Goal: Feedback & Contribution: Submit feedback/report problem

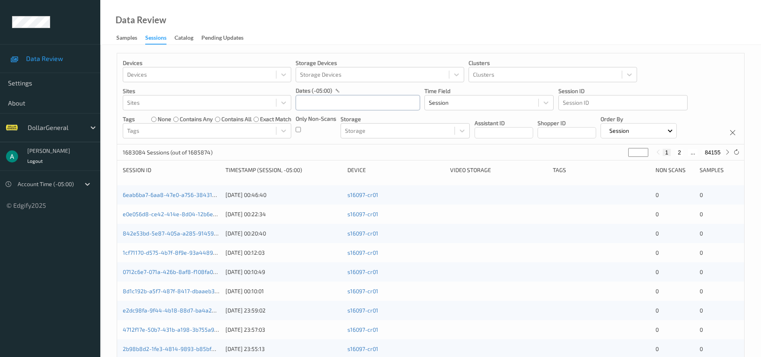
click at [337, 99] on input "text" at bounding box center [358, 102] width 124 height 15
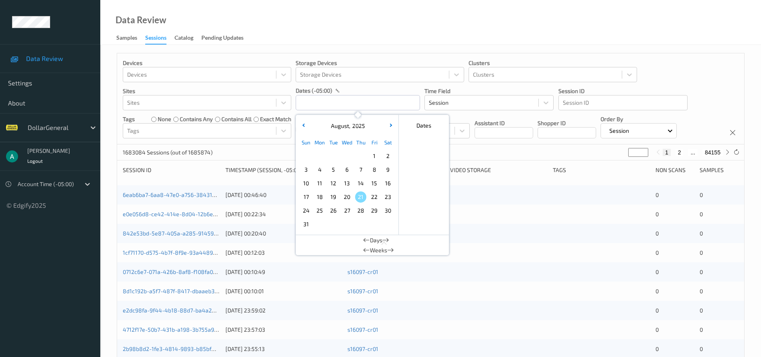
click at [320, 171] on span "4" at bounding box center [319, 169] width 11 height 11
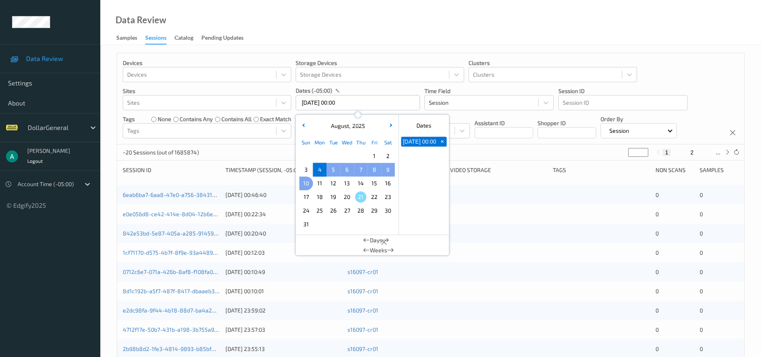
click at [309, 183] on span "10" at bounding box center [305, 183] width 11 height 11
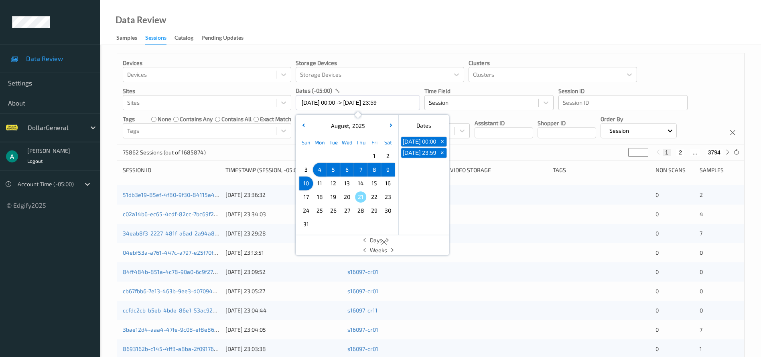
click at [319, 168] on span "4" at bounding box center [319, 169] width 11 height 11
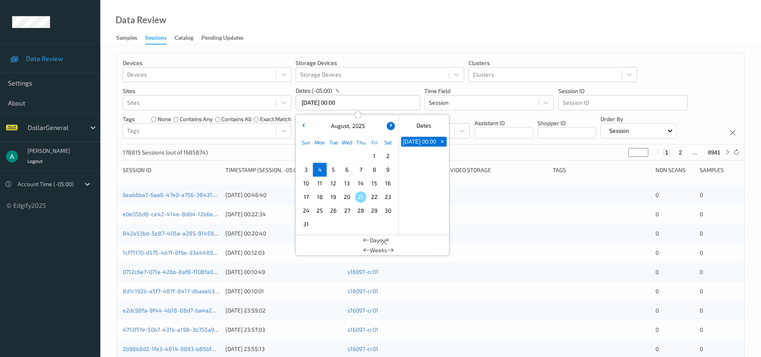
click at [391, 127] on button "button" at bounding box center [391, 126] width 8 height 8
click at [389, 154] on span "4" at bounding box center [387, 155] width 11 height 11
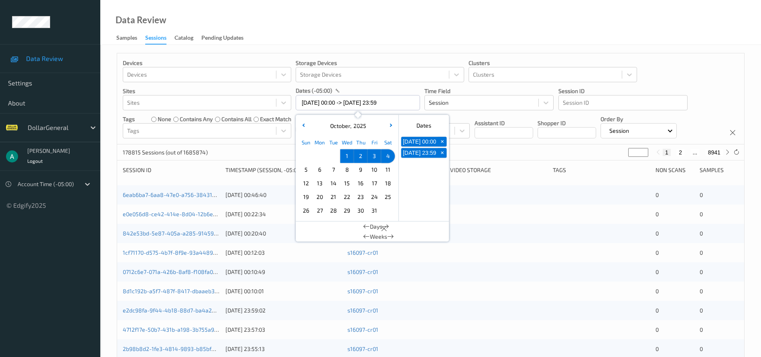
click at [390, 155] on span "4" at bounding box center [387, 155] width 11 height 11
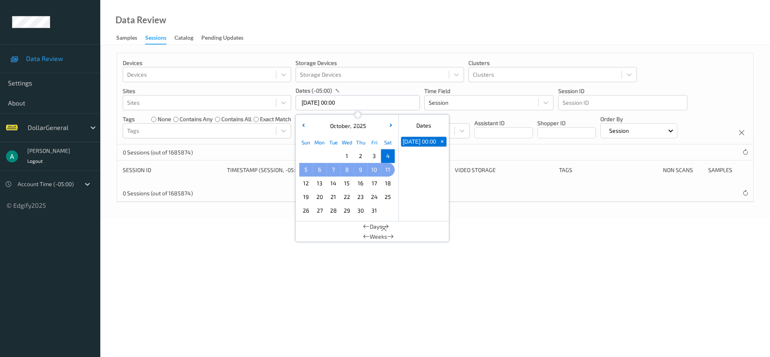
click at [381, 168] on div "11" at bounding box center [388, 170] width 14 height 14
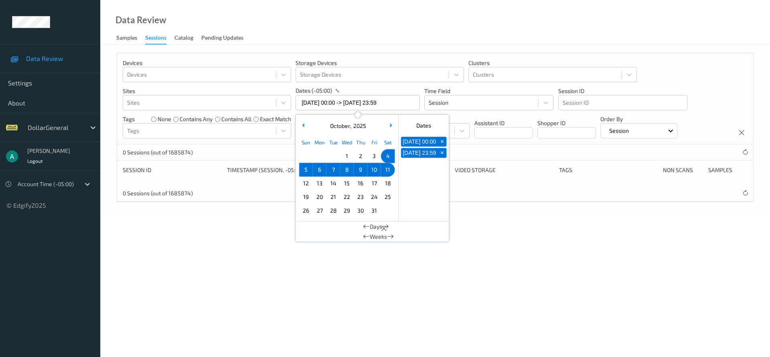
click at [386, 155] on span "4" at bounding box center [387, 155] width 11 height 11
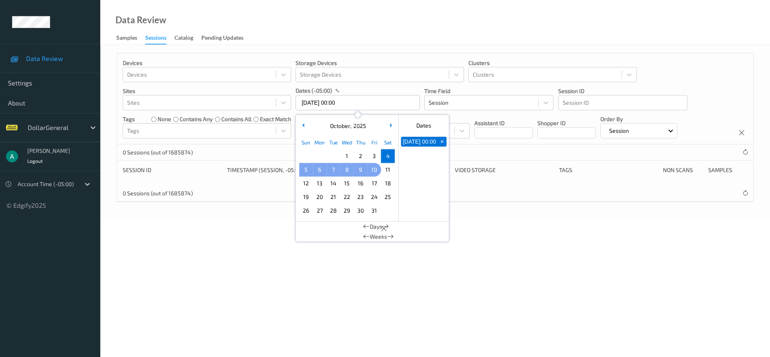
click at [376, 168] on span "10" at bounding box center [374, 169] width 11 height 11
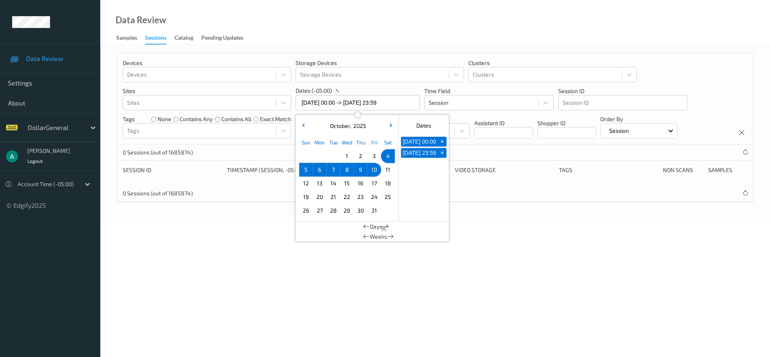
click at [304, 17] on div "Data Review Samples Sessions Catalog Pending Updates" at bounding box center [435, 22] width 670 height 45
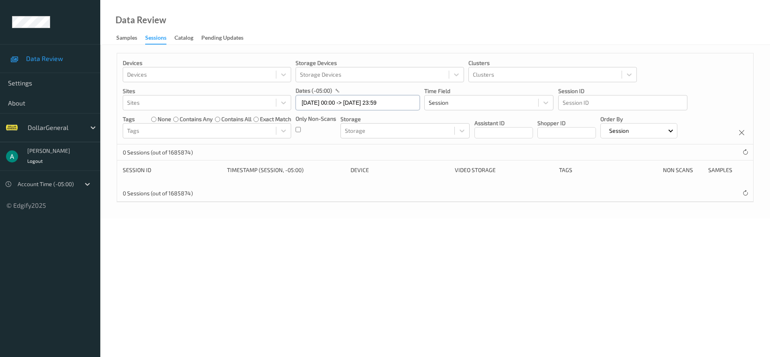
click at [323, 103] on input "[DATE] 00:00 -> [DATE] 23:59" at bounding box center [358, 102] width 124 height 15
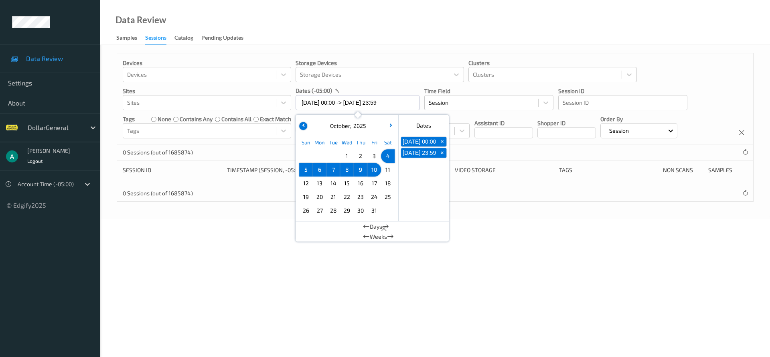
click at [306, 126] on button "button" at bounding box center [303, 126] width 8 height 8
click at [322, 170] on span "4" at bounding box center [319, 169] width 11 height 11
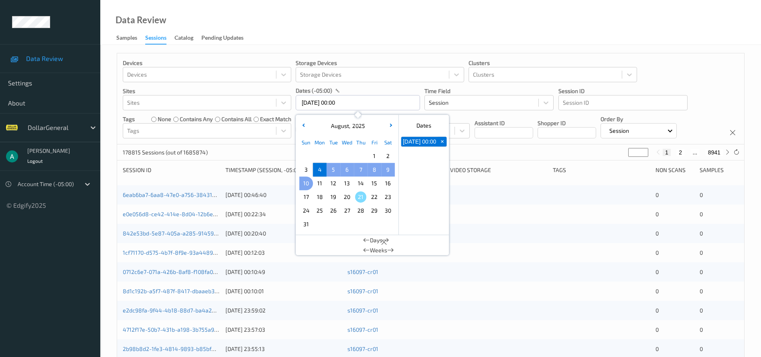
click at [308, 181] on span "10" at bounding box center [305, 183] width 11 height 11
type input "[DATE] 00:00 -> [DATE] 23:59"
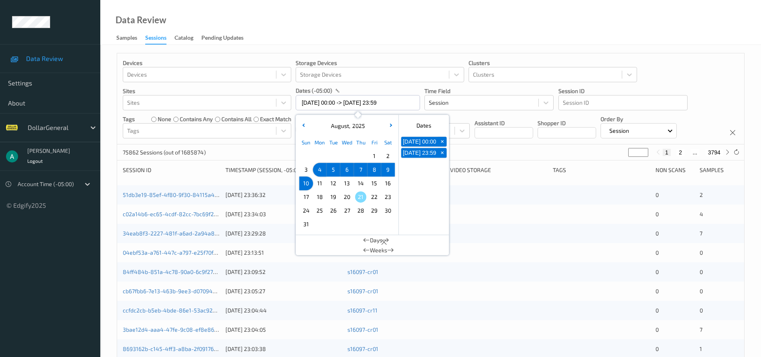
click at [365, 8] on div "Data Review Samples Sessions Catalog Pending Updates" at bounding box center [430, 22] width 661 height 45
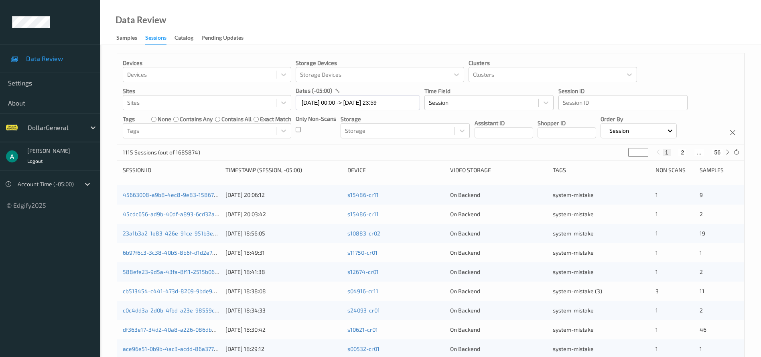
click at [634, 154] on input "*" at bounding box center [638, 152] width 20 height 9
type input "*"
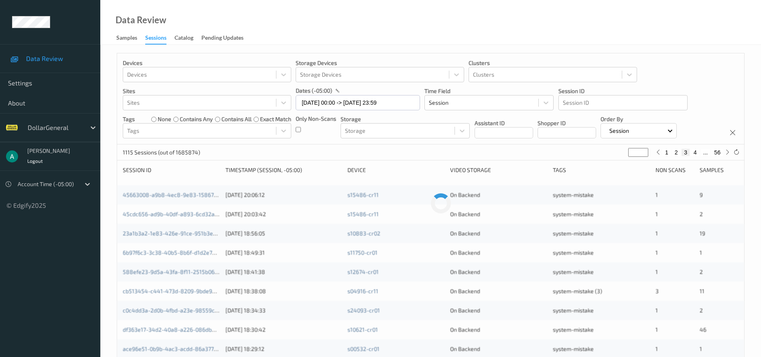
type input "**"
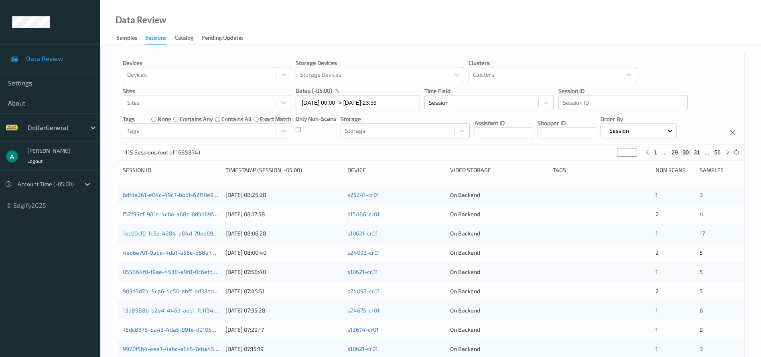
type input "**"
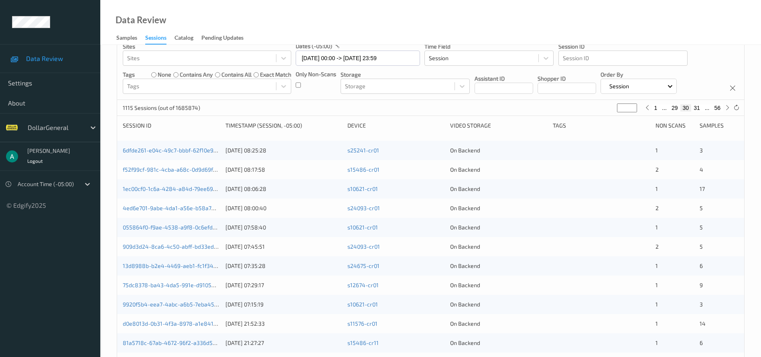
scroll to position [60, 0]
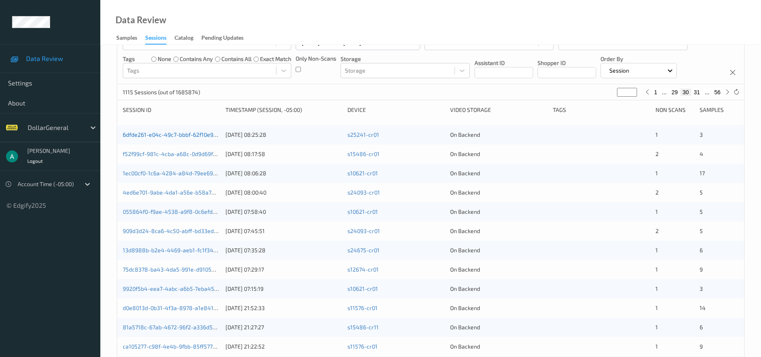
click at [178, 132] on link "6dfde261-e04c-49c7-bbbf-62f10e9dde6a" at bounding box center [176, 134] width 107 height 7
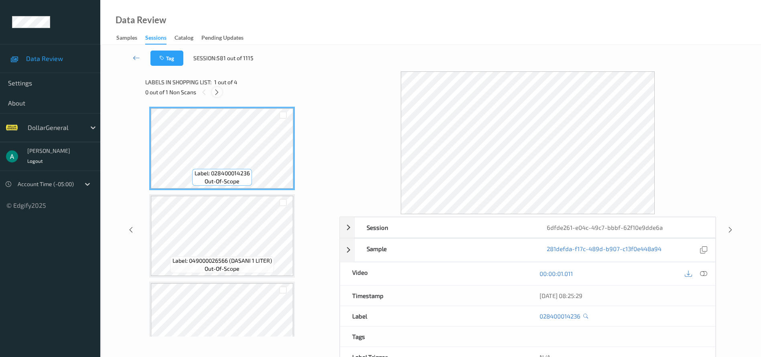
click at [217, 95] on icon at bounding box center [216, 92] width 7 height 7
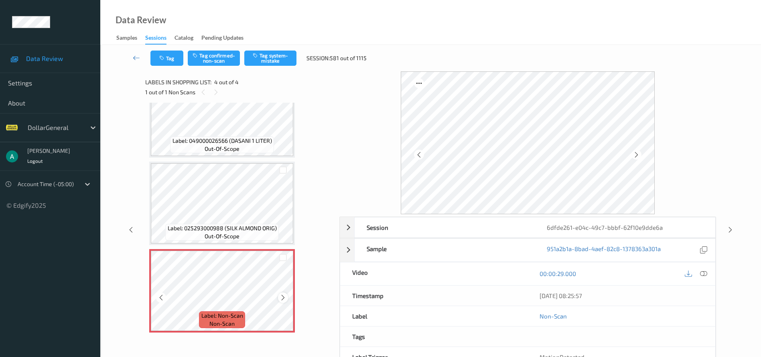
click at [281, 297] on icon at bounding box center [283, 297] width 7 height 7
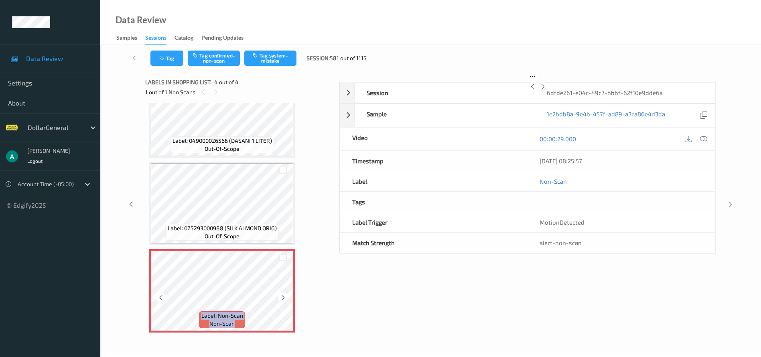
click at [281, 297] on icon at bounding box center [283, 297] width 7 height 7
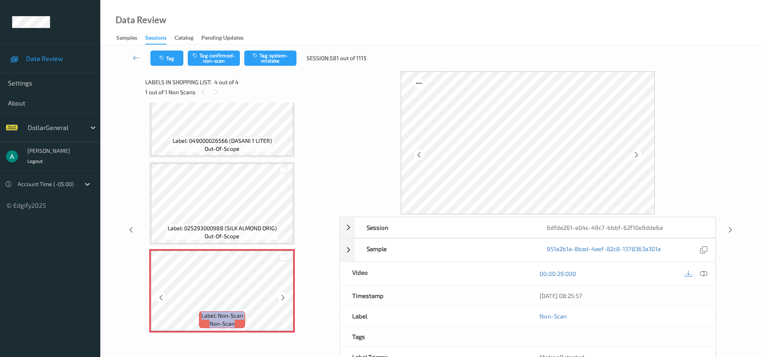
click at [281, 297] on icon at bounding box center [283, 297] width 7 height 7
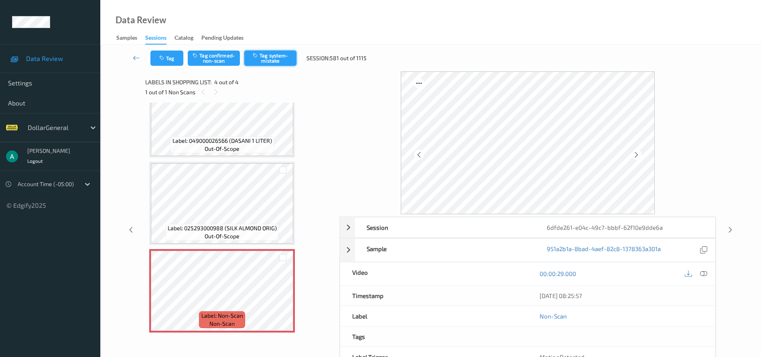
click at [270, 59] on button "Tag system-mistake" at bounding box center [270, 58] width 52 height 15
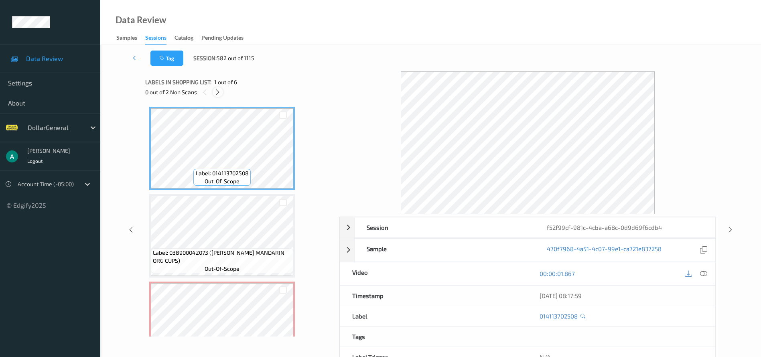
click at [221, 91] on icon at bounding box center [217, 92] width 7 height 7
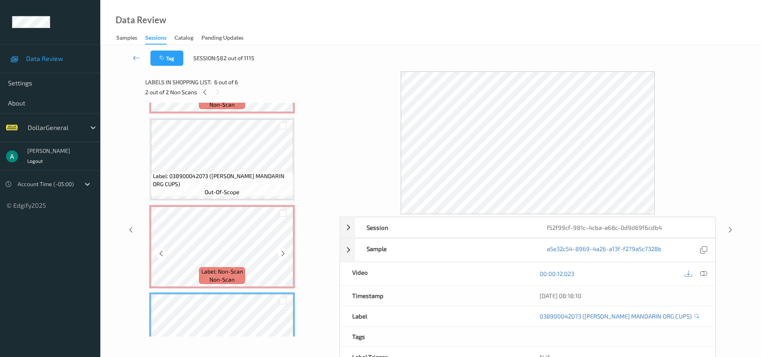
scroll to position [175, 0]
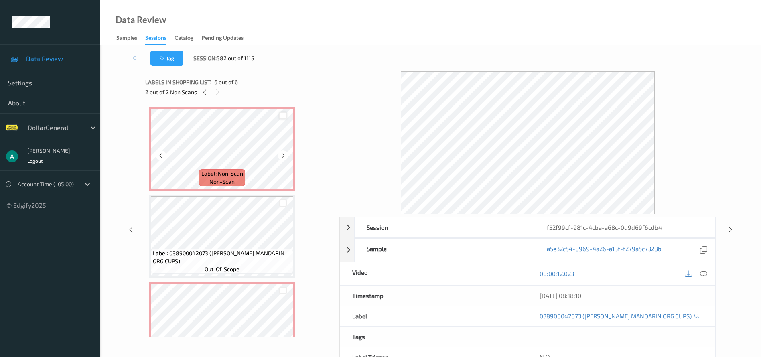
click at [279, 116] on div at bounding box center [283, 116] width 8 height 8
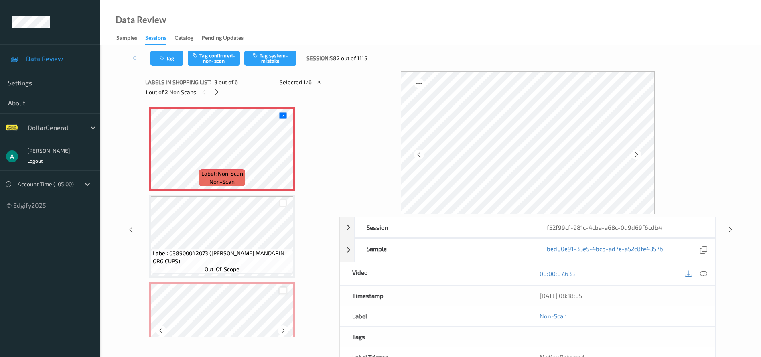
click at [283, 289] on div at bounding box center [283, 291] width 8 height 8
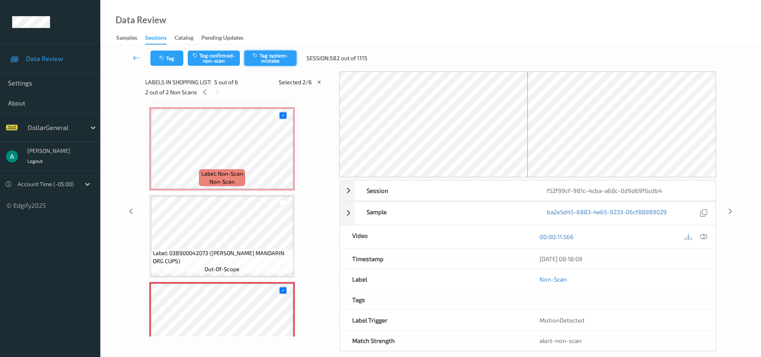
click at [279, 55] on button "Tag system-mistake" at bounding box center [270, 58] width 52 height 15
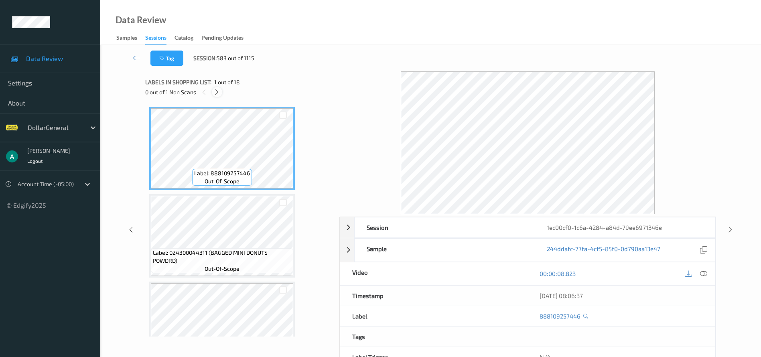
click at [219, 94] on icon at bounding box center [216, 92] width 7 height 7
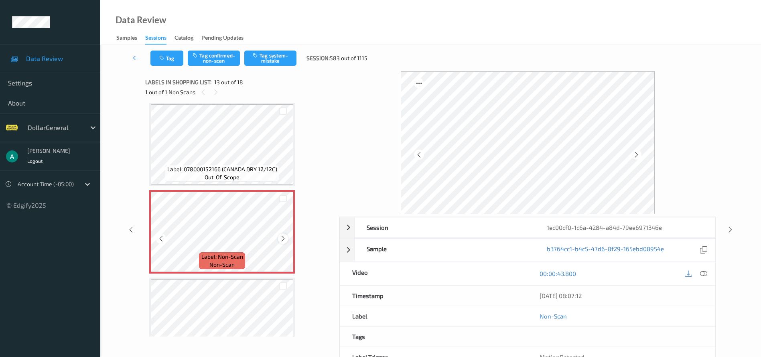
click at [284, 239] on icon at bounding box center [283, 238] width 7 height 7
click at [286, 235] on icon at bounding box center [283, 238] width 7 height 7
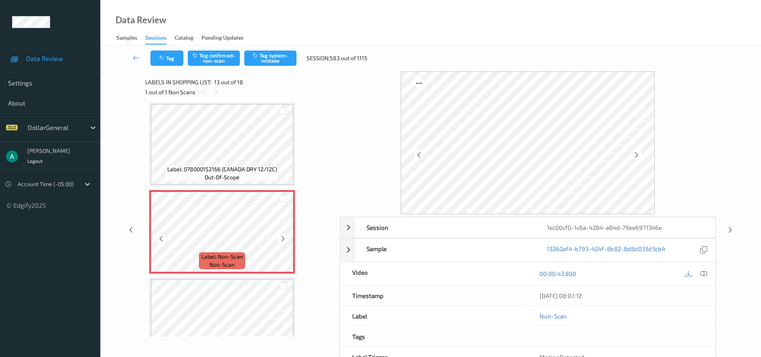
click at [284, 239] on icon at bounding box center [283, 238] width 7 height 7
click at [702, 276] on icon at bounding box center [703, 273] width 7 height 7
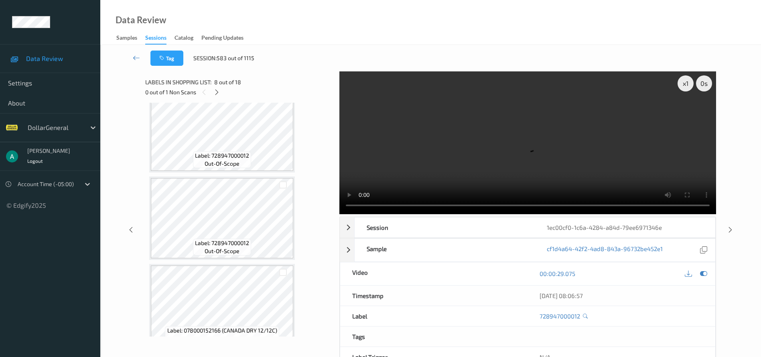
scroll to position [1026, 0]
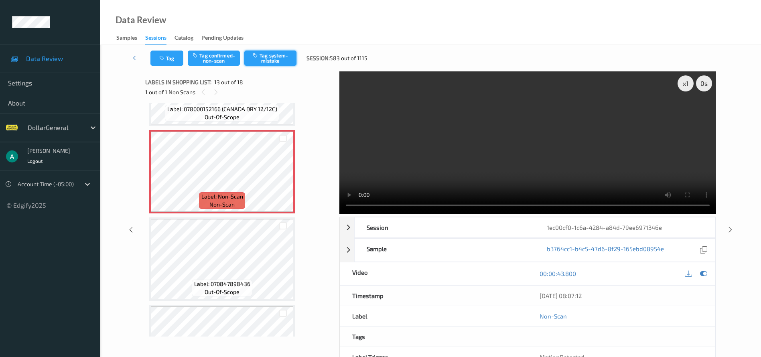
click at [273, 64] on button "Tag system-mistake" at bounding box center [270, 58] width 52 height 15
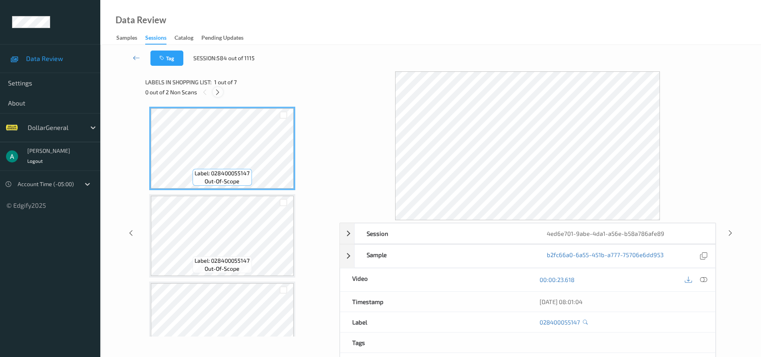
click at [220, 91] on icon at bounding box center [217, 92] width 7 height 7
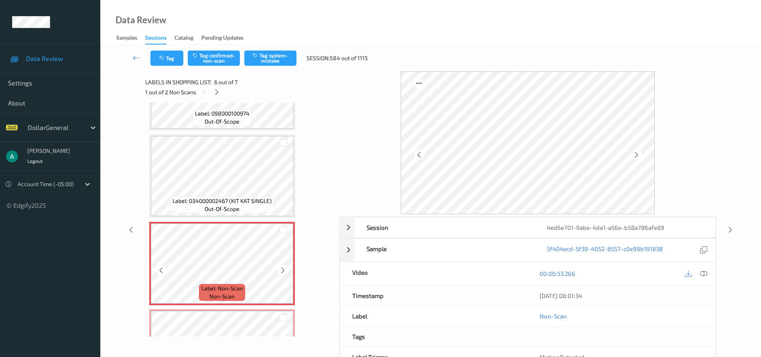
scroll to position [262, 0]
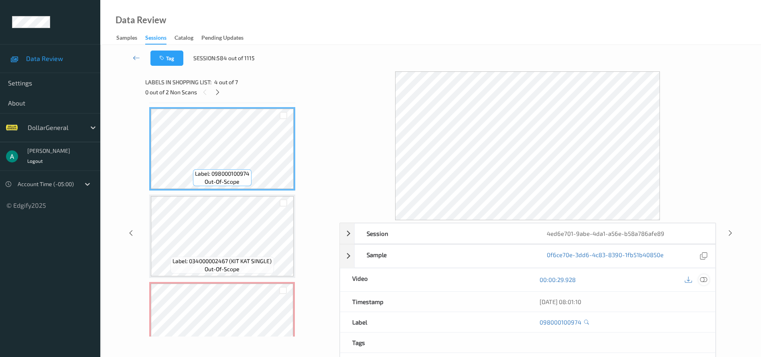
click at [702, 282] on icon at bounding box center [703, 279] width 7 height 7
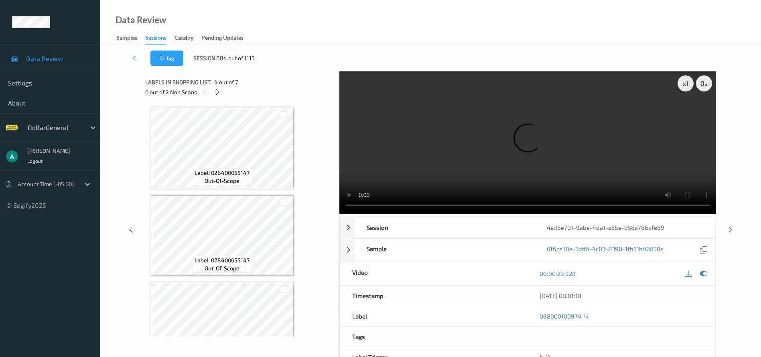
scroll to position [0, 0]
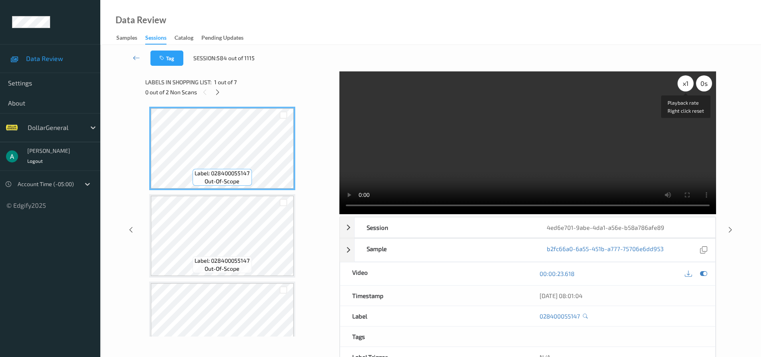
click at [680, 84] on div "x 1" at bounding box center [686, 83] width 16 height 16
click at [680, 84] on div "x 2" at bounding box center [686, 83] width 16 height 16
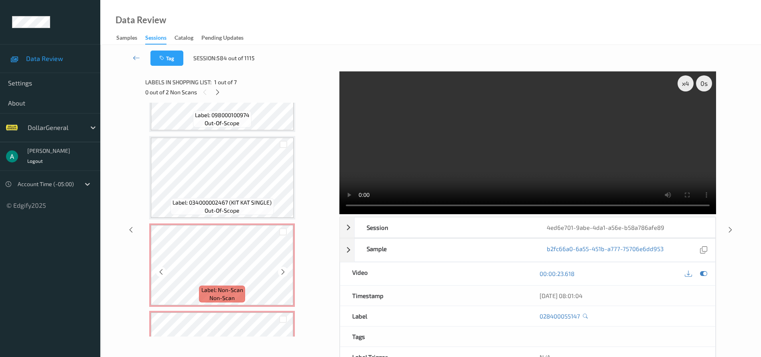
scroll to position [382, 0]
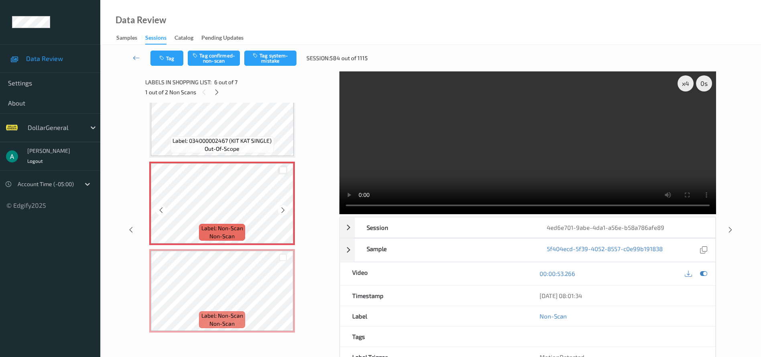
click at [282, 167] on div at bounding box center [283, 170] width 8 height 8
click at [280, 261] on div at bounding box center [283, 258] width 8 height 8
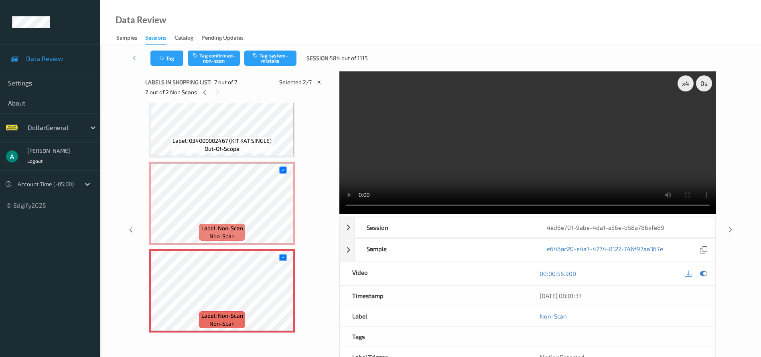
click at [275, 66] on div "Tag Tag confirmed-non-scan Tag system-mistake Session: 584 out of 1115" at bounding box center [431, 58] width 628 height 26
click at [275, 64] on button "Tag system-mistake" at bounding box center [270, 58] width 52 height 15
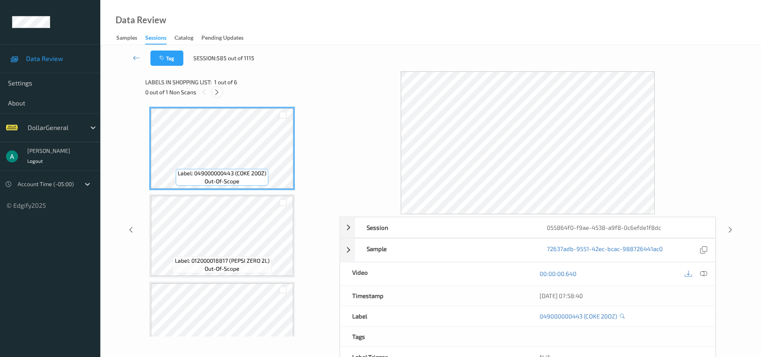
click at [217, 93] on icon at bounding box center [216, 92] width 7 height 7
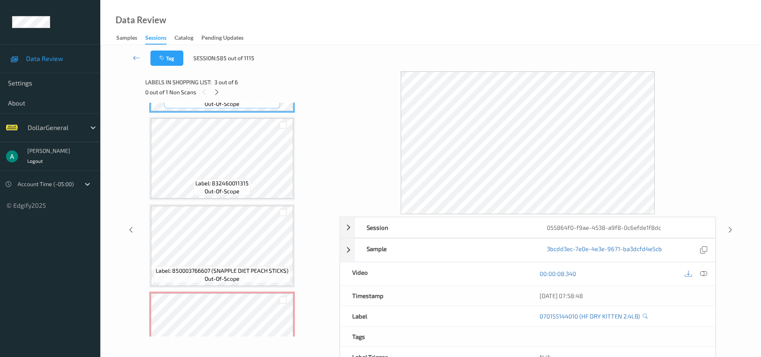
scroll to position [295, 0]
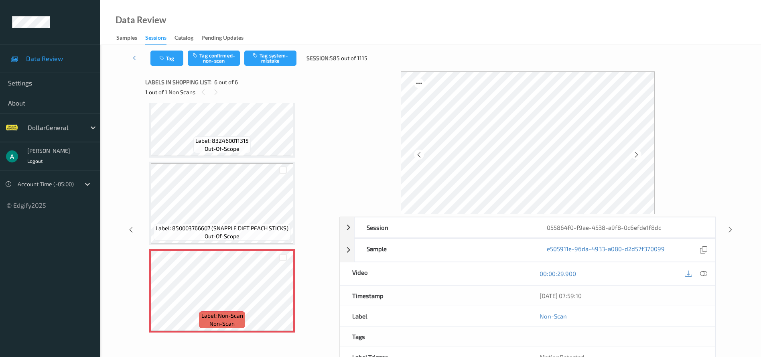
click at [272, 69] on div "Tag Tag confirmed-non-scan Tag system-mistake Session: 585 out of 1115" at bounding box center [431, 58] width 628 height 26
click at [273, 67] on div "Tag Tag confirmed-non-scan Tag system-mistake Session: 585 out of 1115" at bounding box center [431, 58] width 628 height 26
click at [274, 59] on button "Tag system-mistake" at bounding box center [270, 58] width 52 height 15
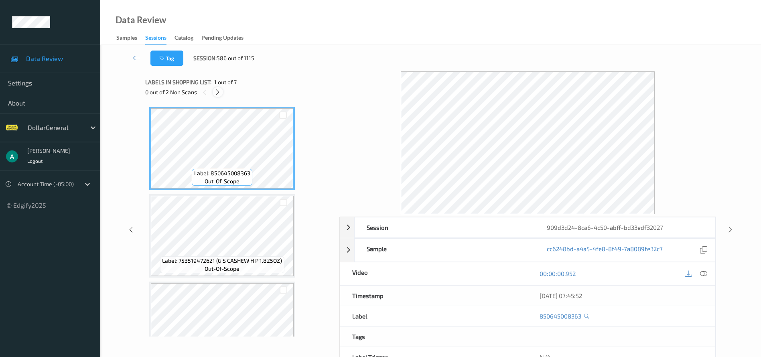
click at [219, 92] on icon at bounding box center [217, 92] width 7 height 7
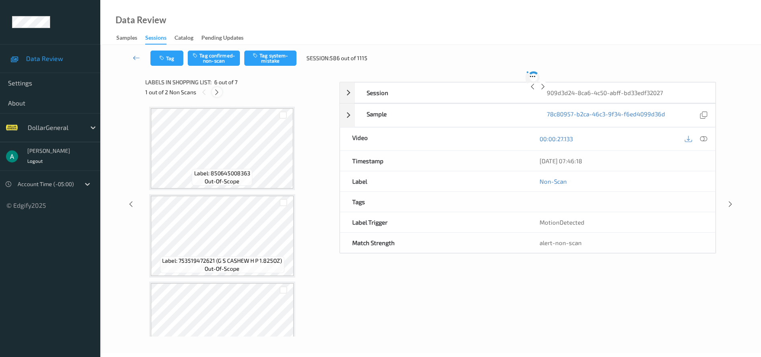
scroll to position [354, 0]
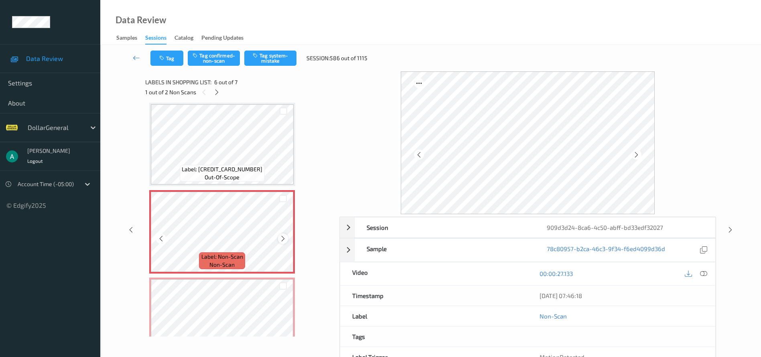
click at [283, 239] on icon at bounding box center [283, 238] width 7 height 7
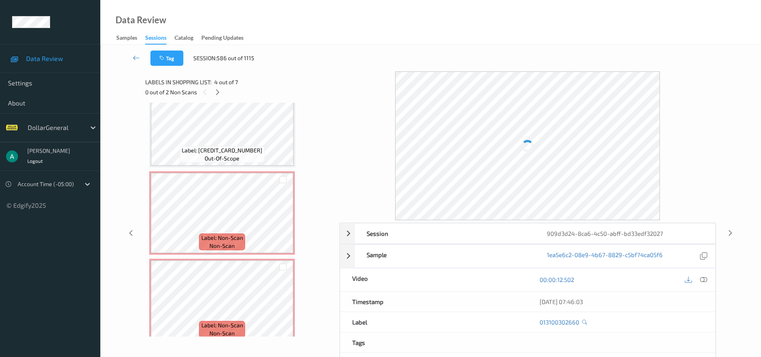
scroll to position [382, 0]
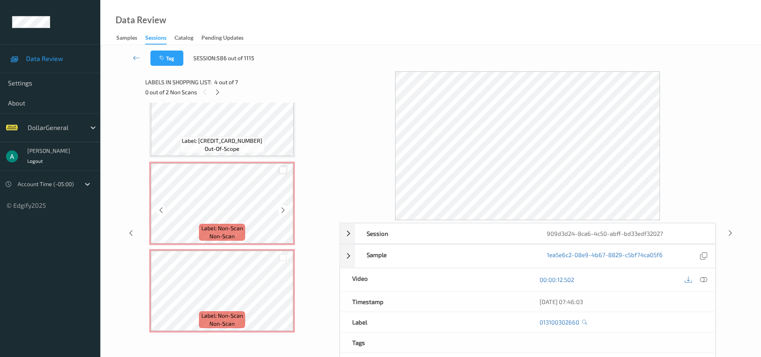
click at [281, 172] on div at bounding box center [283, 170] width 8 height 8
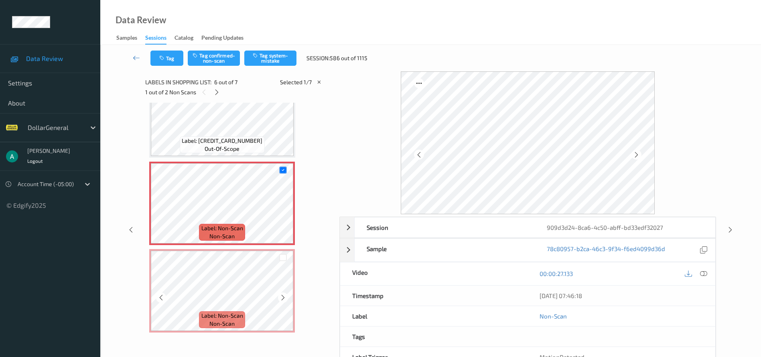
click at [285, 257] on div at bounding box center [283, 258] width 8 height 8
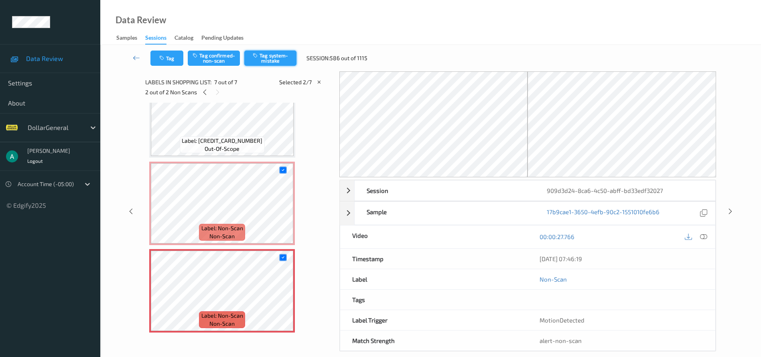
click at [287, 55] on button "Tag system-mistake" at bounding box center [270, 58] width 52 height 15
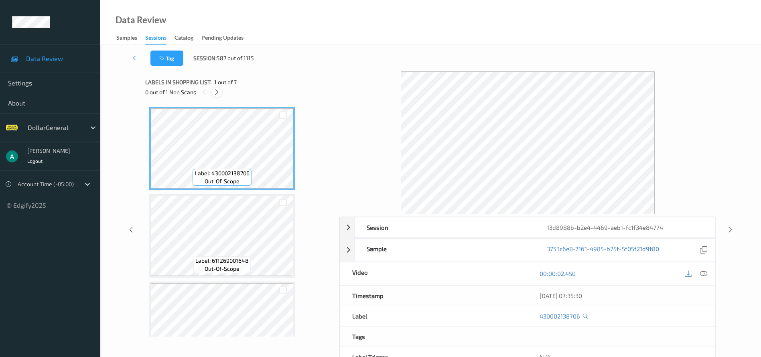
click at [215, 93] on icon at bounding box center [216, 92] width 7 height 7
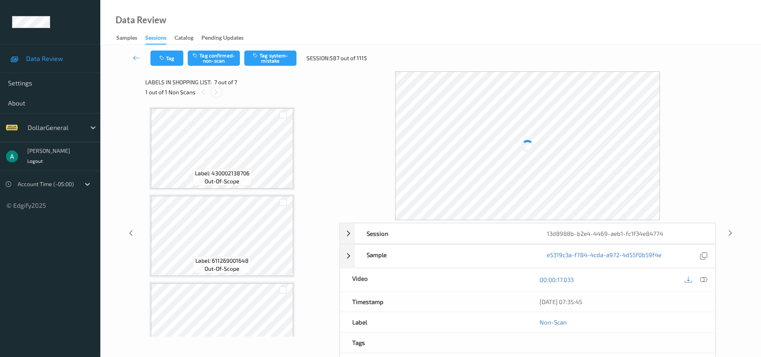
scroll to position [382, 0]
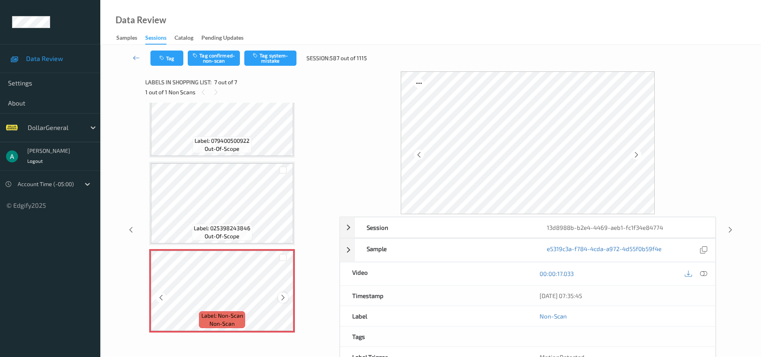
click at [284, 295] on icon at bounding box center [283, 297] width 7 height 7
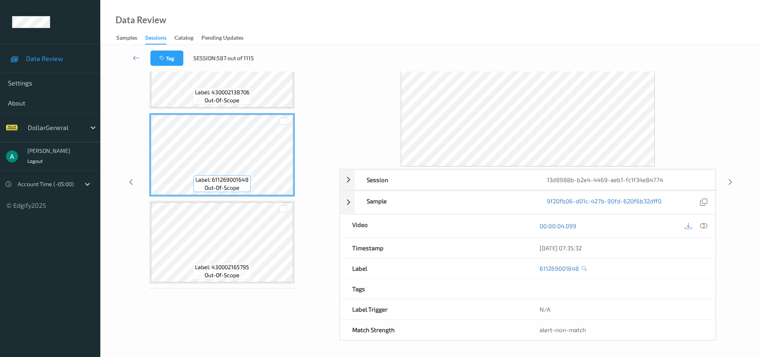
scroll to position [60, 0]
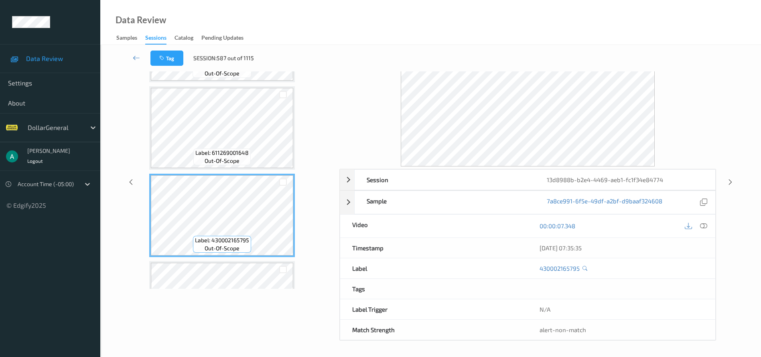
click at [707, 222] on icon at bounding box center [703, 225] width 7 height 7
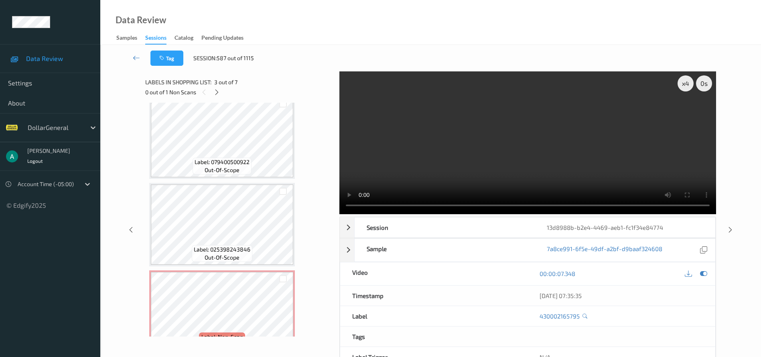
scroll to position [382, 0]
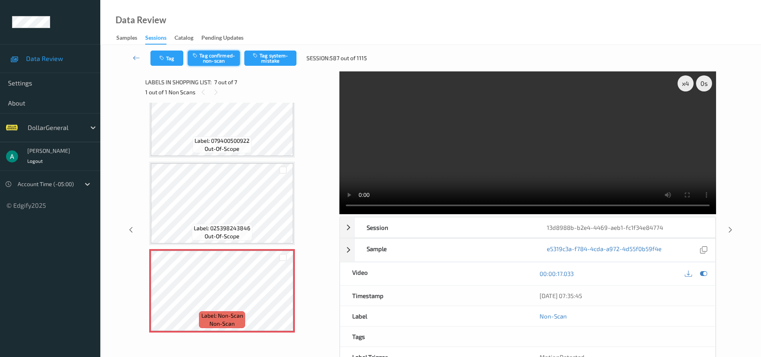
click at [223, 55] on button "Tag confirmed-non-scan" at bounding box center [214, 58] width 52 height 15
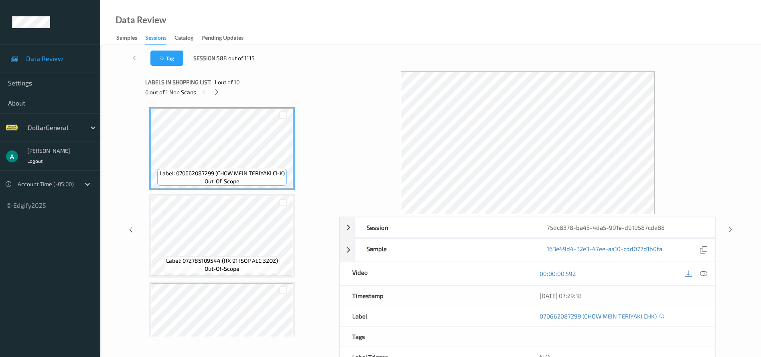
click at [216, 86] on div "Labels in shopping list: 1 out of 10" at bounding box center [239, 82] width 189 height 10
click at [217, 91] on icon at bounding box center [216, 92] width 7 height 7
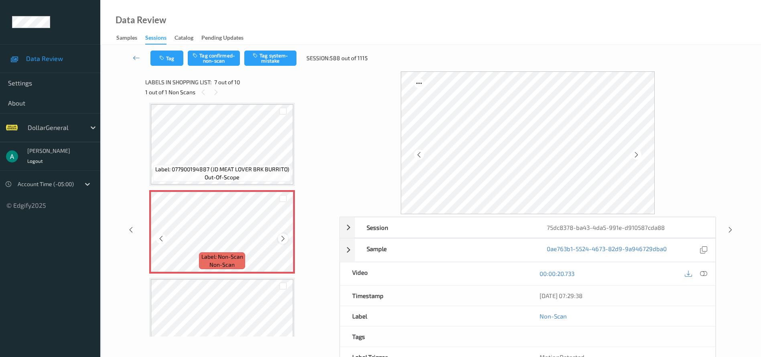
click at [284, 238] on icon at bounding box center [283, 238] width 7 height 7
click at [284, 237] on icon at bounding box center [283, 238] width 7 height 7
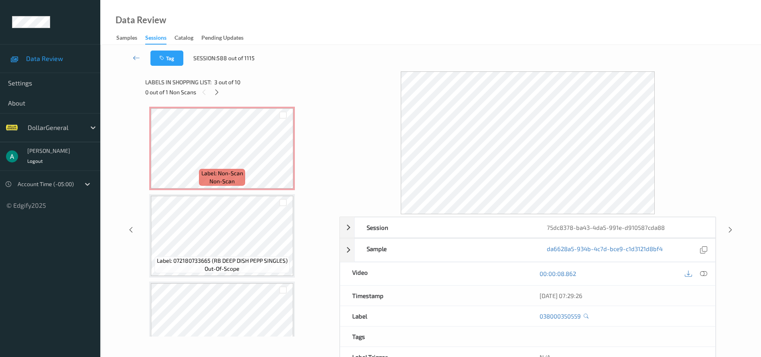
scroll to position [464, 0]
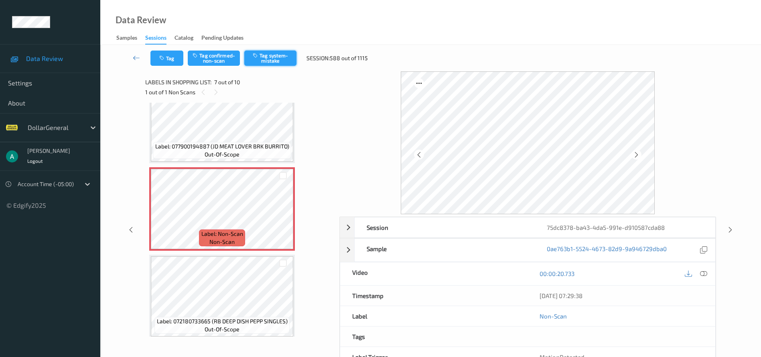
click at [265, 58] on button "Tag system-mistake" at bounding box center [270, 58] width 52 height 15
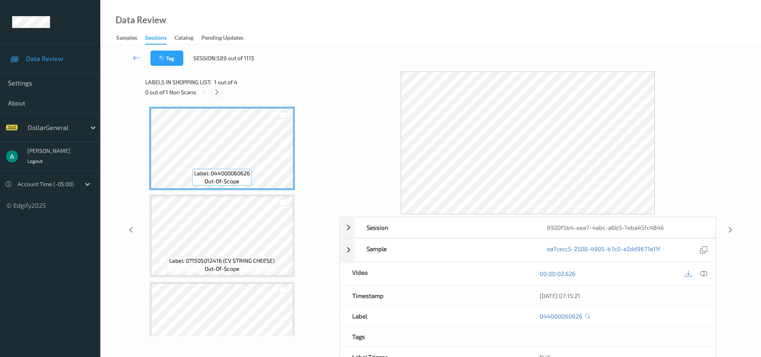
click at [216, 93] on icon at bounding box center [216, 92] width 7 height 7
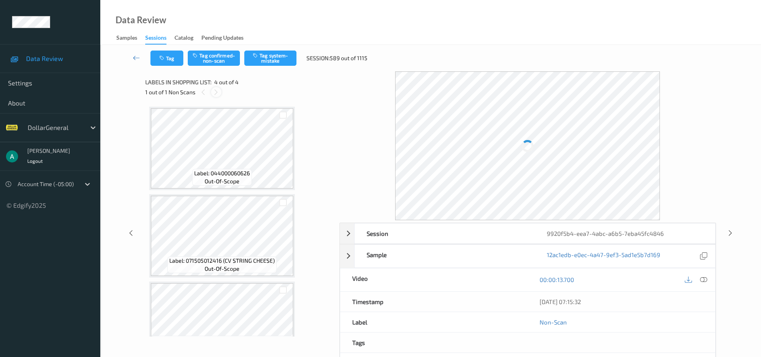
scroll to position [120, 0]
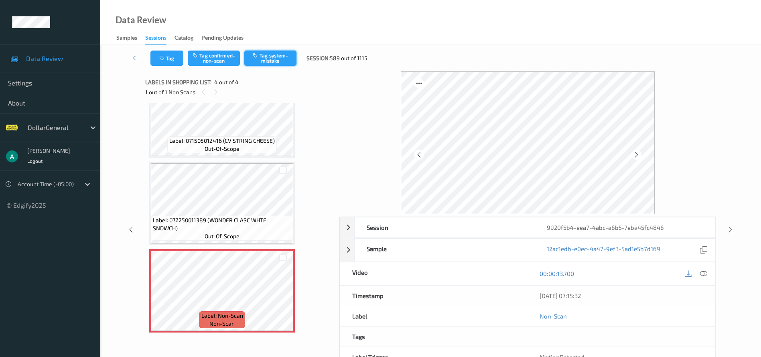
click at [264, 56] on button "Tag system-mistake" at bounding box center [270, 58] width 52 height 15
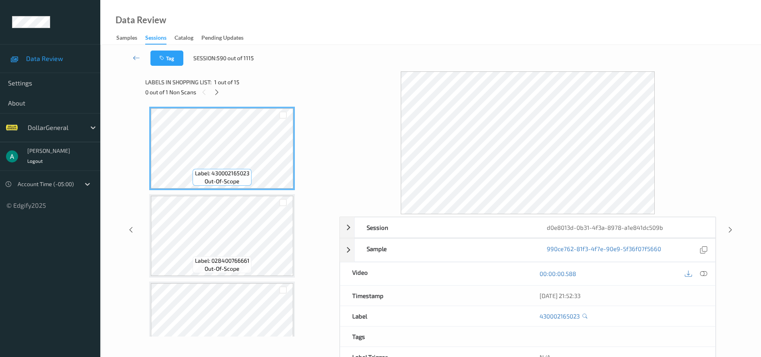
click at [211, 96] on div "0 out of 1 Non Scans" at bounding box center [239, 92] width 189 height 10
click at [215, 92] on icon at bounding box center [216, 92] width 7 height 7
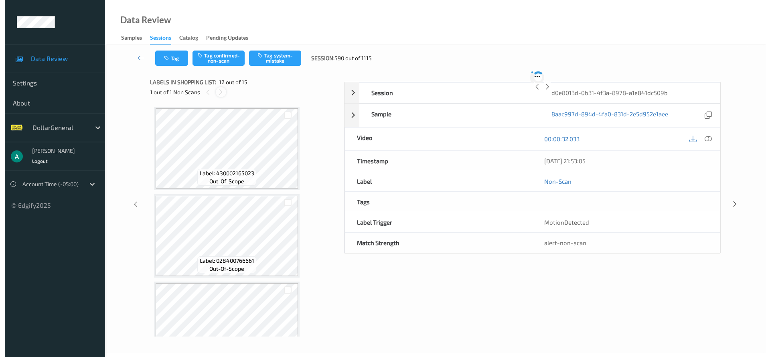
scroll to position [879, 0]
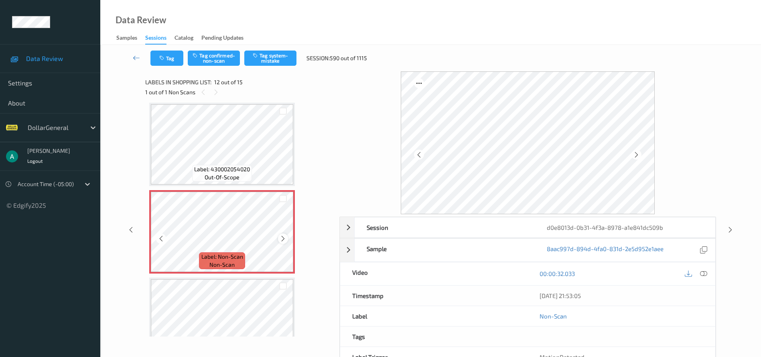
click at [283, 239] on icon at bounding box center [283, 238] width 7 height 7
click at [245, 170] on span "Label: 430002054020" at bounding box center [222, 169] width 56 height 8
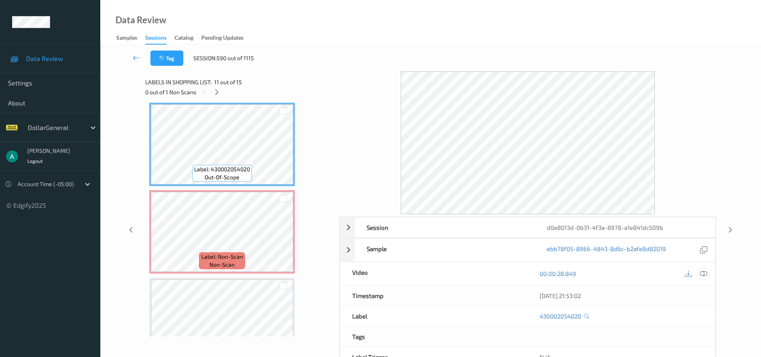
click at [706, 271] on icon at bounding box center [703, 273] width 7 height 7
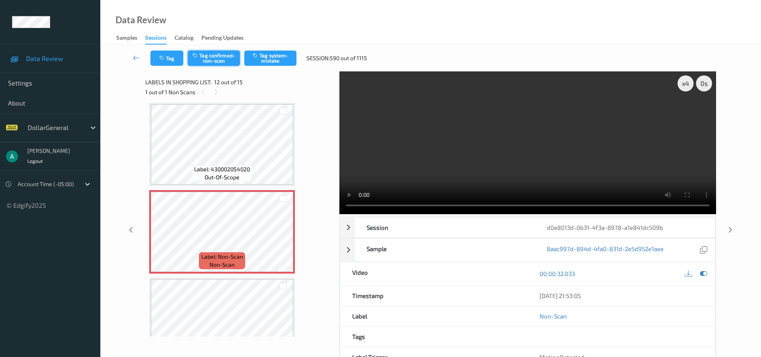
click at [224, 62] on button "Tag confirmed-non-scan" at bounding box center [214, 58] width 52 height 15
click at [227, 62] on button "Untag confirmed-non-scan" at bounding box center [214, 58] width 52 height 15
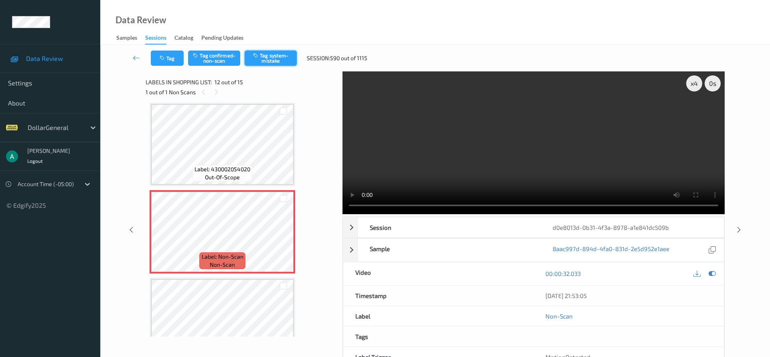
click at [270, 62] on button "Tag system-mistake" at bounding box center [271, 58] width 52 height 15
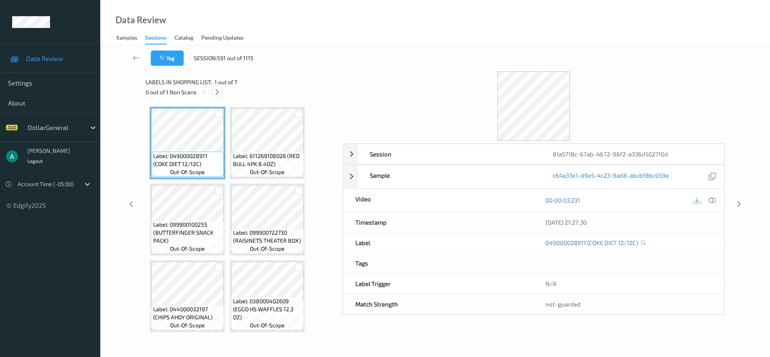
click at [216, 95] on icon at bounding box center [217, 92] width 7 height 7
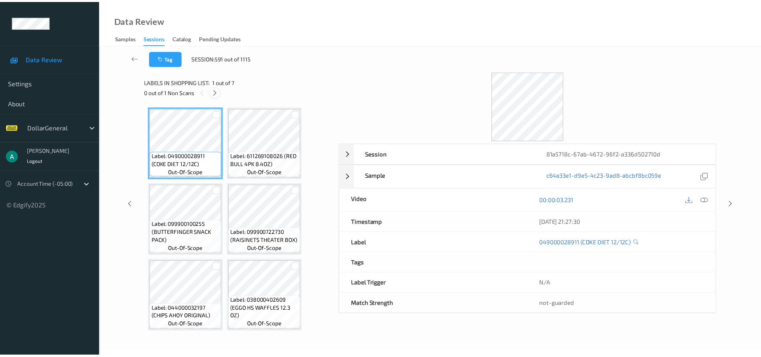
scroll to position [87, 0]
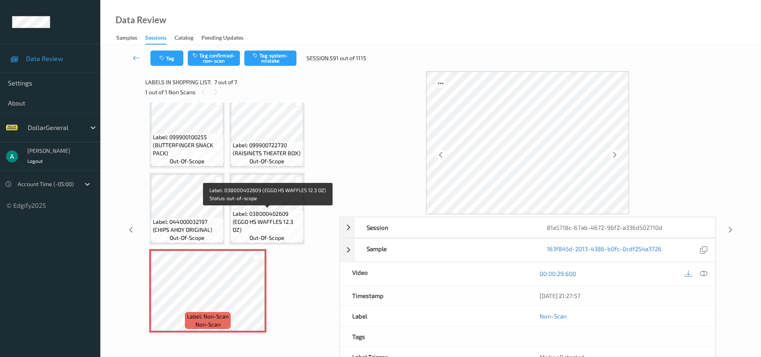
click at [247, 233] on span "Label: 038000402609 (EGGO HS WAFFLES 12.3 OZ)" at bounding box center [267, 222] width 69 height 24
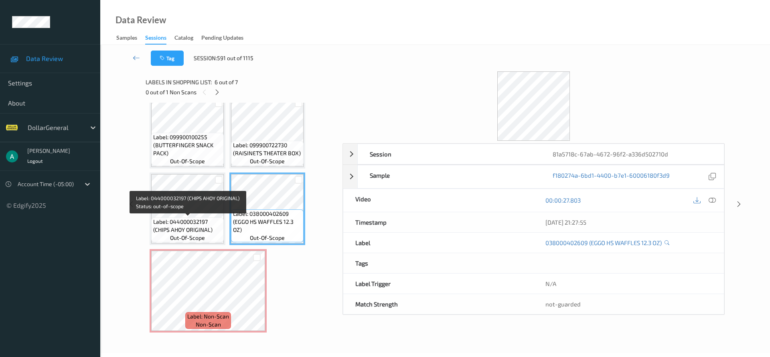
click at [184, 225] on span "Label: 044000032197 (CHIPS AHOY ORIGINAL)" at bounding box center [187, 226] width 69 height 16
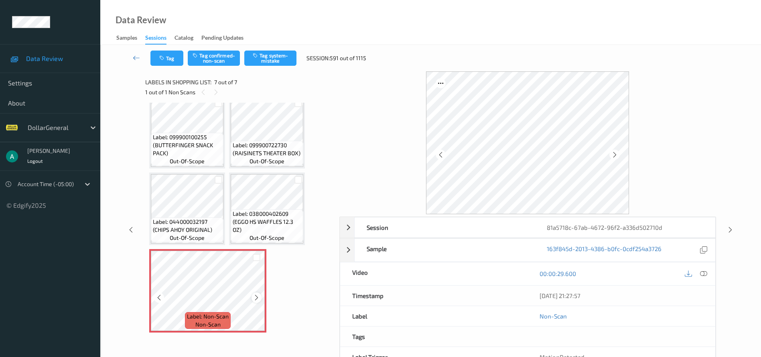
click at [254, 300] on icon at bounding box center [256, 297] width 7 height 7
click at [256, 299] on icon at bounding box center [256, 297] width 7 height 7
click at [261, 59] on button "Tag system-mistake" at bounding box center [270, 58] width 52 height 15
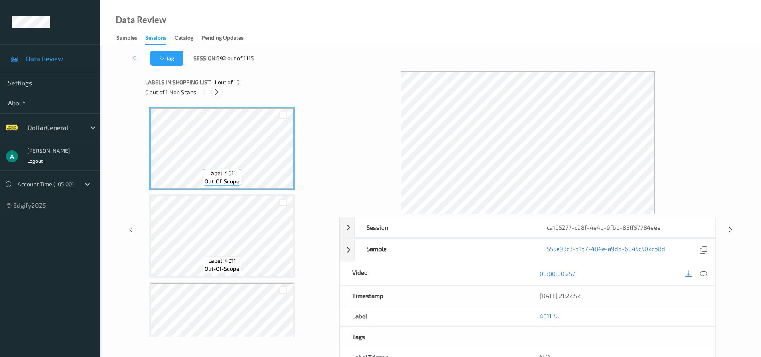
click at [217, 92] on icon at bounding box center [216, 92] width 7 height 7
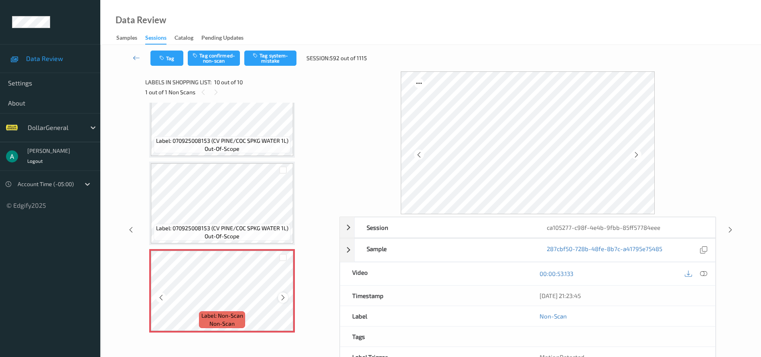
click at [286, 297] on icon at bounding box center [283, 297] width 7 height 7
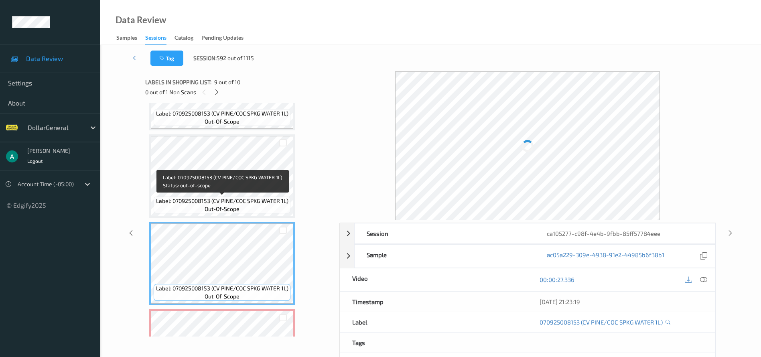
click at [231, 197] on div "Label: 070925008153 (CV PINE/COC SPKG WATER 1L) out-of-scope" at bounding box center [222, 205] width 136 height 17
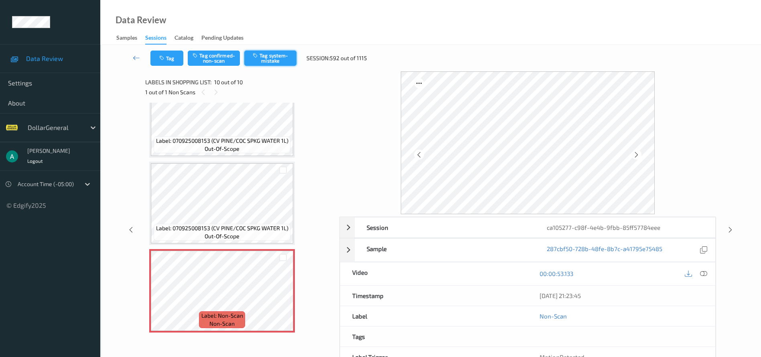
click at [258, 58] on button "Tag system-mistake" at bounding box center [270, 58] width 52 height 15
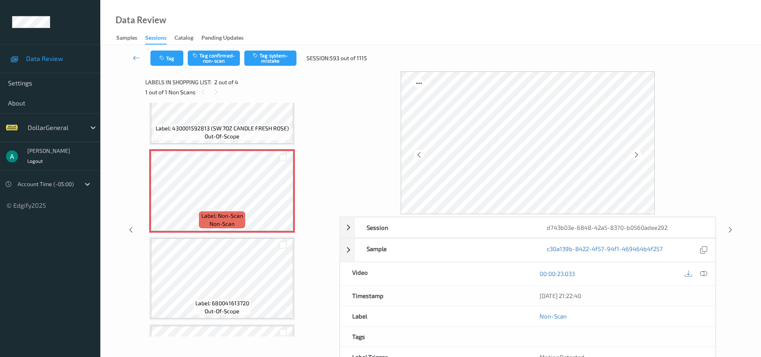
scroll to position [60, 0]
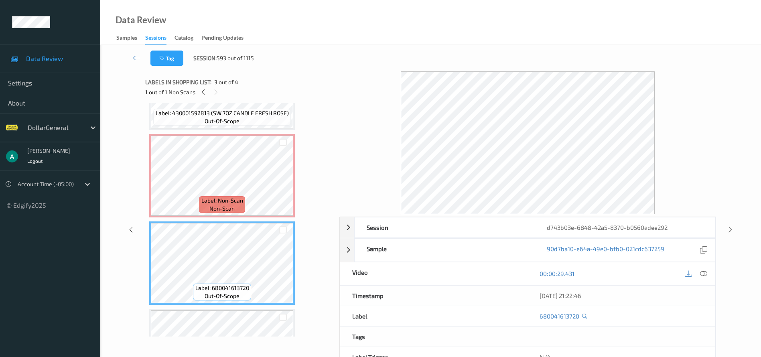
click at [584, 315] on icon at bounding box center [584, 315] width 5 height 5
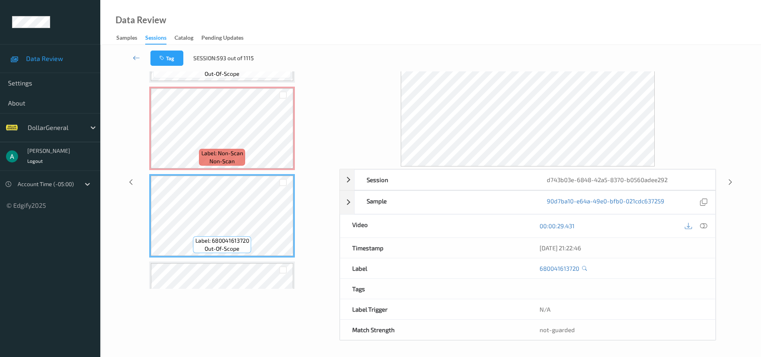
scroll to position [0, 0]
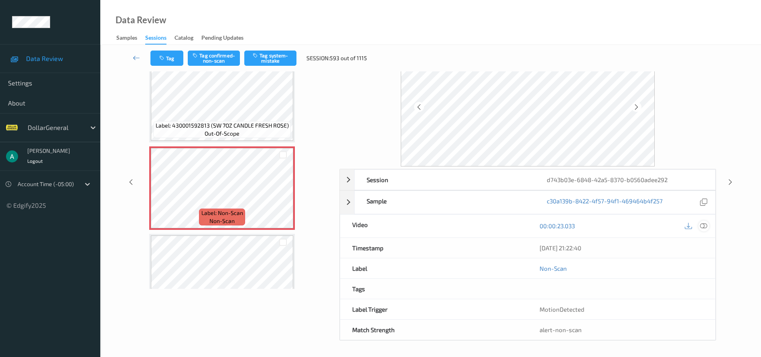
click at [704, 225] on icon at bounding box center [703, 225] width 7 height 7
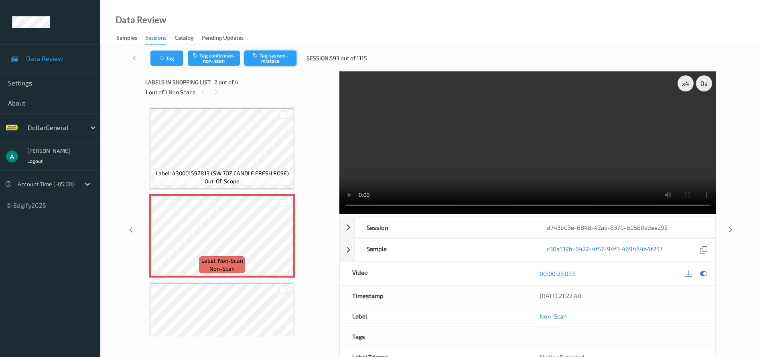
click at [259, 56] on icon "button" at bounding box center [256, 56] width 7 height 6
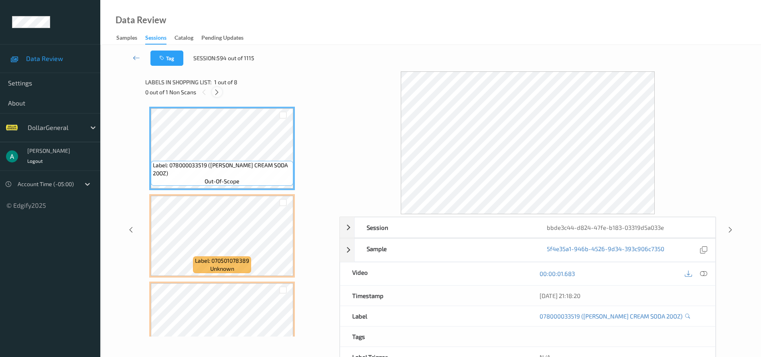
click at [219, 93] on icon at bounding box center [216, 92] width 7 height 7
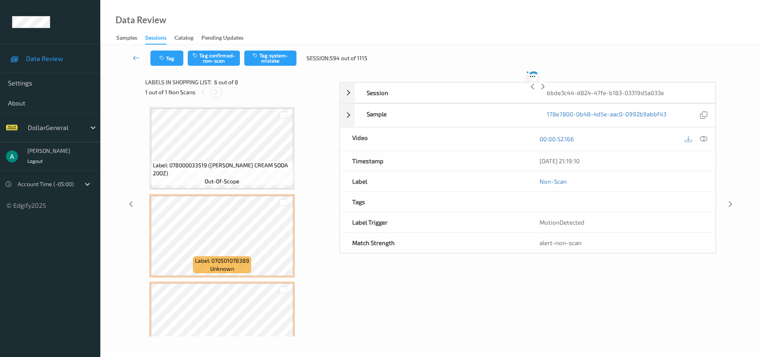
scroll to position [354, 0]
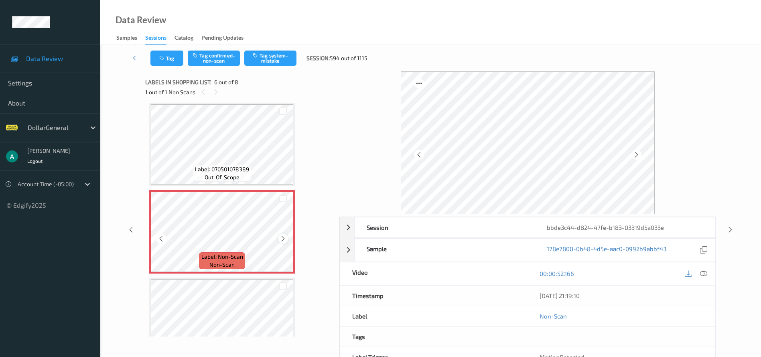
click at [286, 241] on icon at bounding box center [283, 238] width 7 height 7
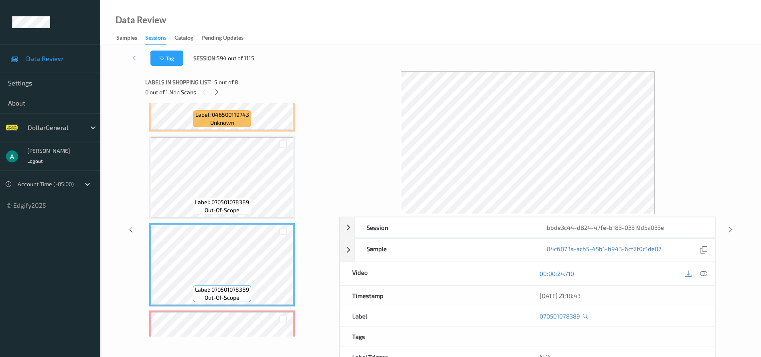
scroll to position [113, 0]
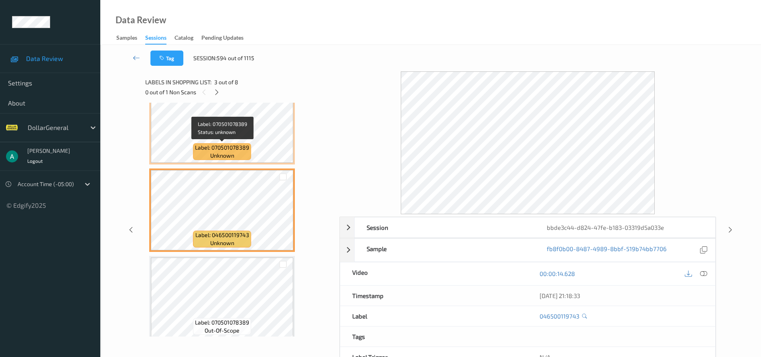
click at [236, 158] on div "Label: 070501078389 unknown" at bounding box center [222, 151] width 58 height 17
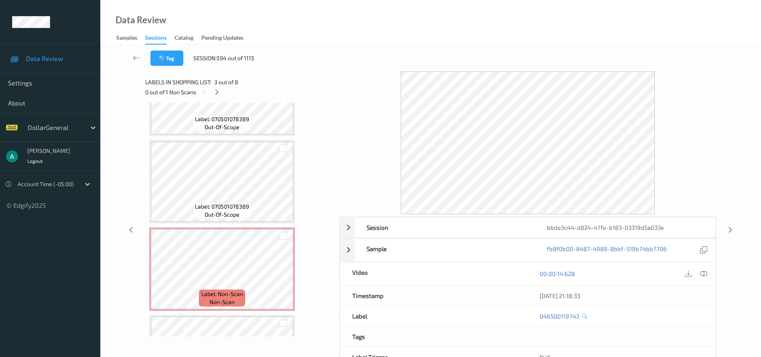
scroll to position [414, 0]
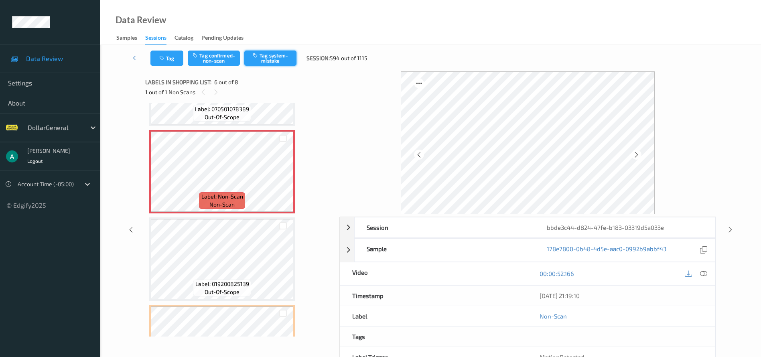
click at [269, 55] on button "Tag system-mistake" at bounding box center [270, 58] width 52 height 15
click at [731, 230] on icon at bounding box center [730, 229] width 7 height 7
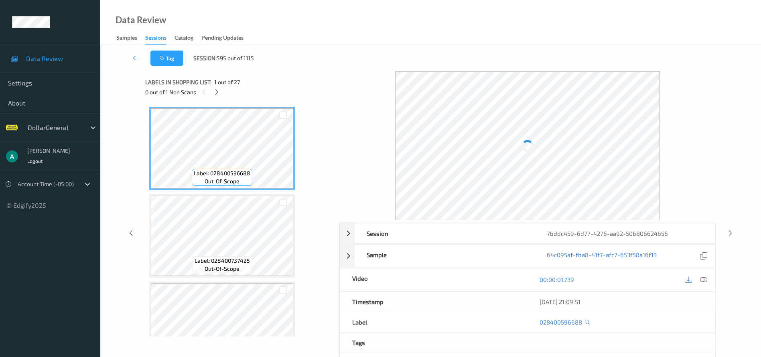
click at [220, 93] on icon at bounding box center [216, 92] width 7 height 7
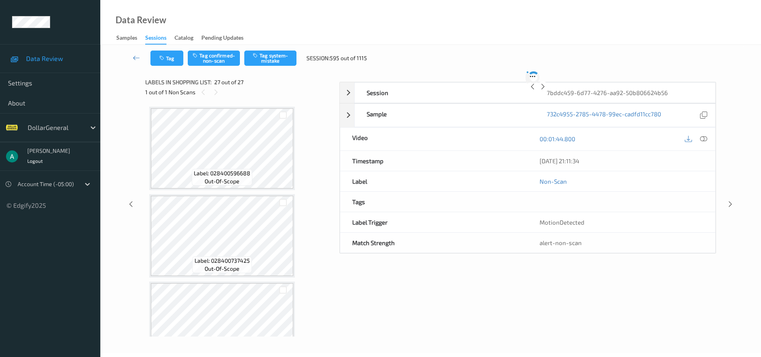
scroll to position [2131, 0]
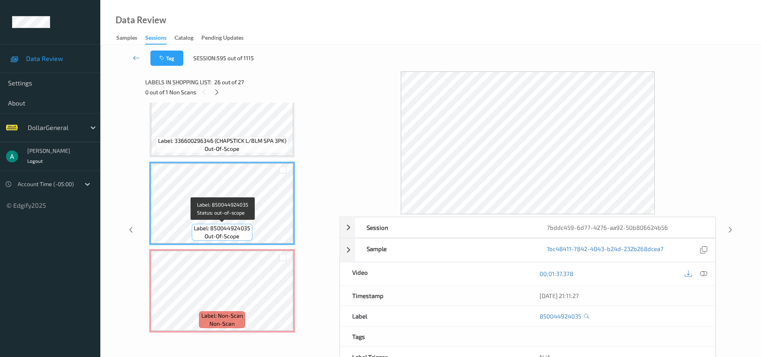
click at [236, 233] on span "out-of-scope" at bounding box center [222, 236] width 35 height 8
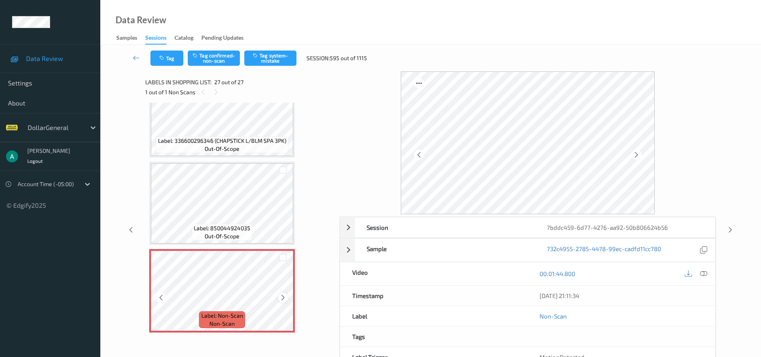
click at [285, 298] on icon at bounding box center [283, 297] width 7 height 7
click at [267, 57] on button "Tag system-mistake" at bounding box center [270, 58] width 52 height 15
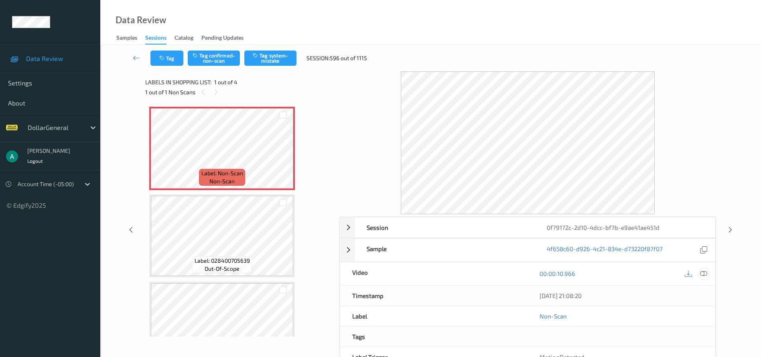
click at [704, 269] on div at bounding box center [703, 273] width 11 height 11
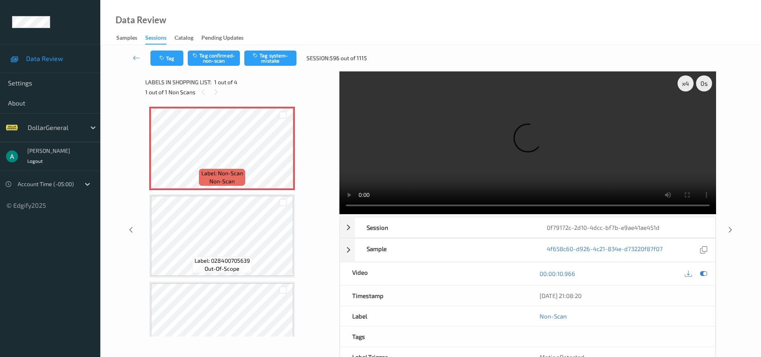
click at [269, 216] on div "x 4 0 s Session 0f79172c-2d10-4dcc-bf7b-e9ae41ae451d Session ID 0f79172c-2d10-4…" at bounding box center [430, 229] width 571 height 317
click at [215, 61] on button "Tag confirmed-non-scan" at bounding box center [214, 58] width 52 height 15
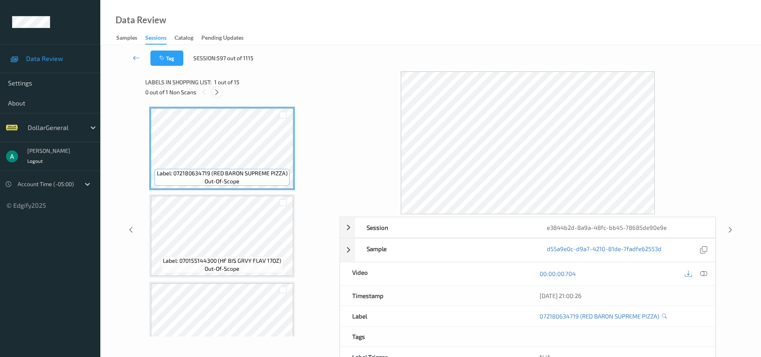
click at [215, 93] on icon at bounding box center [216, 92] width 7 height 7
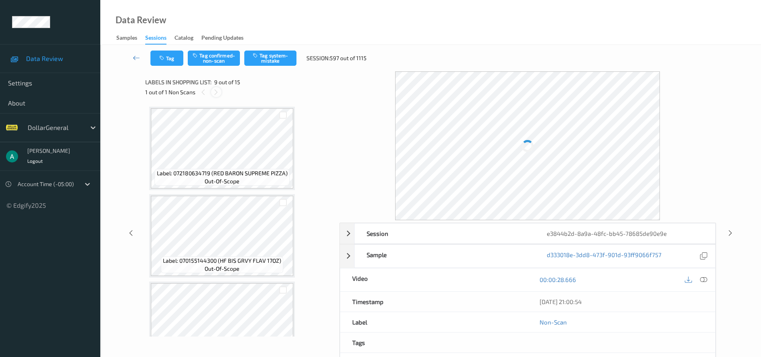
scroll to position [616, 0]
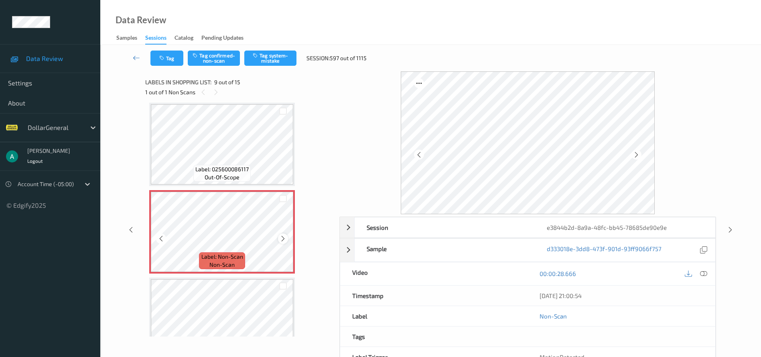
click at [282, 235] on icon at bounding box center [283, 238] width 7 height 7
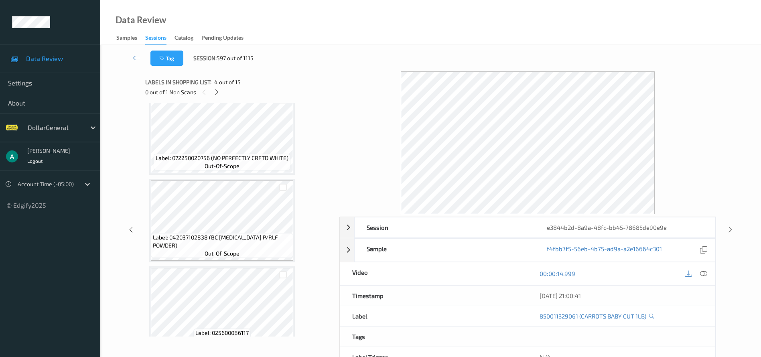
scroll to position [737, 0]
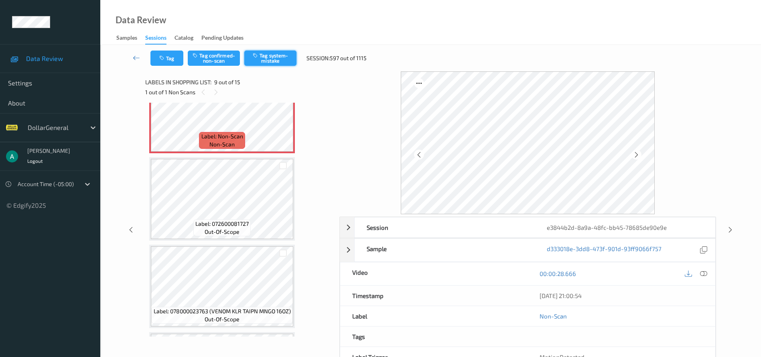
click at [264, 64] on button "Tag system-mistake" at bounding box center [270, 58] width 52 height 15
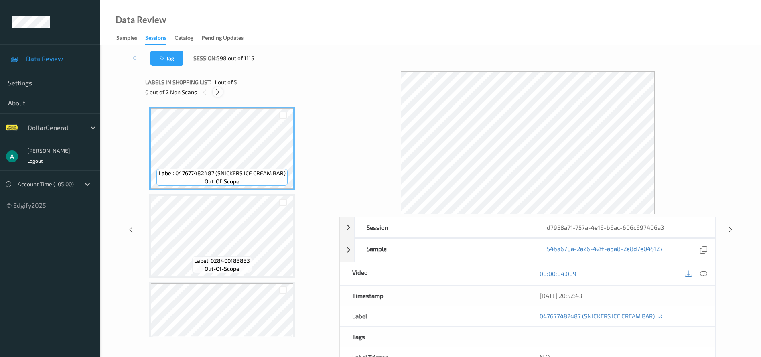
click at [215, 93] on icon at bounding box center [217, 92] width 7 height 7
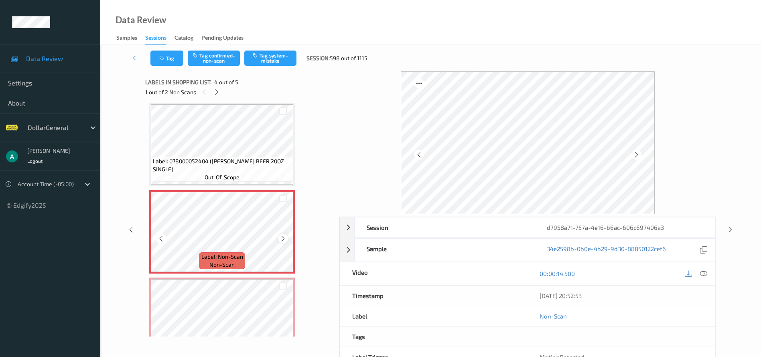
click at [282, 239] on icon at bounding box center [283, 238] width 7 height 7
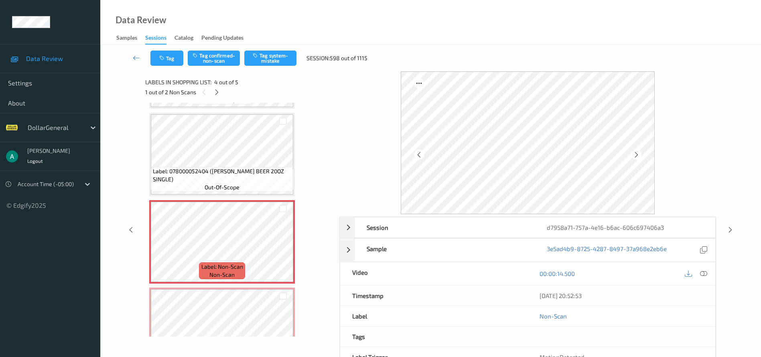
scroll to position [181, 0]
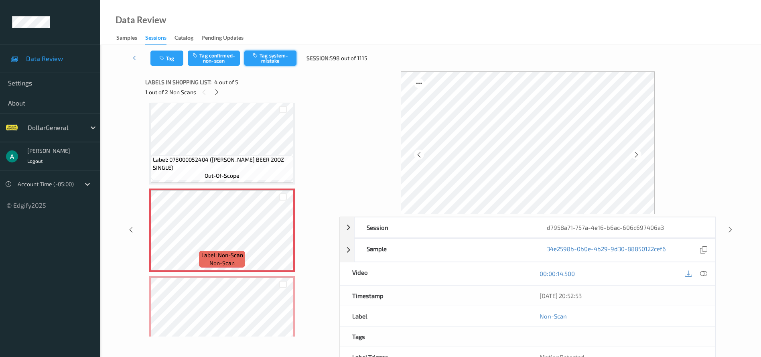
click at [263, 60] on button "Tag system-mistake" at bounding box center [270, 58] width 52 height 15
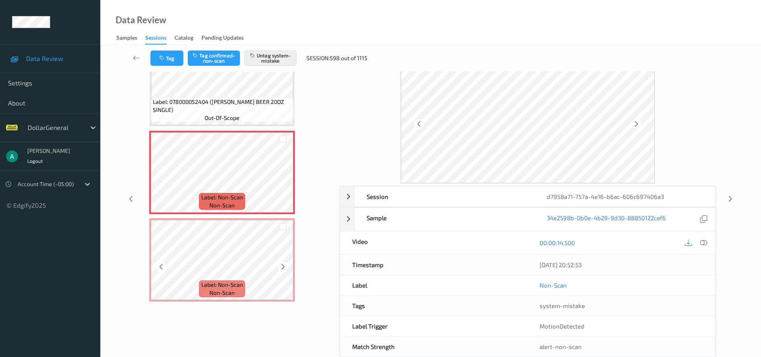
scroll to position [48, 0]
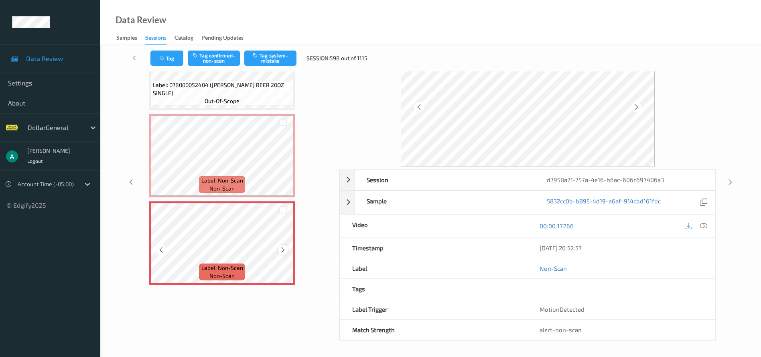
click at [282, 248] on icon at bounding box center [283, 249] width 7 height 7
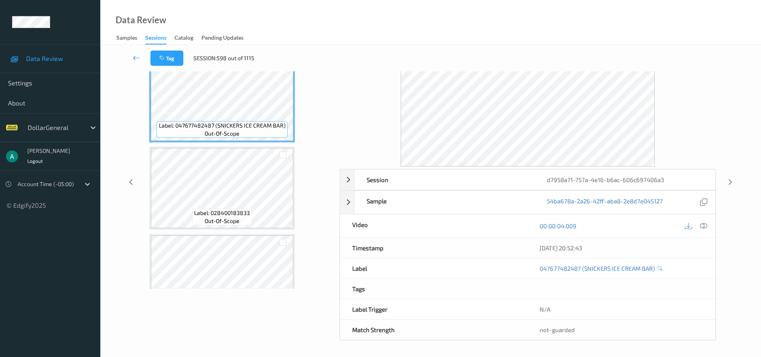
scroll to position [207, 0]
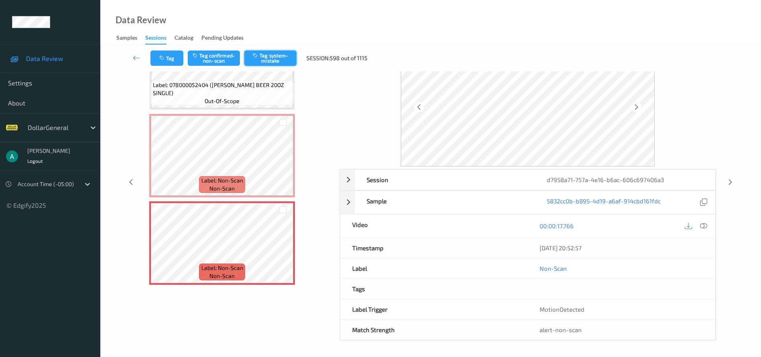
click at [282, 61] on button "Tag system-mistake" at bounding box center [270, 58] width 52 height 15
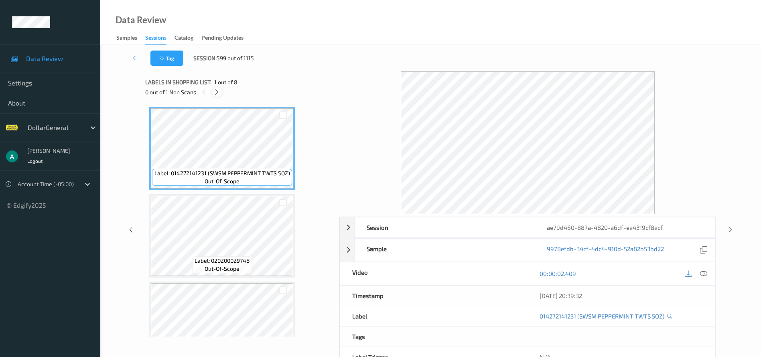
click at [220, 92] on icon at bounding box center [216, 92] width 7 height 7
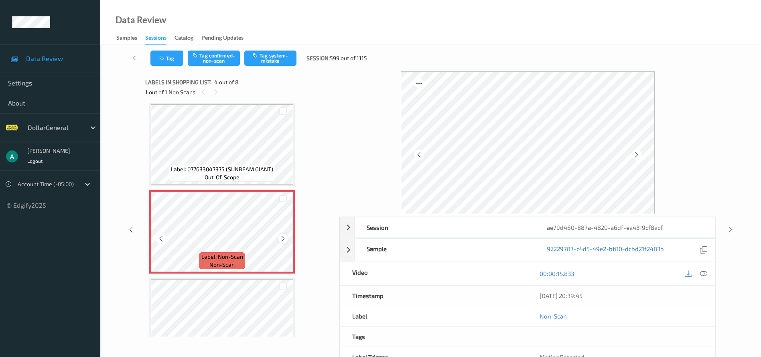
click at [285, 239] on icon at bounding box center [283, 238] width 7 height 7
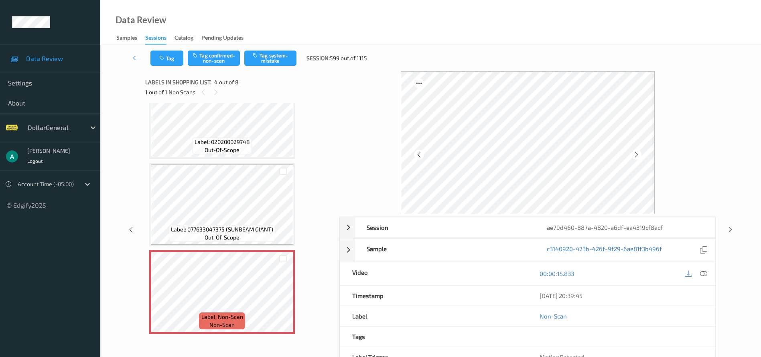
scroll to position [59, 0]
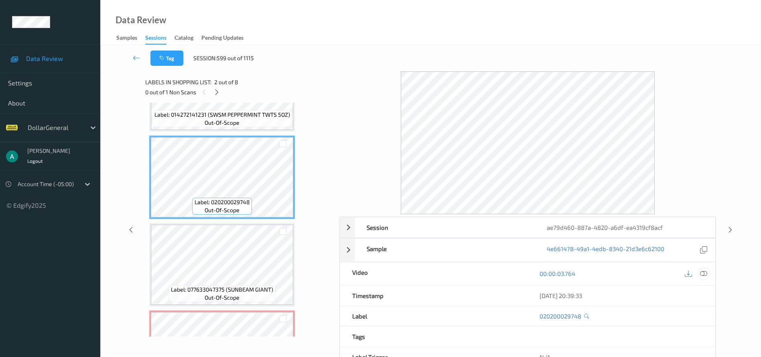
click at [706, 276] on icon at bounding box center [703, 273] width 7 height 7
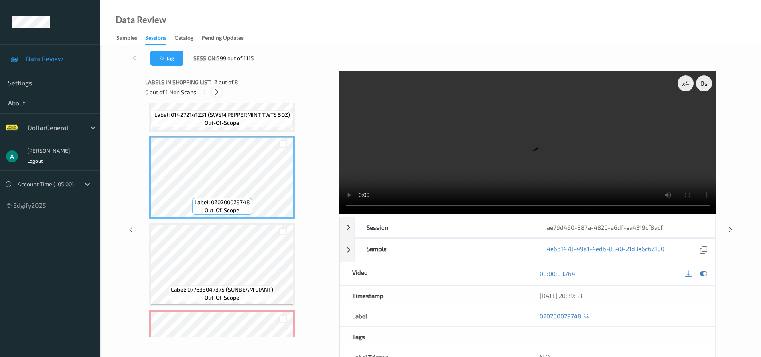
click at [217, 92] on icon at bounding box center [216, 92] width 7 height 7
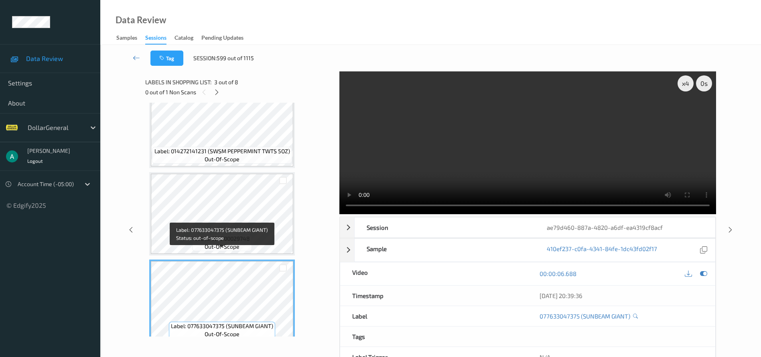
scroll to position [0, 0]
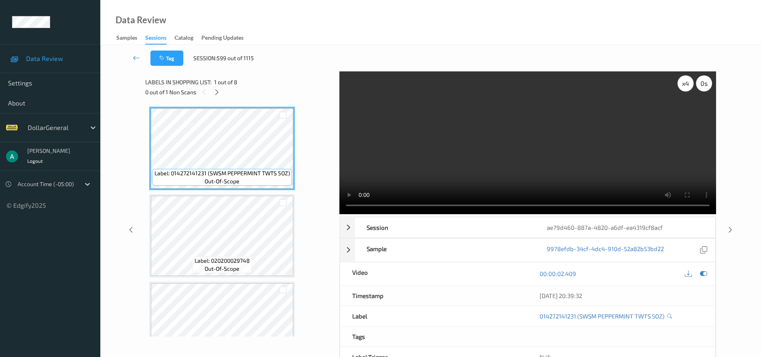
click at [680, 88] on div "x 4 0 s" at bounding box center [695, 83] width 34 height 16
click at [680, 88] on div "x 4" at bounding box center [686, 83] width 16 height 16
click at [680, 88] on div "x 8" at bounding box center [686, 83] width 16 height 16
click at [680, 88] on div "x 1" at bounding box center [686, 83] width 16 height 16
click at [432, 136] on video at bounding box center [527, 142] width 377 height 143
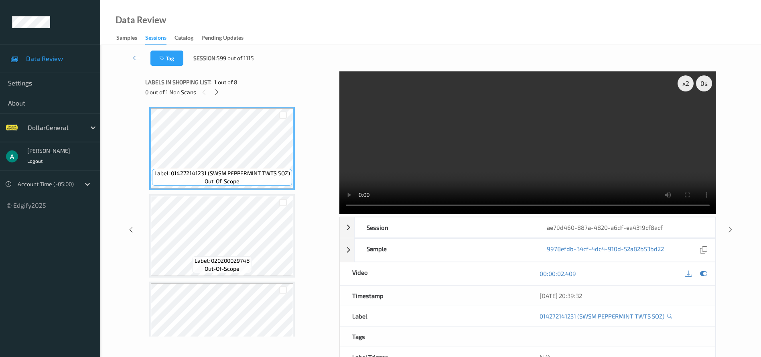
click at [432, 136] on video at bounding box center [527, 142] width 377 height 143
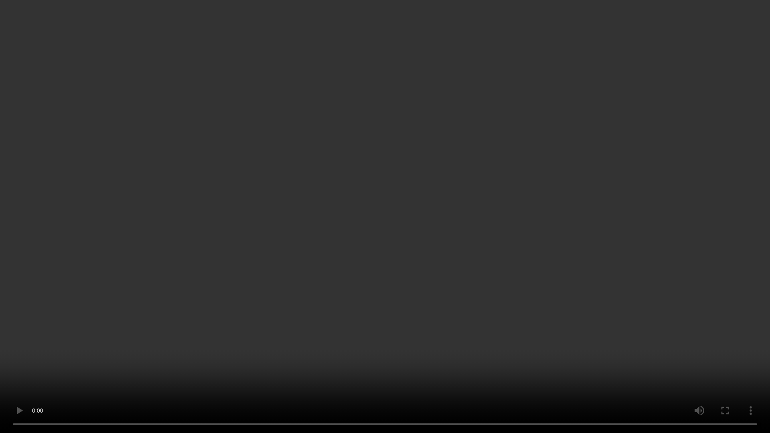
click at [309, 207] on video at bounding box center [385, 216] width 770 height 433
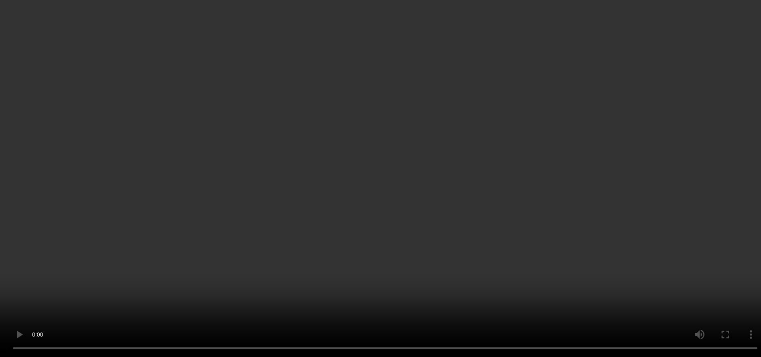
scroll to position [181, 0]
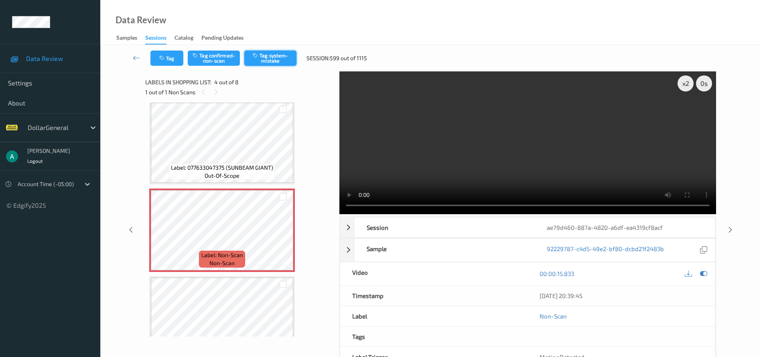
click at [268, 62] on button "Tag system-mistake" at bounding box center [270, 58] width 52 height 15
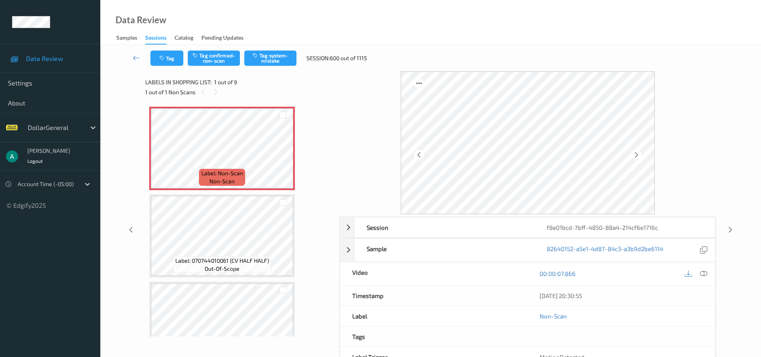
click at [265, 66] on div "Tag Tag confirmed-non-scan Tag system-mistake Session: 600 out of 1115" at bounding box center [431, 58] width 628 height 26
click at [268, 62] on button "Tag system-mistake" at bounding box center [270, 58] width 52 height 15
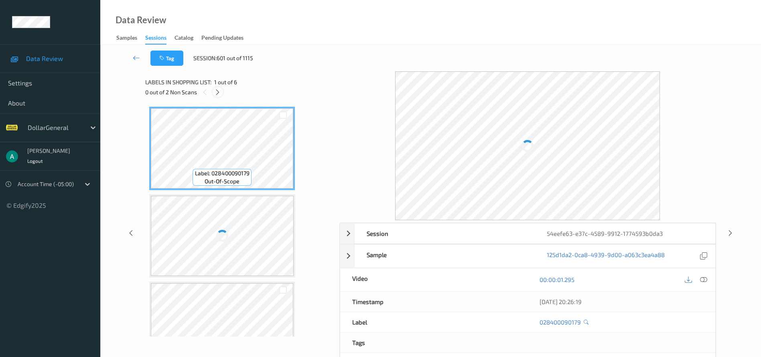
click at [221, 94] on icon at bounding box center [217, 92] width 7 height 7
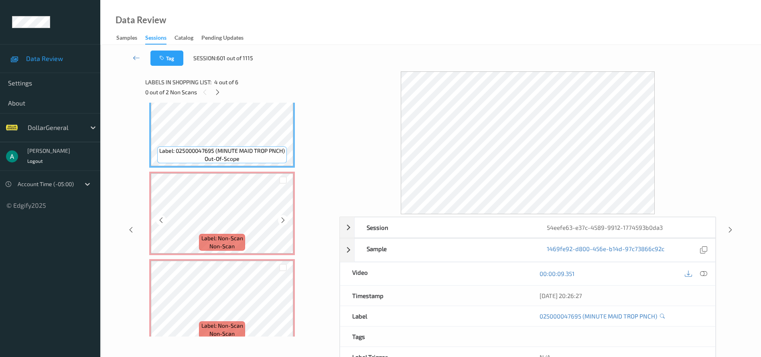
scroll to position [295, 0]
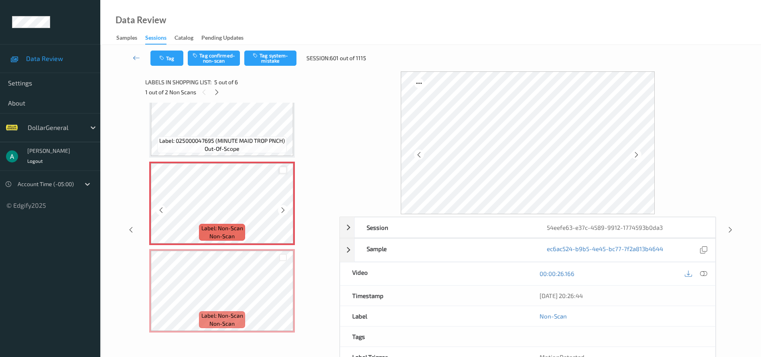
click at [282, 170] on div at bounding box center [283, 170] width 8 height 8
click at [284, 253] on div at bounding box center [283, 257] width 20 height 13
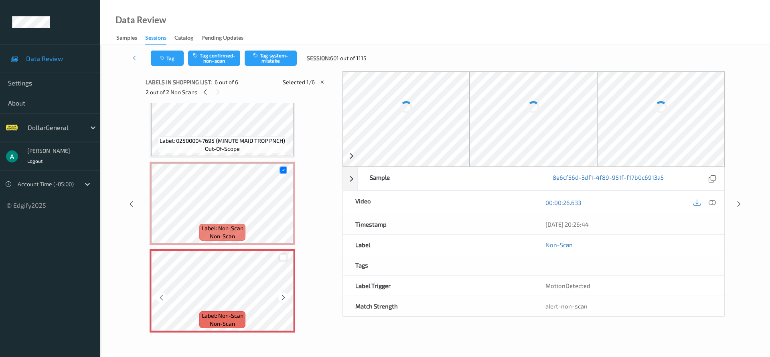
click at [284, 257] on div at bounding box center [284, 258] width 8 height 8
click at [273, 62] on button "Tag system-mistake" at bounding box center [271, 58] width 52 height 15
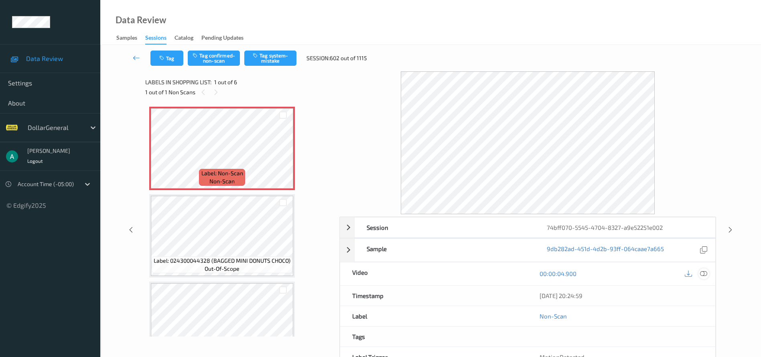
click at [703, 273] on icon at bounding box center [703, 273] width 7 height 7
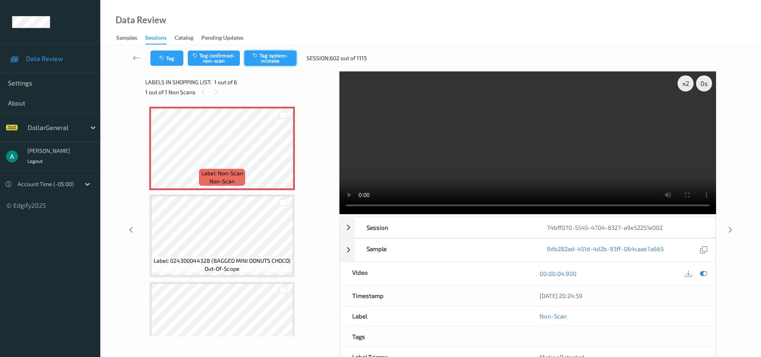
click at [278, 55] on button "Tag system-mistake" at bounding box center [270, 58] width 52 height 15
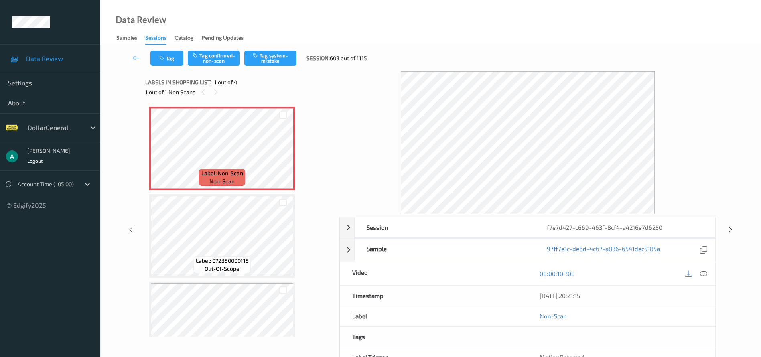
click at [227, 89] on div "1 out of 1 Non Scans" at bounding box center [239, 92] width 189 height 10
click at [283, 54] on button "Tag system-mistake" at bounding box center [270, 58] width 52 height 15
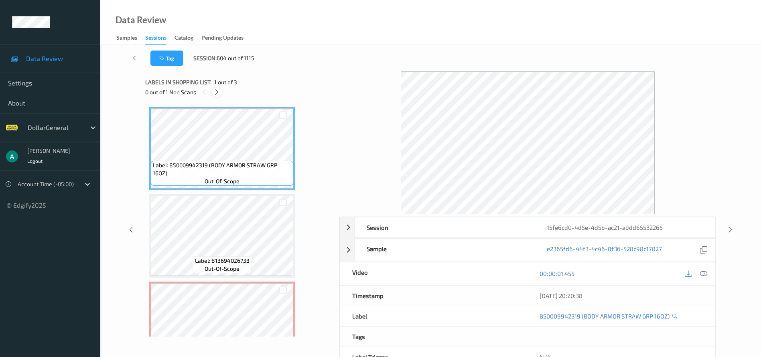
click at [216, 92] on icon at bounding box center [216, 92] width 7 height 7
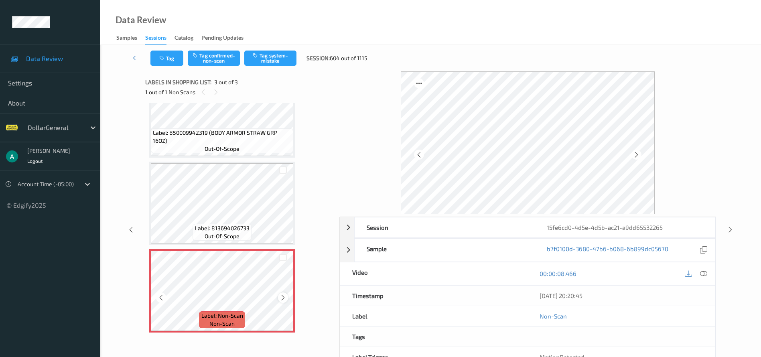
click at [286, 298] on icon at bounding box center [283, 297] width 7 height 7
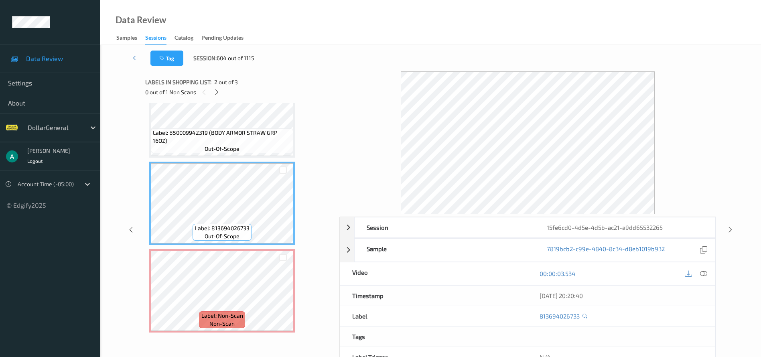
scroll to position [0, 0]
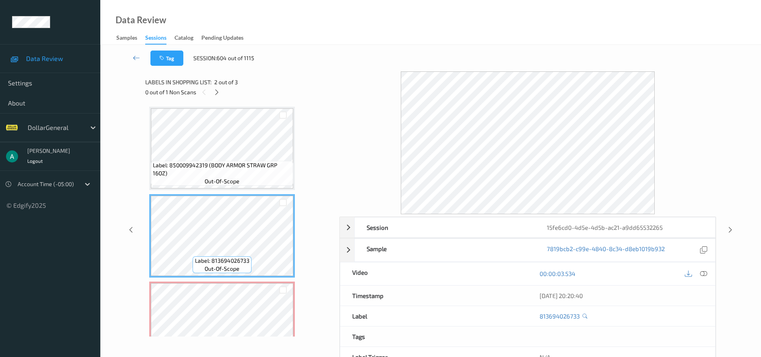
click at [257, 190] on div "Label: 850009942319 (BODY ARMOR STRAW GRP 16OZ) out-of-scope Label: 81369402673…" at bounding box center [239, 236] width 181 height 258
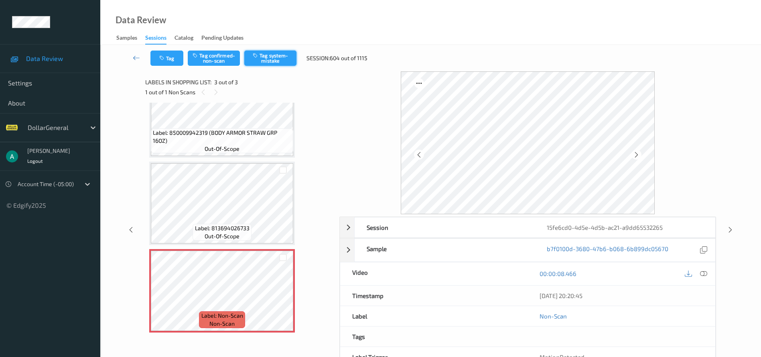
click at [290, 54] on button "Tag system-mistake" at bounding box center [270, 58] width 52 height 15
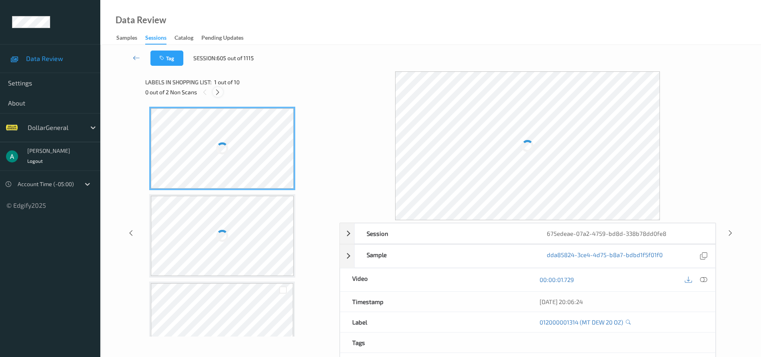
click at [218, 93] on icon at bounding box center [217, 92] width 7 height 7
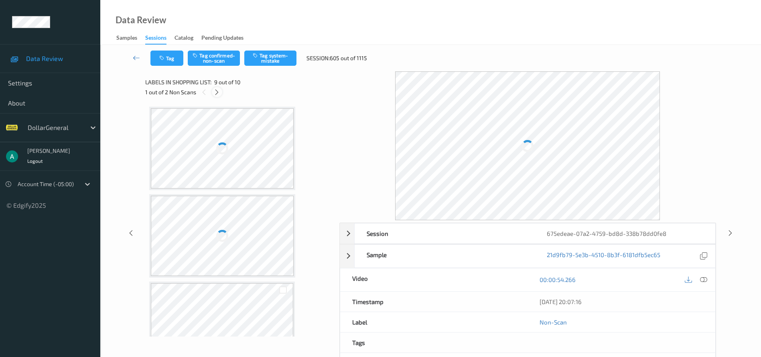
scroll to position [616, 0]
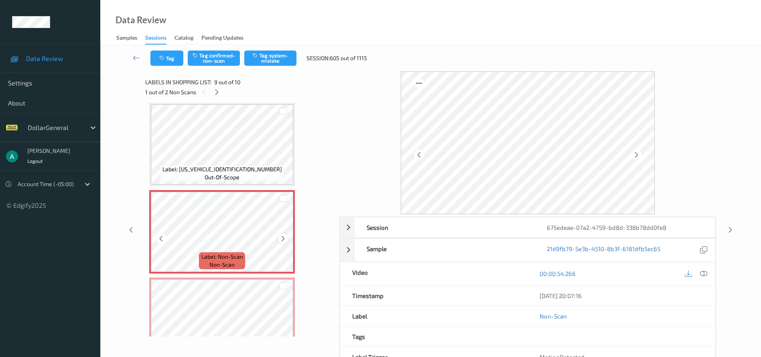
click at [280, 238] on icon at bounding box center [283, 238] width 7 height 7
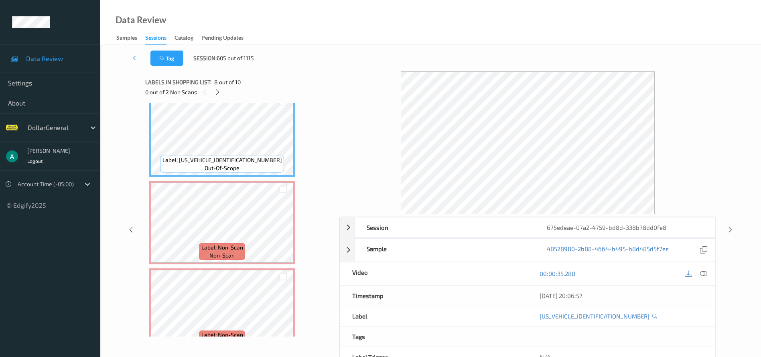
scroll to position [645, 0]
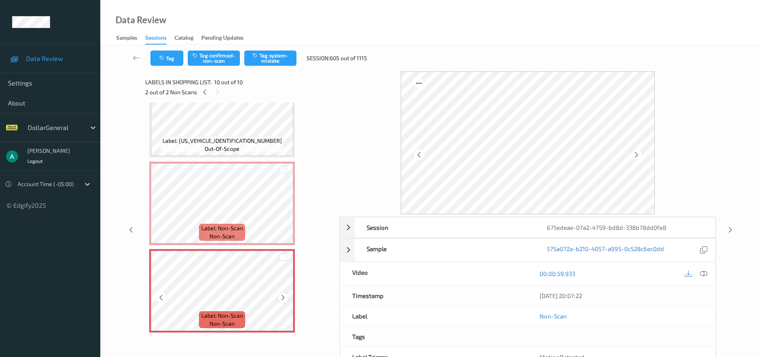
click at [286, 298] on icon at bounding box center [283, 297] width 7 height 7
click at [282, 296] on icon at bounding box center [283, 297] width 7 height 7
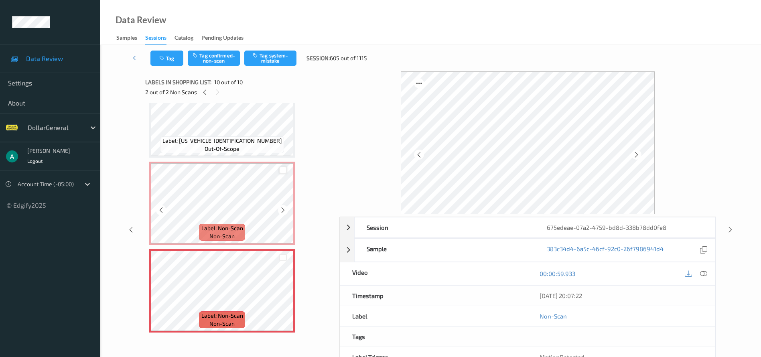
click at [283, 171] on div at bounding box center [283, 170] width 8 height 8
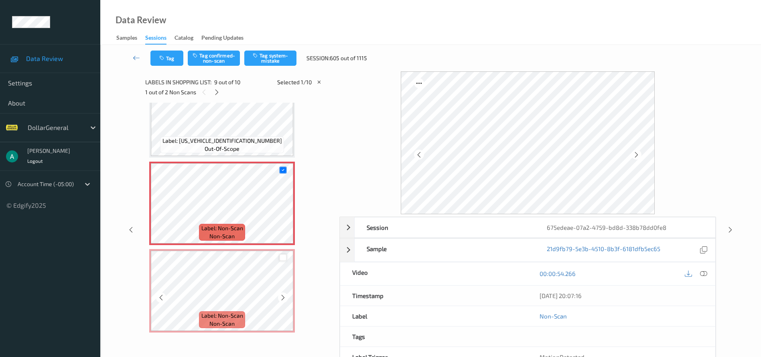
click at [284, 255] on div at bounding box center [283, 258] width 8 height 8
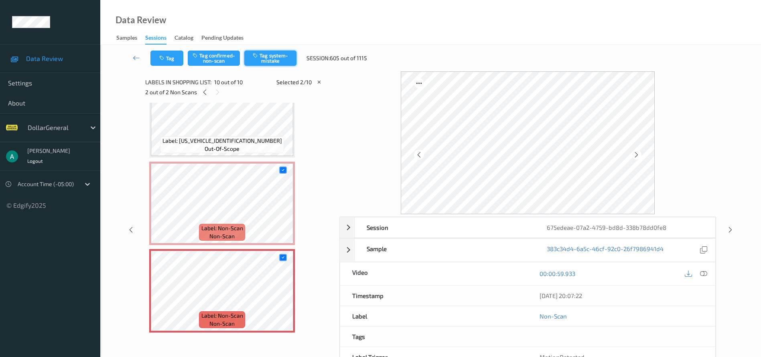
click at [277, 61] on button "Tag system-mistake" at bounding box center [270, 58] width 52 height 15
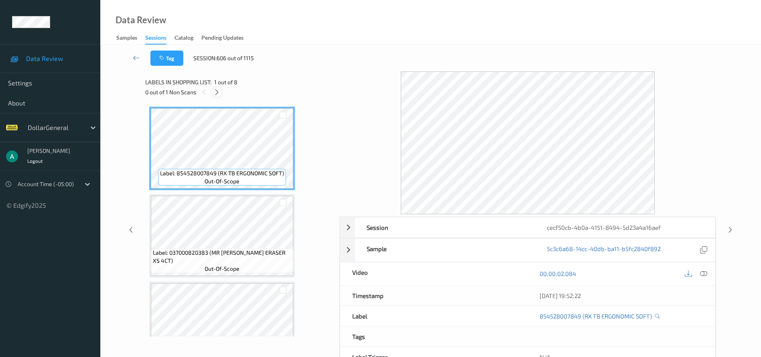
click at [218, 87] on div at bounding box center [217, 92] width 10 height 10
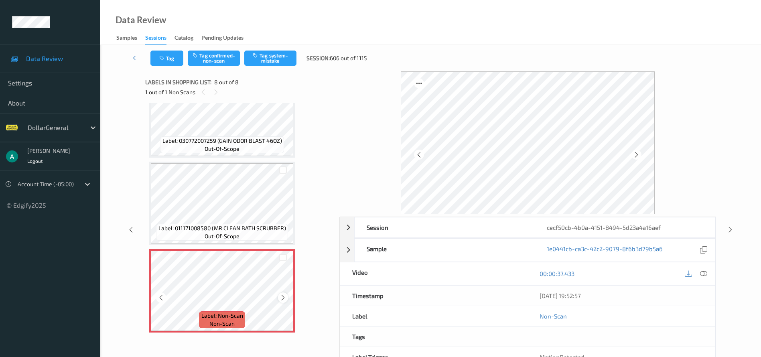
click at [283, 294] on icon at bounding box center [283, 297] width 7 height 7
click at [286, 61] on button "Tag system-mistake" at bounding box center [270, 58] width 52 height 15
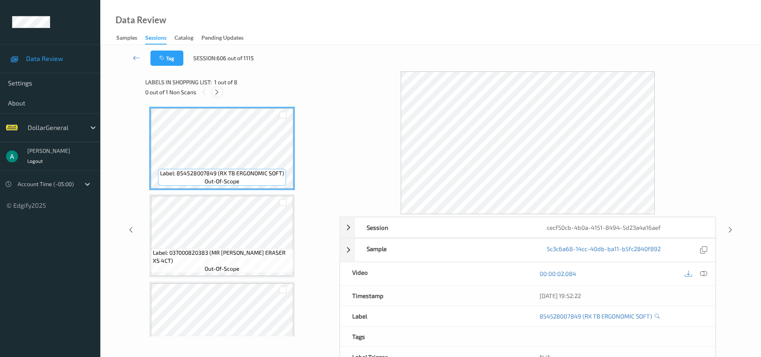
click at [213, 93] on div at bounding box center [217, 92] width 10 height 10
click at [217, 89] on icon at bounding box center [217, 92] width 7 height 7
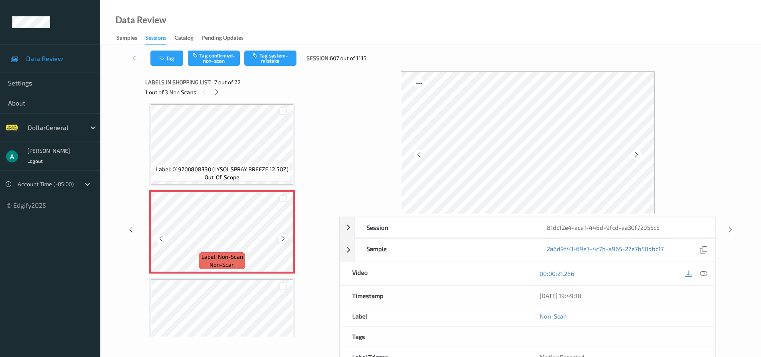
click at [280, 239] on icon at bounding box center [283, 238] width 7 height 7
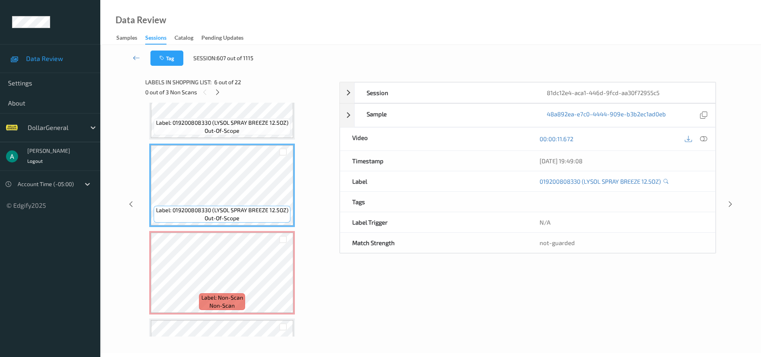
scroll to position [381, 0]
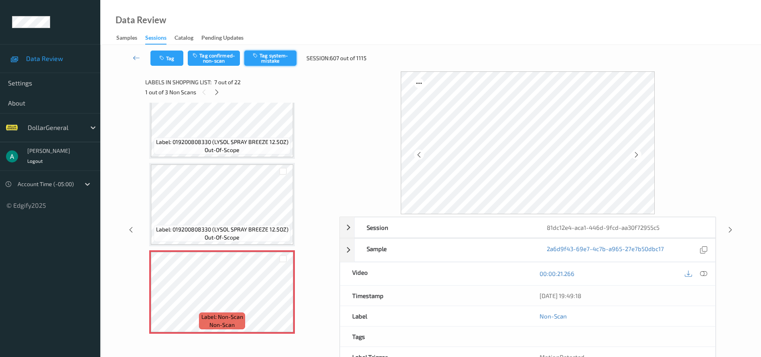
click at [268, 54] on button "Tag system-mistake" at bounding box center [270, 58] width 52 height 15
click at [217, 95] on icon at bounding box center [216, 92] width 7 height 7
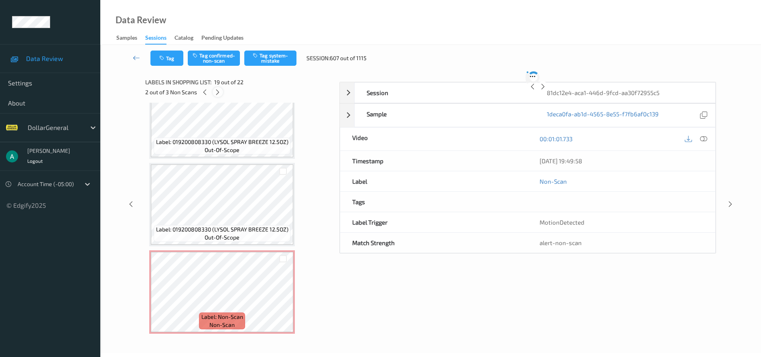
scroll to position [1491, 0]
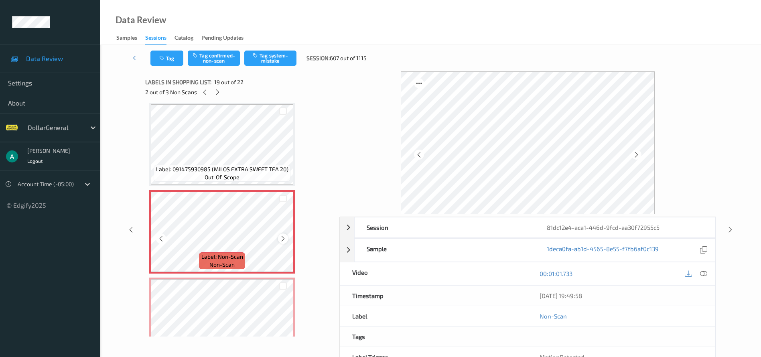
click at [283, 240] on icon at bounding box center [283, 238] width 7 height 7
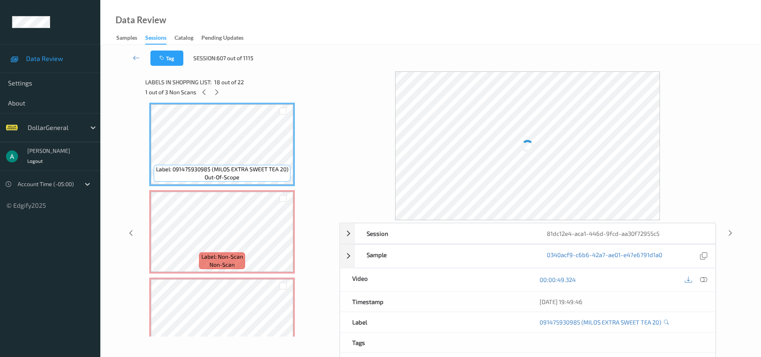
scroll to position [1431, 0]
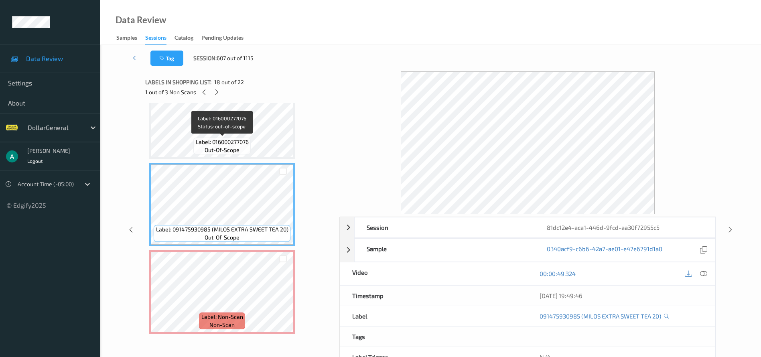
click at [246, 140] on span "Label: 016000277076" at bounding box center [222, 142] width 53 height 8
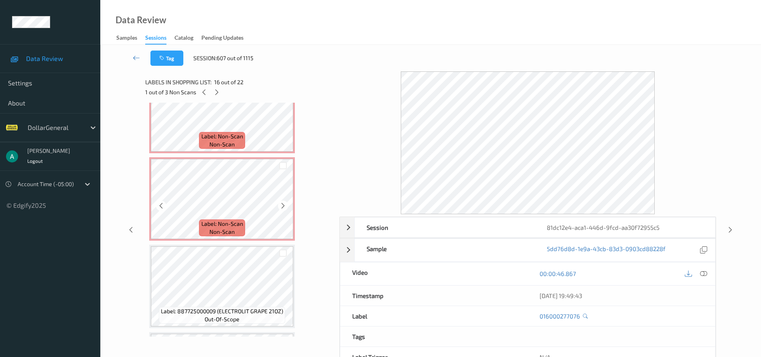
scroll to position [1551, 0]
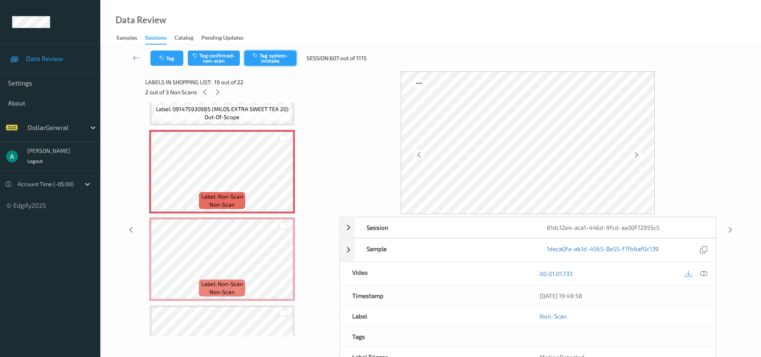
click at [272, 59] on button "Tag system-mistake" at bounding box center [270, 58] width 52 height 15
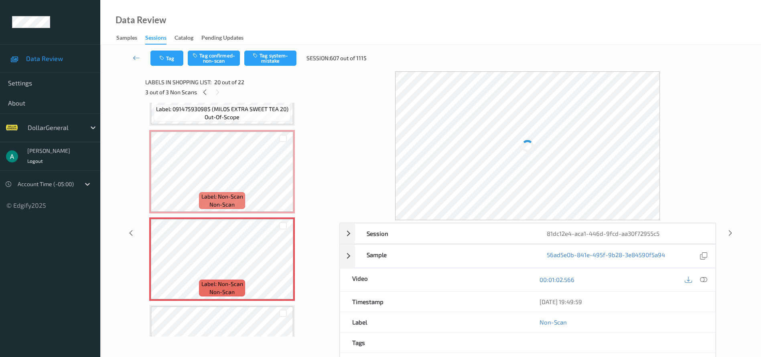
click at [264, 49] on div "Tag Tag confirmed-non-scan Tag system-mistake Session: 607 out of 1115" at bounding box center [431, 58] width 628 height 26
click at [266, 55] on button "Tag system-mistake" at bounding box center [270, 58] width 52 height 15
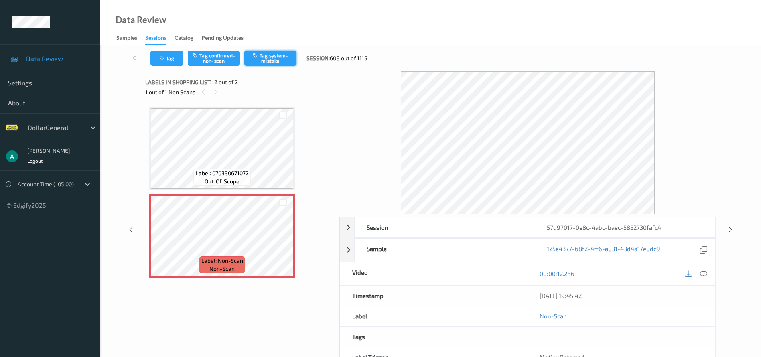
click at [273, 58] on button "Tag system-mistake" at bounding box center [270, 58] width 52 height 15
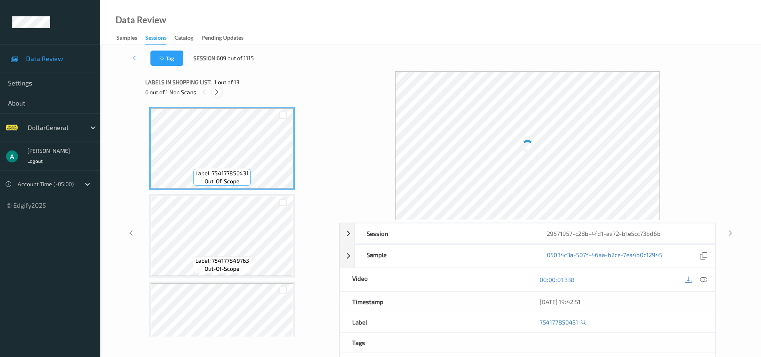
click at [219, 89] on icon at bounding box center [216, 92] width 7 height 7
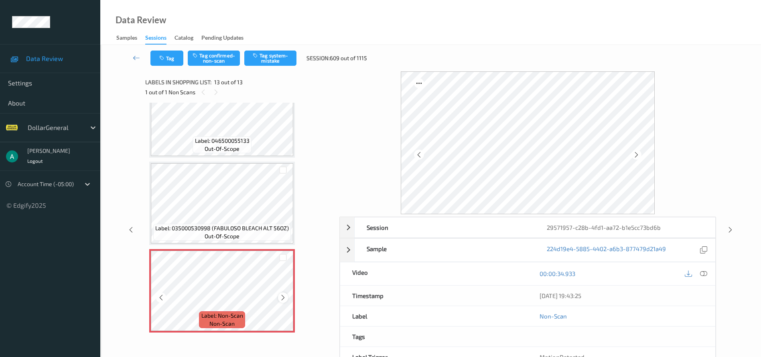
click at [285, 299] on icon at bounding box center [283, 297] width 7 height 7
click at [282, 296] on icon at bounding box center [283, 297] width 7 height 7
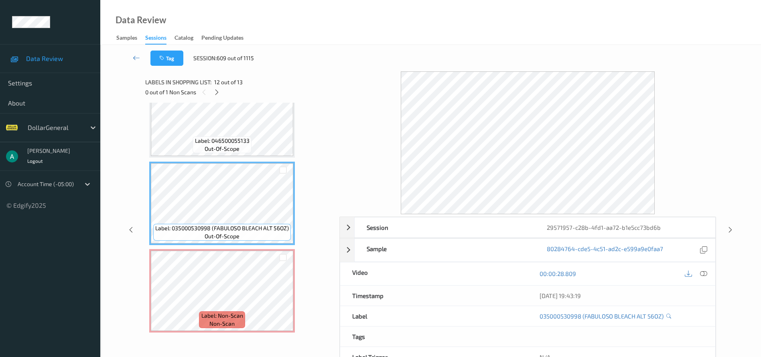
click at [223, 139] on span "Label: 046500055133" at bounding box center [222, 141] width 55 height 8
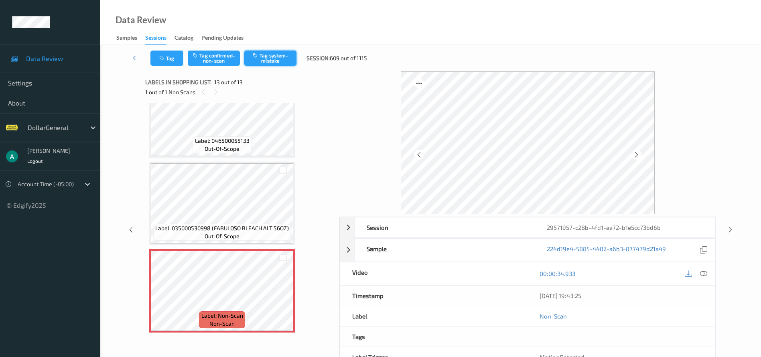
click at [257, 59] on button "Tag system-mistake" at bounding box center [270, 58] width 52 height 15
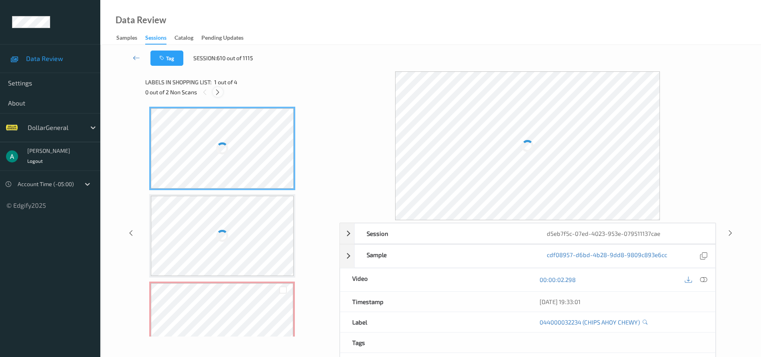
click at [217, 93] on icon at bounding box center [217, 92] width 7 height 7
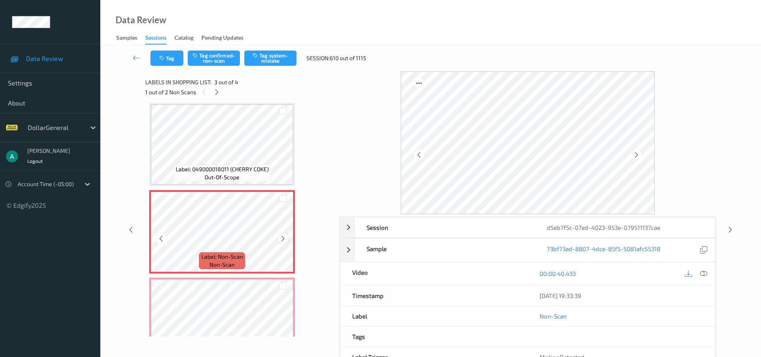
click at [286, 239] on icon at bounding box center [283, 238] width 7 height 7
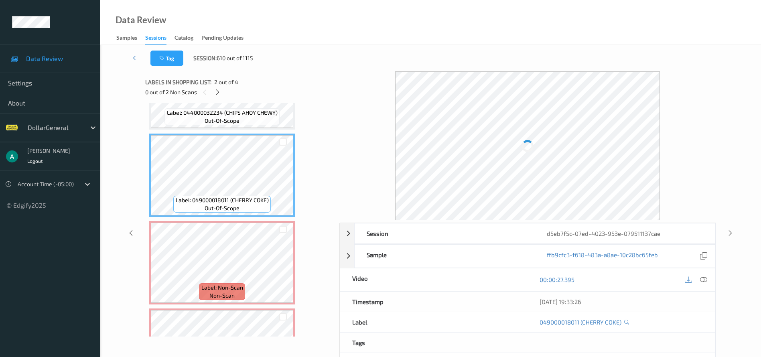
scroll to position [120, 0]
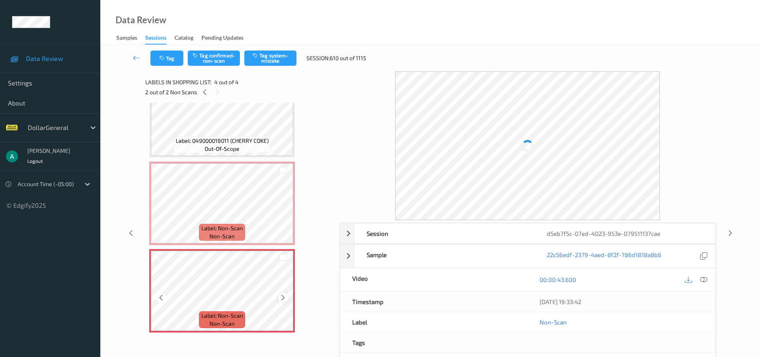
click at [287, 299] on div at bounding box center [283, 297] width 10 height 10
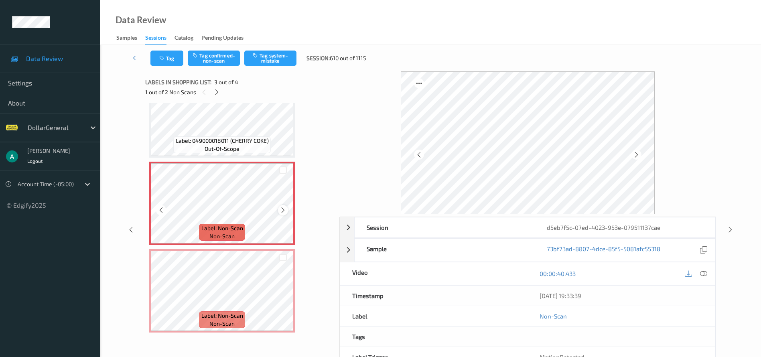
click at [283, 213] on icon at bounding box center [283, 210] width 7 height 7
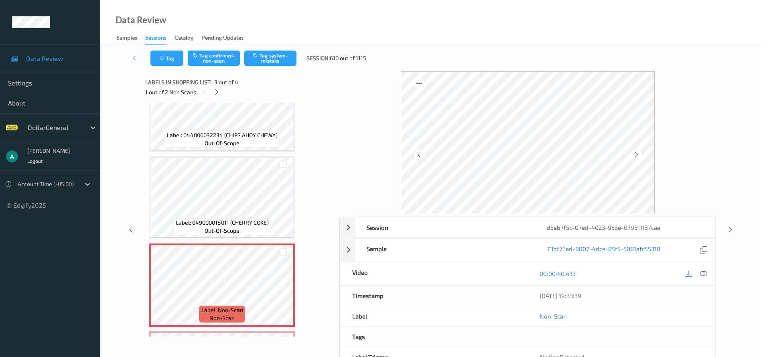
scroll to position [0, 0]
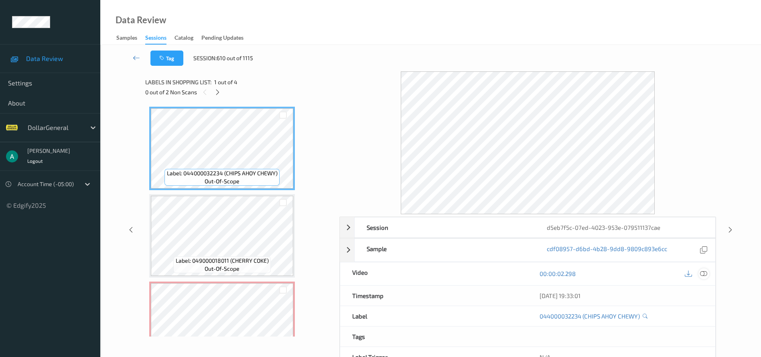
click at [703, 275] on icon at bounding box center [703, 273] width 7 height 7
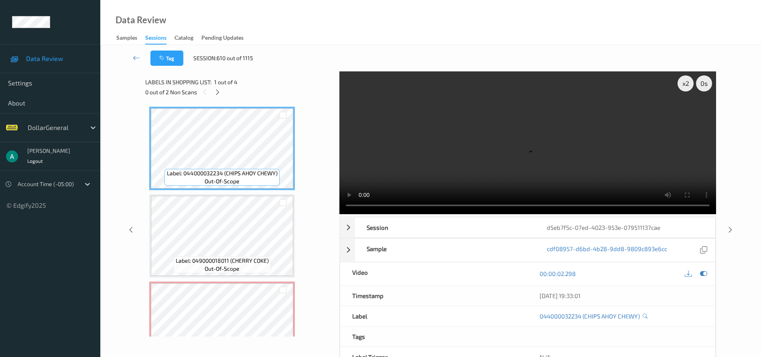
scroll to position [120, 0]
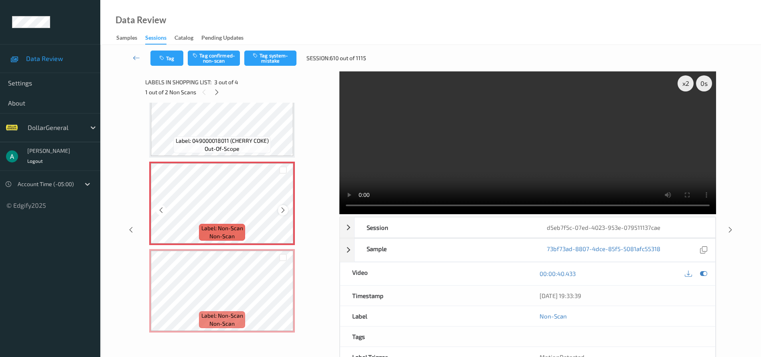
click at [285, 207] on icon at bounding box center [283, 210] width 7 height 7
click at [281, 171] on div at bounding box center [283, 170] width 8 height 8
click at [283, 261] on div at bounding box center [283, 258] width 8 height 8
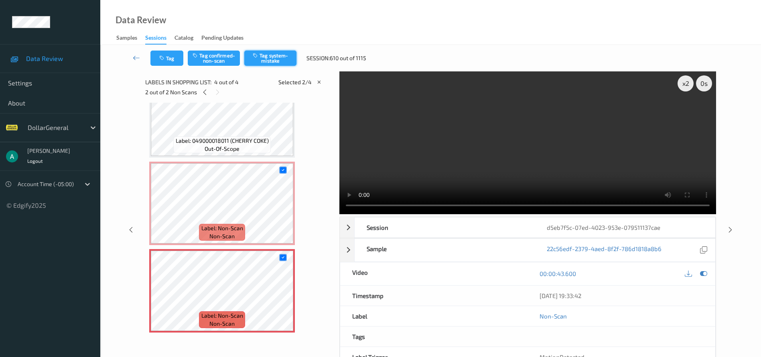
click at [268, 57] on button "Tag system-mistake" at bounding box center [270, 58] width 52 height 15
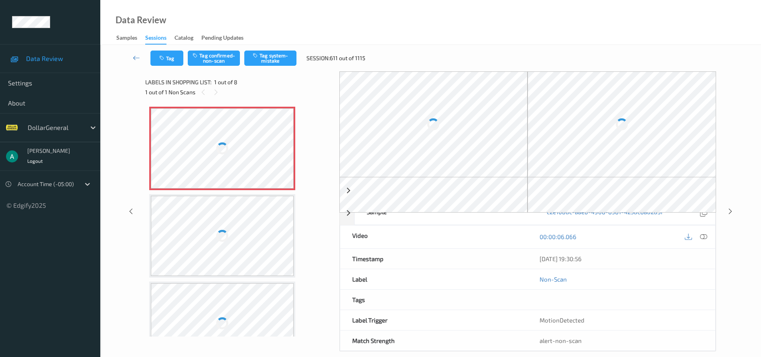
click at [225, 152] on div at bounding box center [222, 148] width 12 height 12
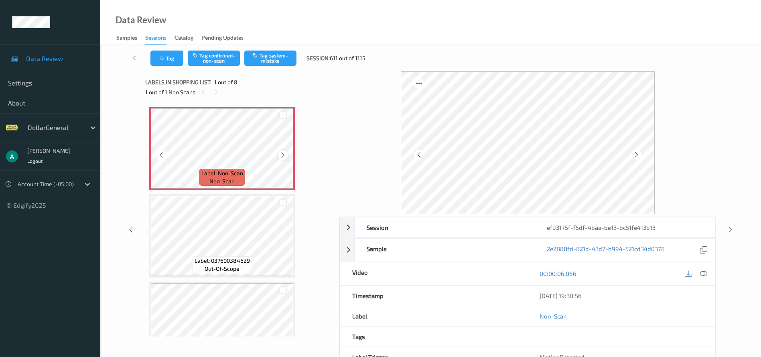
click at [283, 152] on icon at bounding box center [283, 155] width 7 height 7
click at [707, 275] on icon at bounding box center [703, 273] width 7 height 7
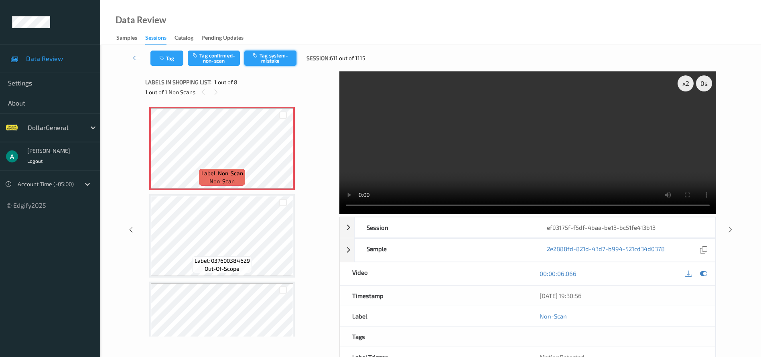
click at [283, 64] on button "Tag system-mistake" at bounding box center [270, 58] width 52 height 15
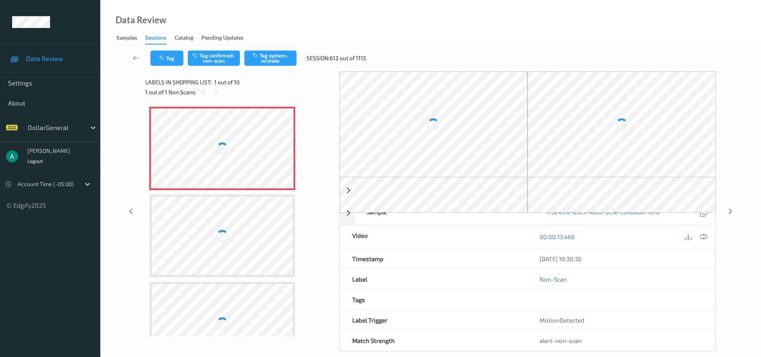
click at [239, 140] on div at bounding box center [222, 148] width 143 height 80
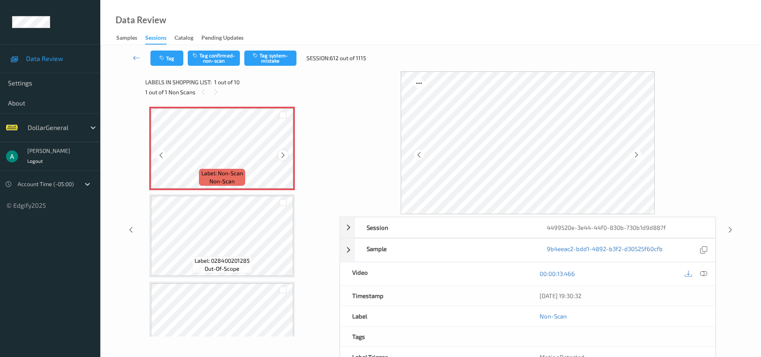
click at [283, 152] on icon at bounding box center [283, 155] width 7 height 7
click at [280, 152] on icon at bounding box center [283, 155] width 7 height 7
click at [256, 63] on button "Tag system-mistake" at bounding box center [270, 58] width 52 height 15
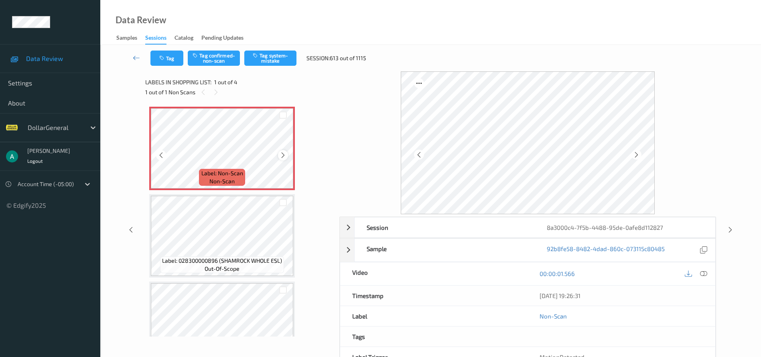
click at [286, 157] on icon at bounding box center [283, 155] width 7 height 7
click at [705, 275] on icon at bounding box center [703, 273] width 7 height 7
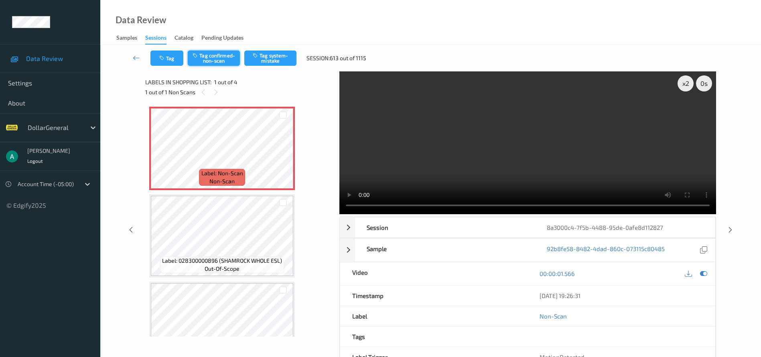
click at [214, 56] on button "Tag confirmed-non-scan" at bounding box center [214, 58] width 52 height 15
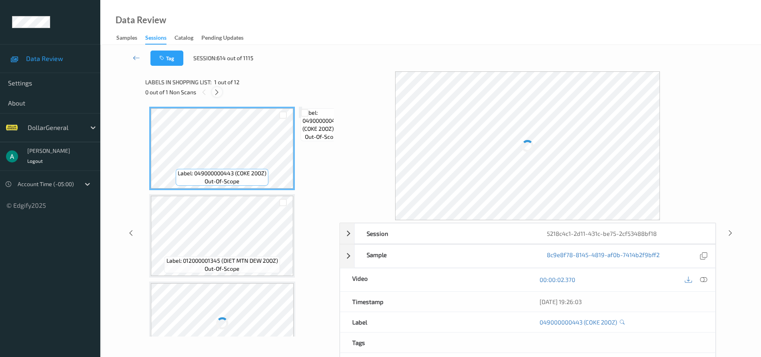
click at [213, 94] on div at bounding box center [217, 92] width 10 height 10
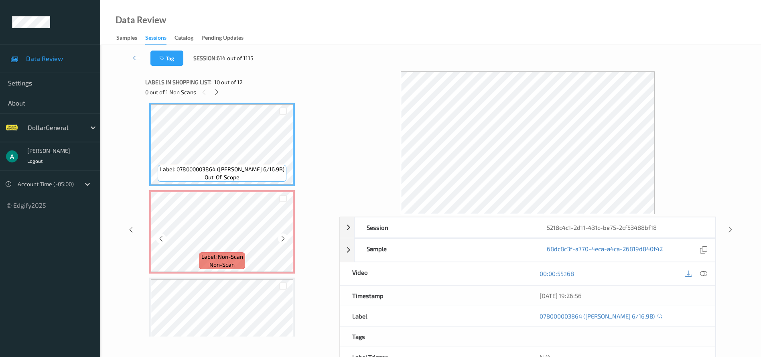
scroll to position [820, 0]
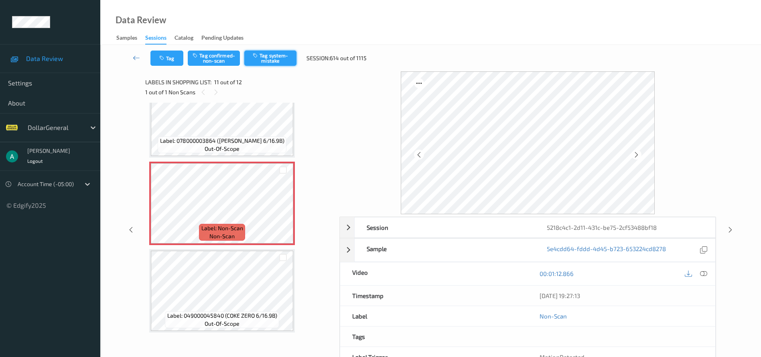
click at [279, 56] on button "Tag system-mistake" at bounding box center [270, 58] width 52 height 15
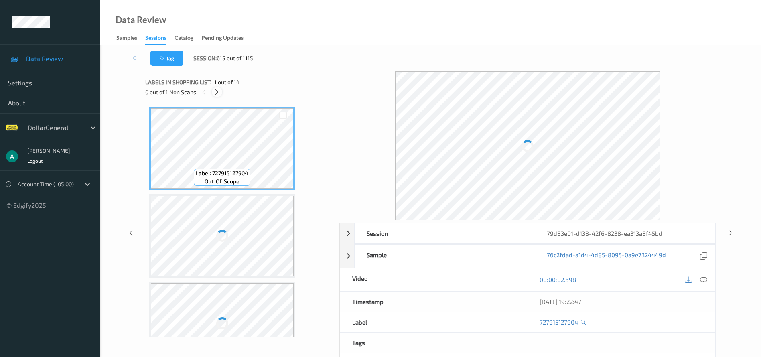
click at [217, 91] on icon at bounding box center [216, 92] width 7 height 7
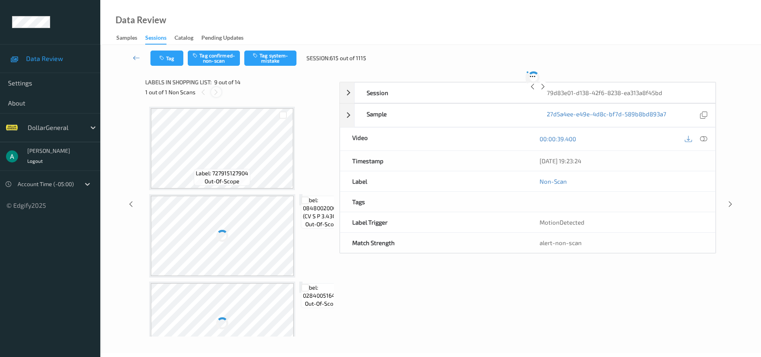
scroll to position [616, 0]
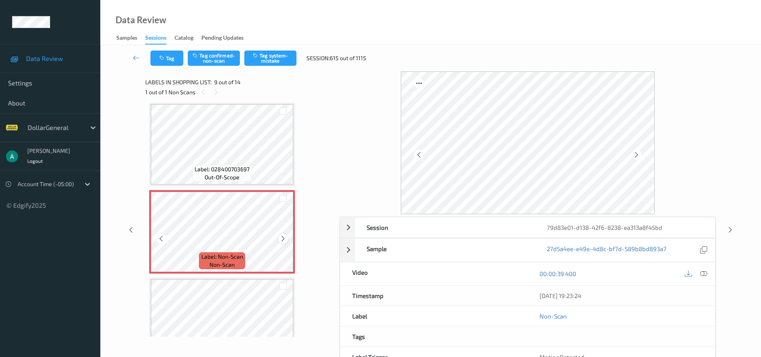
click at [283, 235] on icon at bounding box center [283, 238] width 7 height 7
click at [288, 59] on button "Tag system-mistake" at bounding box center [270, 58] width 52 height 15
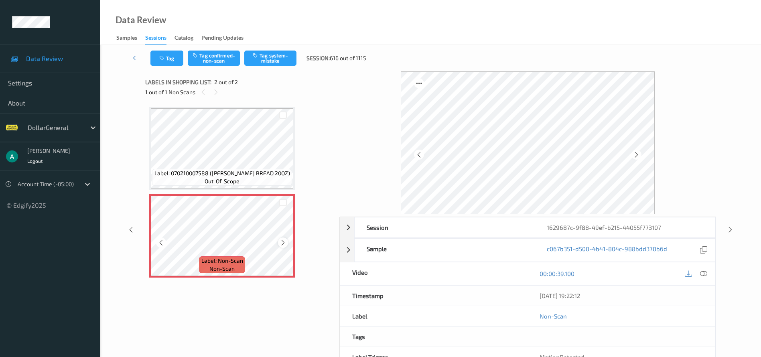
click at [279, 242] on div at bounding box center [283, 242] width 10 height 10
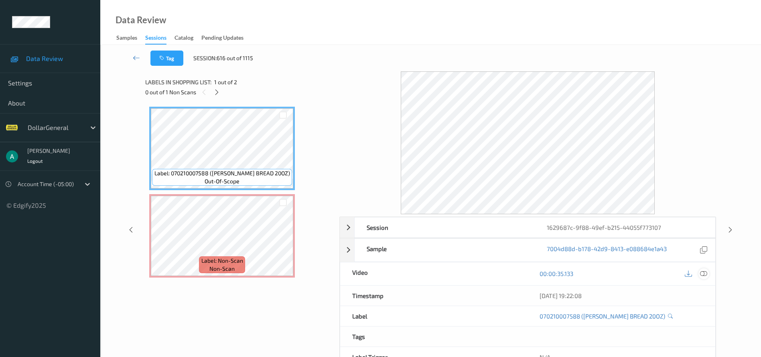
click at [707, 273] on icon at bounding box center [703, 273] width 7 height 7
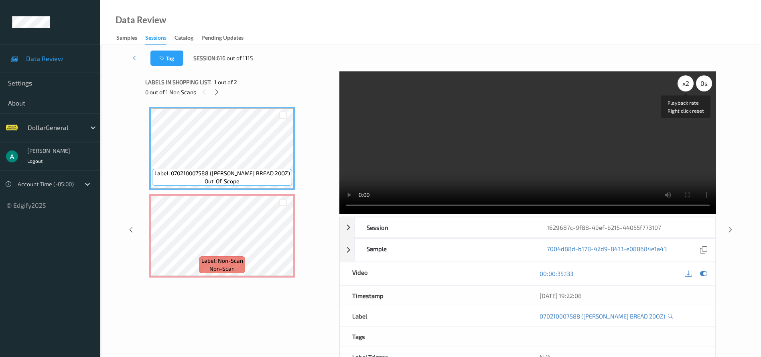
click at [689, 86] on div "x 2" at bounding box center [686, 83] width 16 height 16
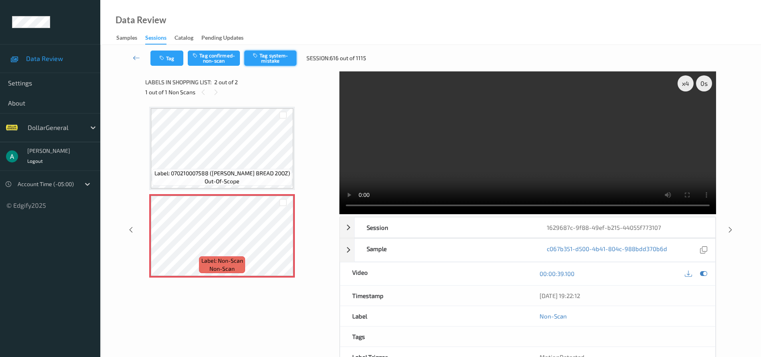
click at [276, 57] on button "Tag system-mistake" at bounding box center [270, 58] width 52 height 15
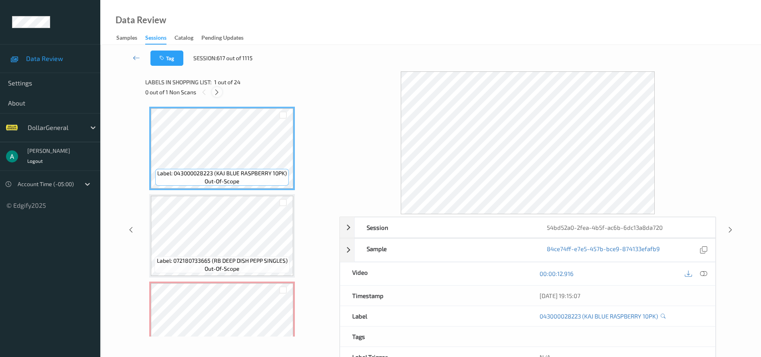
click at [221, 93] on div at bounding box center [217, 92] width 10 height 10
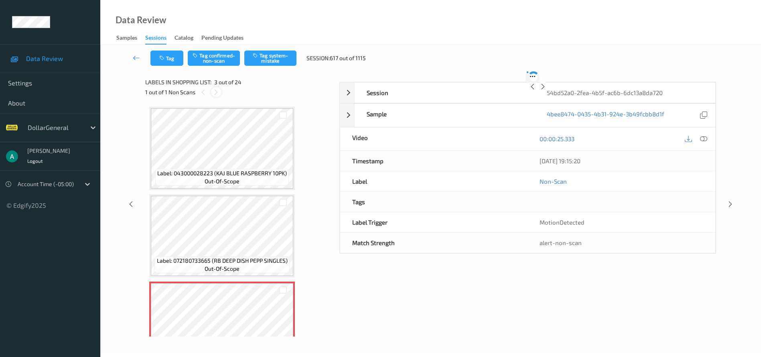
scroll to position [91, 0]
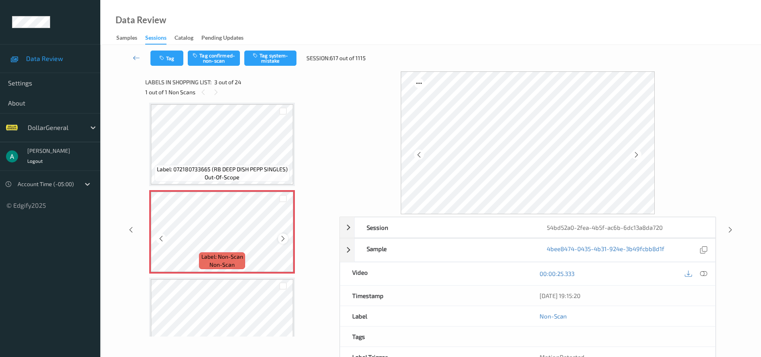
click at [286, 240] on icon at bounding box center [283, 238] width 7 height 7
click at [267, 58] on button "Tag system-mistake" at bounding box center [270, 58] width 52 height 15
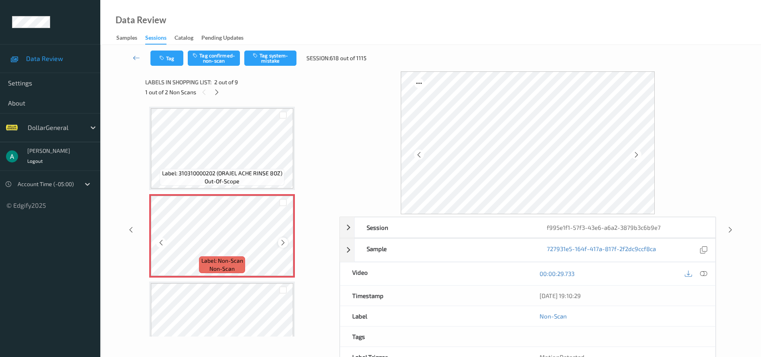
click at [283, 241] on icon at bounding box center [283, 242] width 7 height 7
click at [261, 58] on button "Tag system-mistake" at bounding box center [270, 58] width 52 height 15
click at [214, 95] on icon at bounding box center [216, 92] width 7 height 7
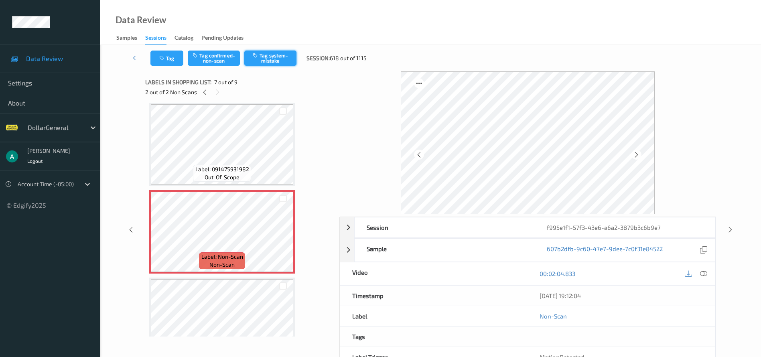
click at [268, 65] on button "Tag system-mistake" at bounding box center [270, 58] width 52 height 15
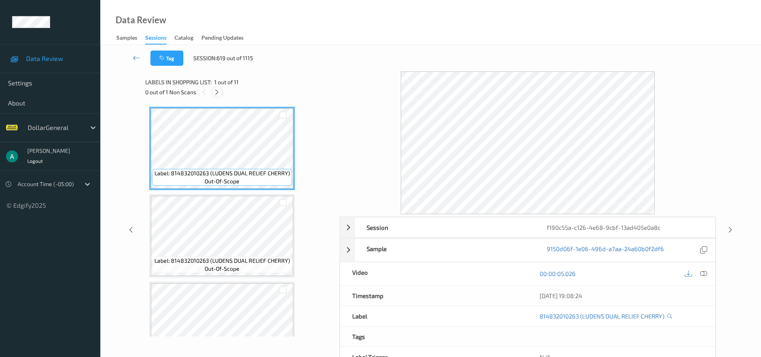
click at [219, 93] on icon at bounding box center [216, 92] width 7 height 7
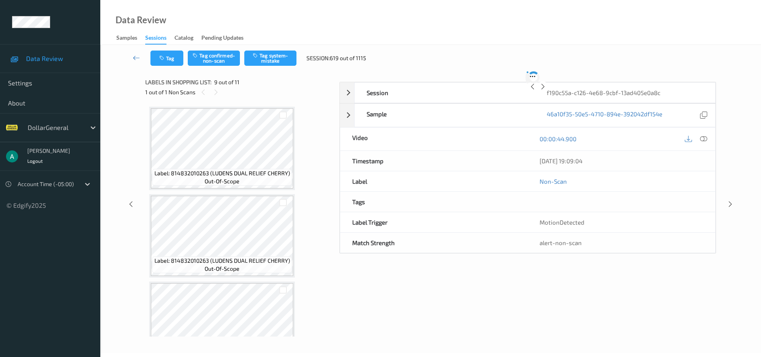
scroll to position [616, 0]
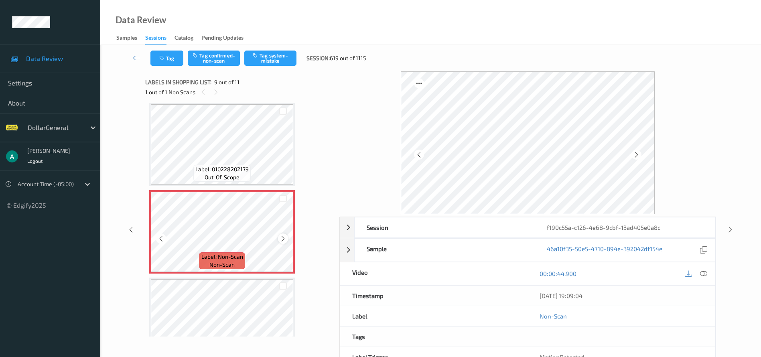
click at [280, 238] on icon at bounding box center [283, 238] width 7 height 7
click at [282, 62] on button "Tag system-mistake" at bounding box center [270, 58] width 52 height 15
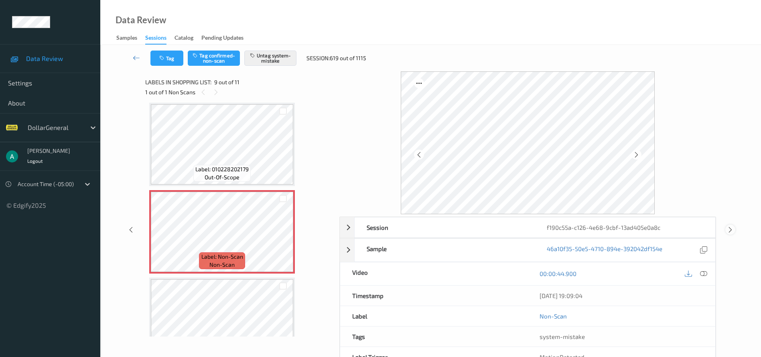
click at [727, 229] on icon at bounding box center [730, 229] width 7 height 7
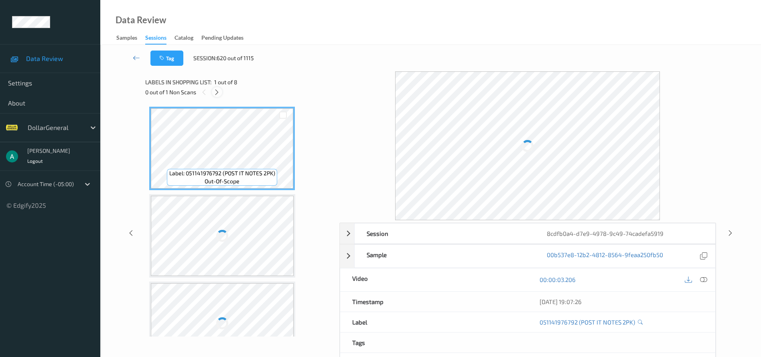
click at [218, 92] on icon at bounding box center [216, 92] width 7 height 7
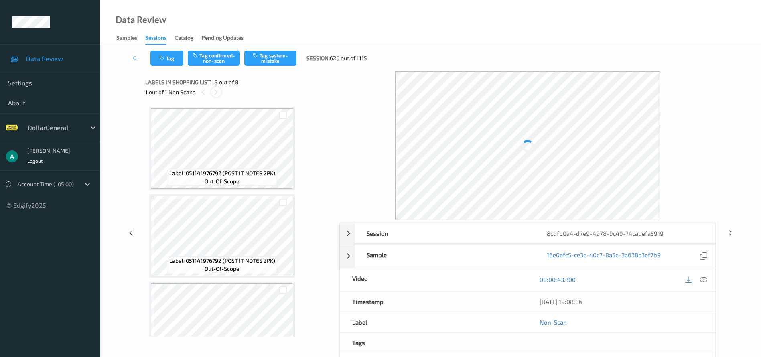
scroll to position [470, 0]
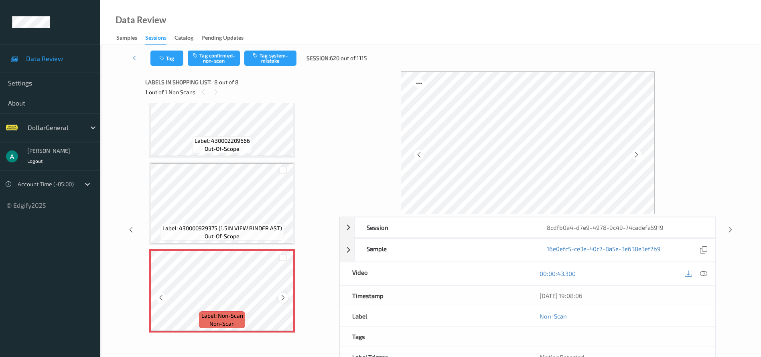
click at [284, 296] on icon at bounding box center [283, 297] width 7 height 7
click at [282, 295] on icon at bounding box center [283, 297] width 7 height 7
click at [279, 64] on button "Tag system-mistake" at bounding box center [270, 58] width 52 height 15
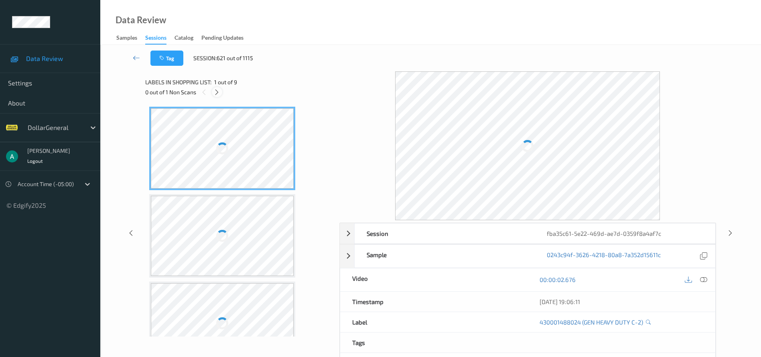
click at [217, 94] on icon at bounding box center [216, 92] width 7 height 7
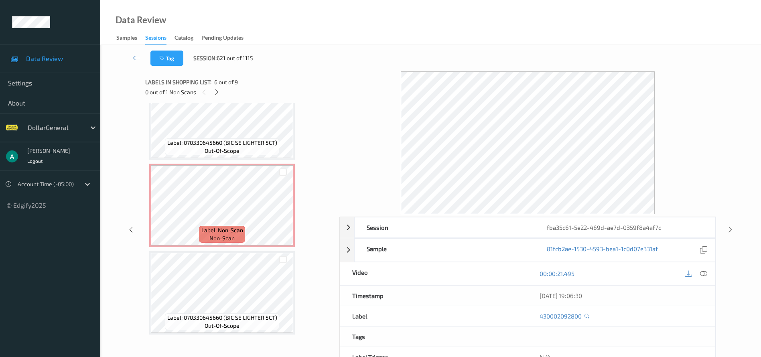
scroll to position [557, 0]
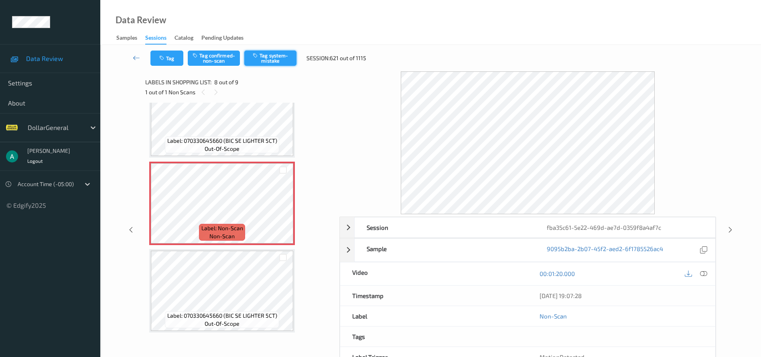
click at [268, 57] on button "Tag system-mistake" at bounding box center [270, 58] width 52 height 15
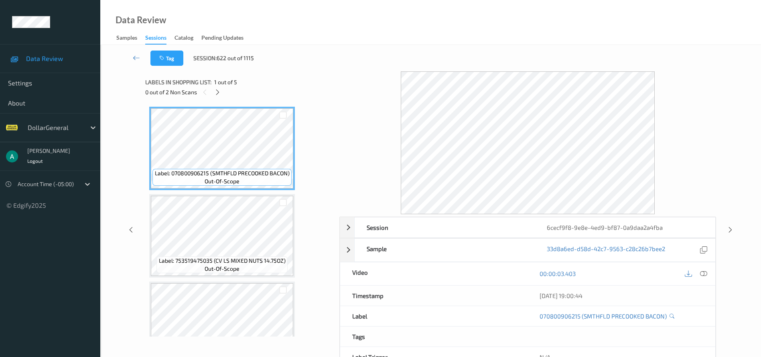
click at [218, 86] on span "1 out of 5" at bounding box center [225, 82] width 23 height 8
click at [218, 88] on div at bounding box center [218, 92] width 10 height 10
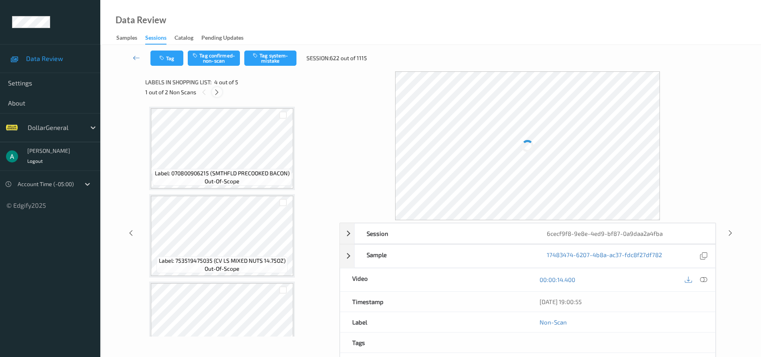
scroll to position [179, 0]
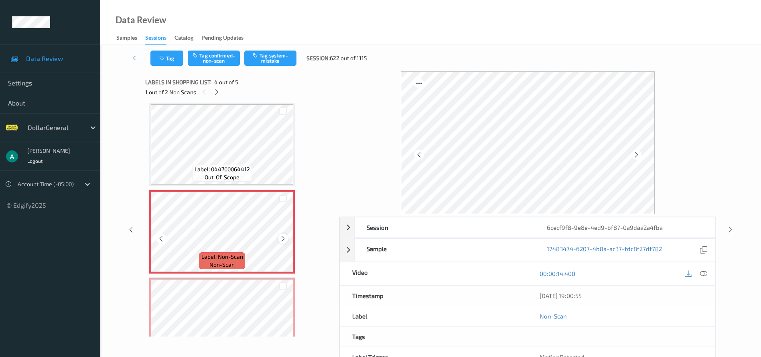
click at [285, 234] on div at bounding box center [283, 238] width 10 height 10
click at [283, 238] on icon at bounding box center [283, 238] width 7 height 7
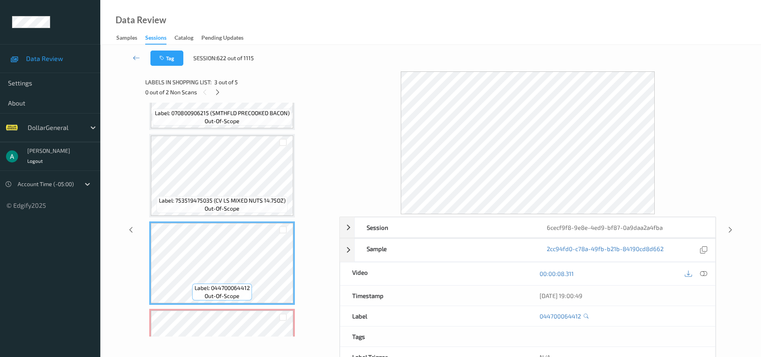
scroll to position [181, 0]
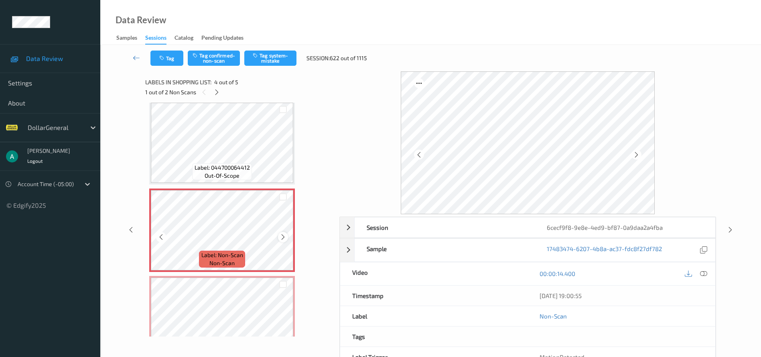
click at [282, 238] on icon at bounding box center [283, 236] width 7 height 7
click at [282, 237] on icon at bounding box center [283, 236] width 7 height 7
click at [270, 55] on button "Tag system-mistake" at bounding box center [270, 58] width 52 height 15
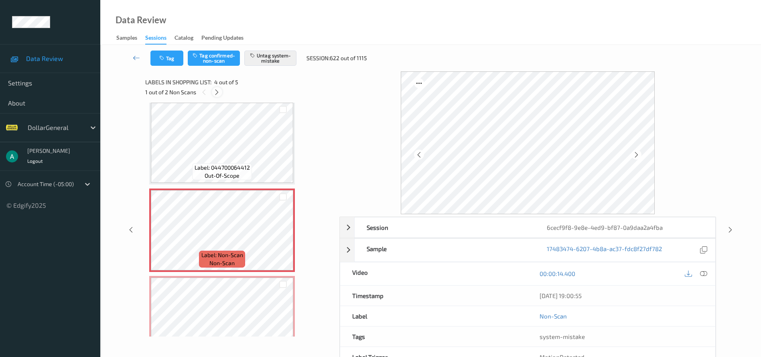
click at [217, 91] on icon at bounding box center [216, 92] width 7 height 7
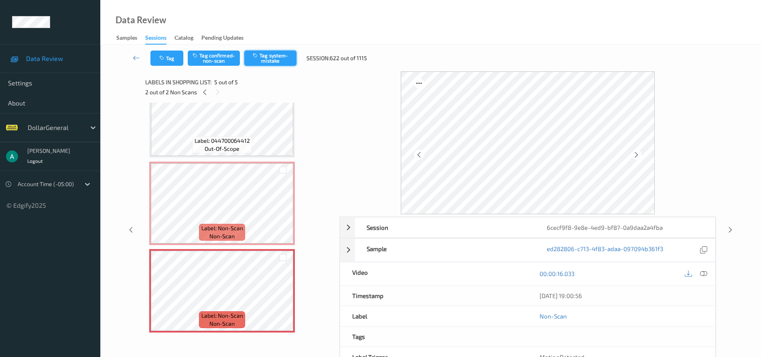
click at [274, 59] on button "Tag system-mistake" at bounding box center [270, 58] width 52 height 15
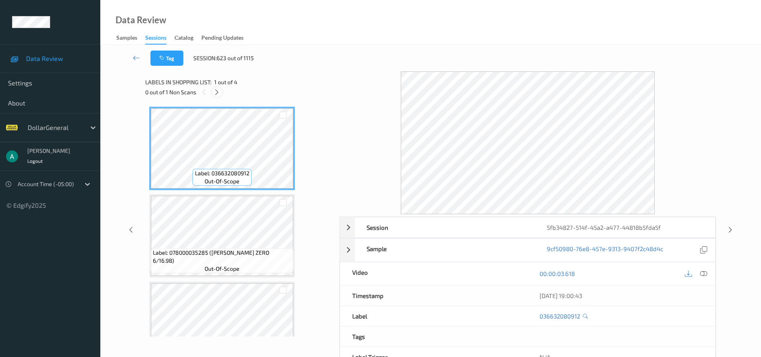
click at [216, 89] on icon at bounding box center [216, 92] width 7 height 7
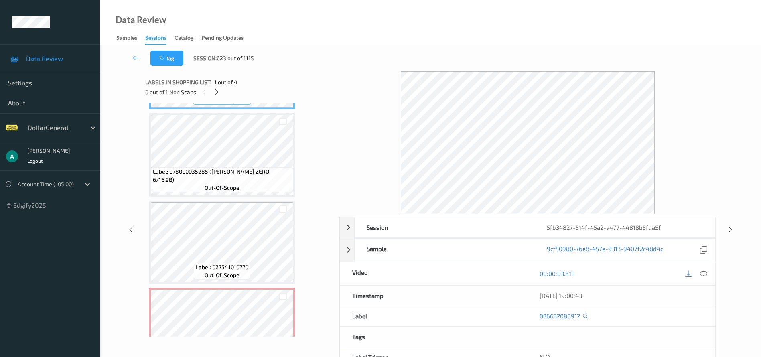
scroll to position [120, 0]
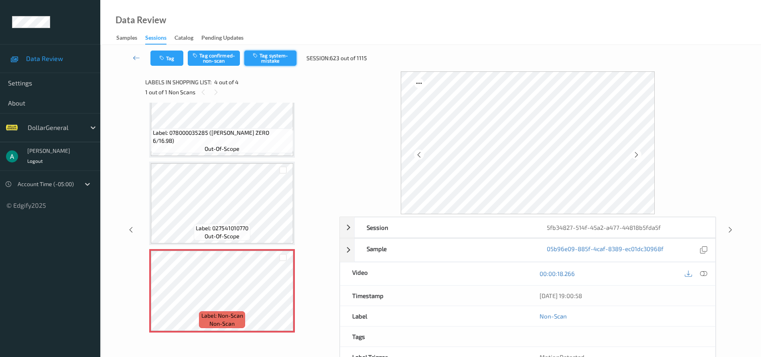
click at [278, 55] on button "Tag system-mistake" at bounding box center [270, 58] width 52 height 15
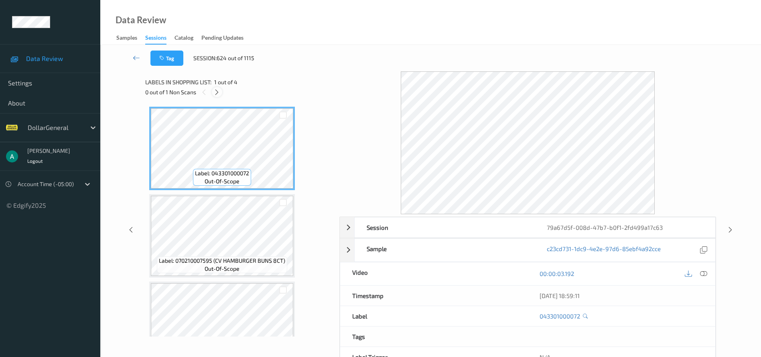
click at [218, 89] on icon at bounding box center [216, 92] width 7 height 7
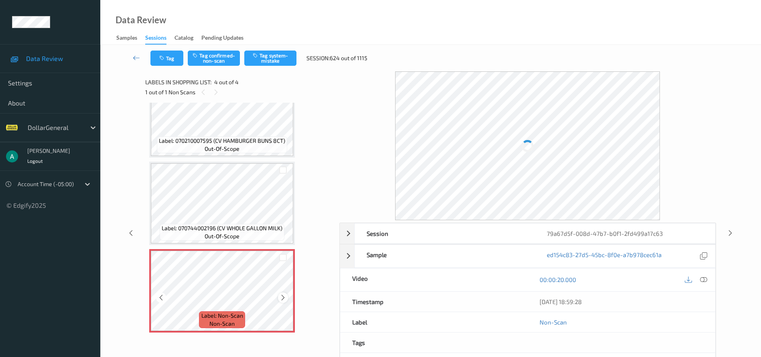
click at [284, 298] on icon at bounding box center [283, 297] width 7 height 7
click at [284, 297] on icon at bounding box center [283, 297] width 7 height 7
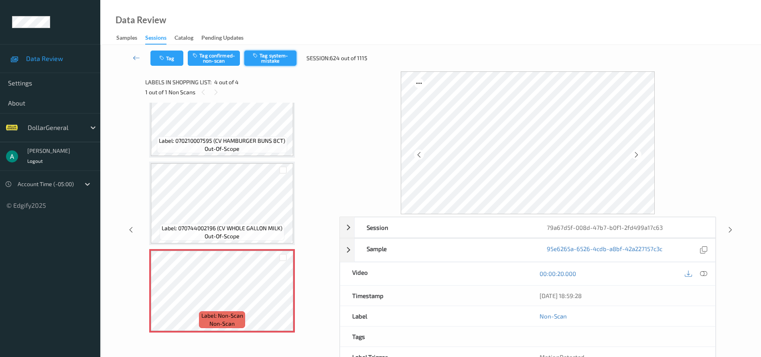
click at [275, 59] on button "Tag system-mistake" at bounding box center [270, 58] width 52 height 15
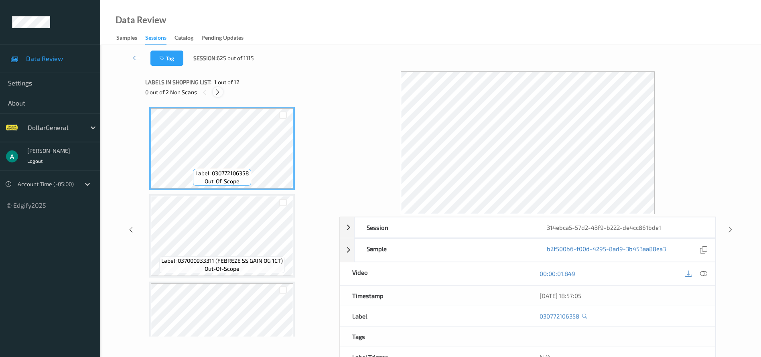
click at [217, 93] on icon at bounding box center [217, 92] width 7 height 7
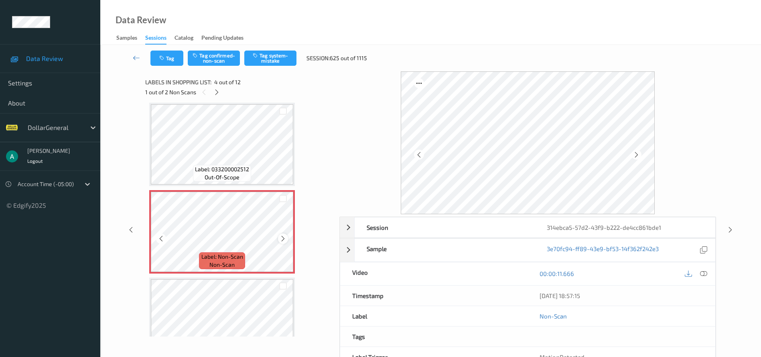
click at [280, 238] on icon at bounding box center [283, 238] width 7 height 7
click at [282, 238] on icon at bounding box center [283, 238] width 7 height 7
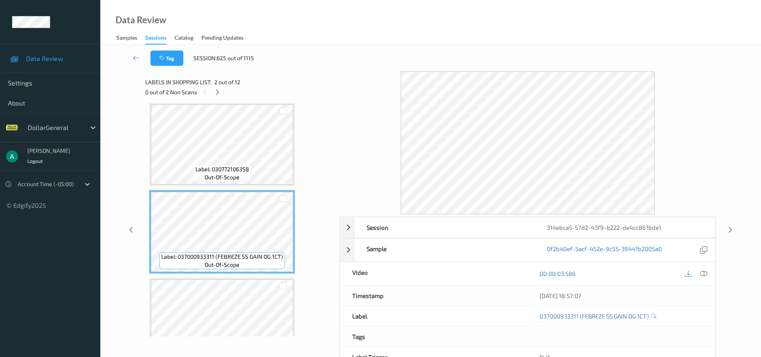
scroll to position [0, 0]
click at [219, 174] on span "Label: 030772106358" at bounding box center [222, 173] width 54 height 8
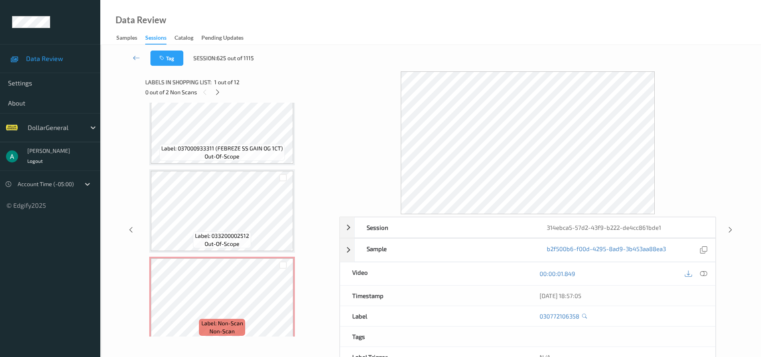
scroll to position [181, 0]
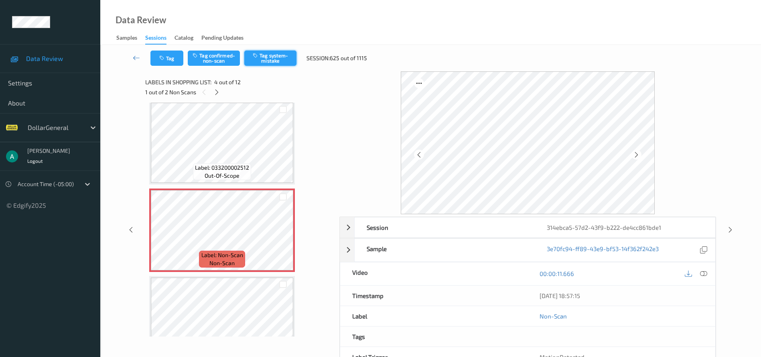
click at [258, 59] on button "Tag system-mistake" at bounding box center [270, 58] width 52 height 15
click at [218, 91] on icon at bounding box center [216, 92] width 7 height 7
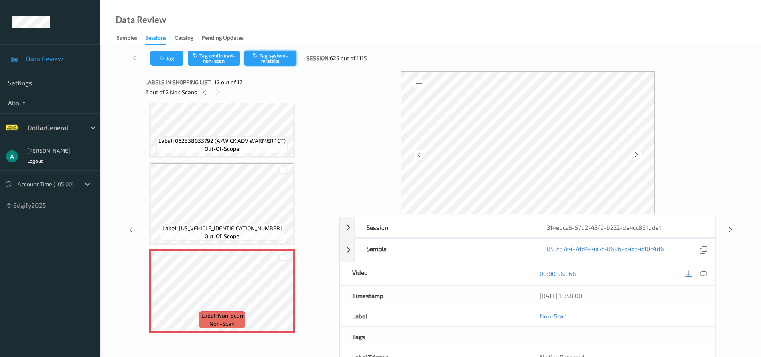
click at [272, 60] on button "Tag system-mistake" at bounding box center [270, 58] width 52 height 15
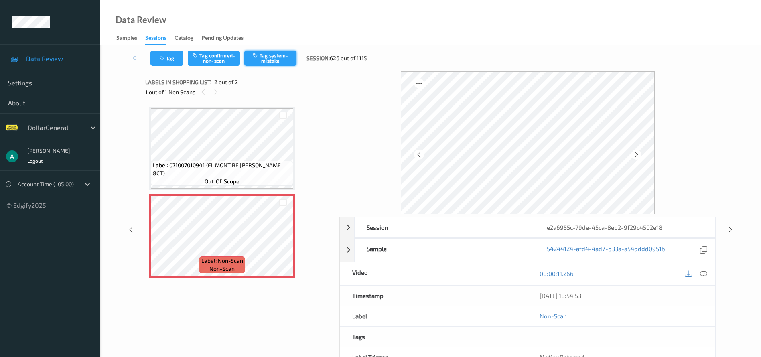
click at [282, 54] on button "Tag system-mistake" at bounding box center [270, 58] width 52 height 15
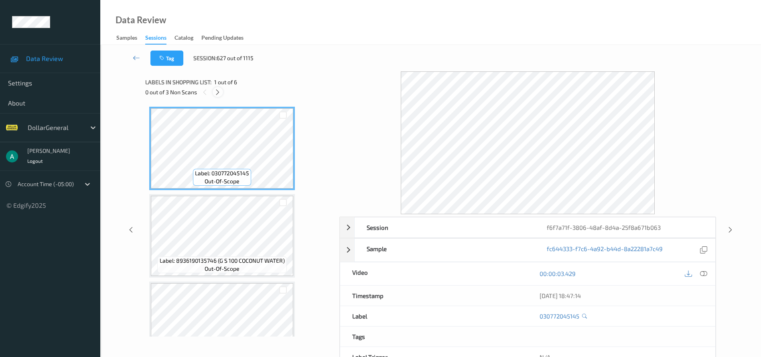
click at [217, 91] on icon at bounding box center [217, 92] width 7 height 7
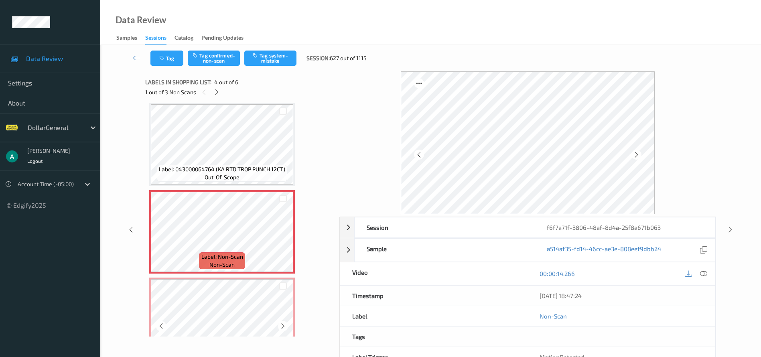
scroll to position [295, 0]
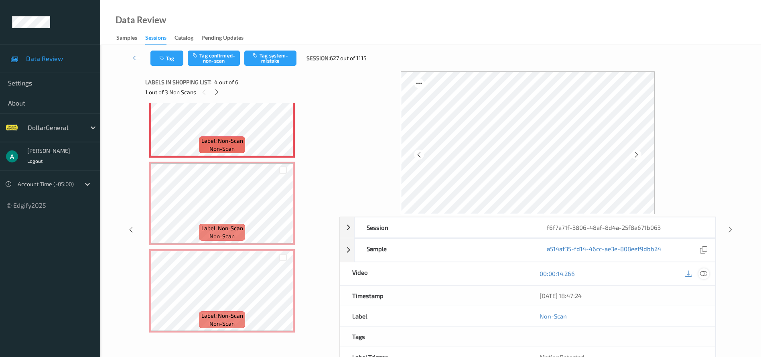
click at [708, 273] on div at bounding box center [703, 273] width 11 height 11
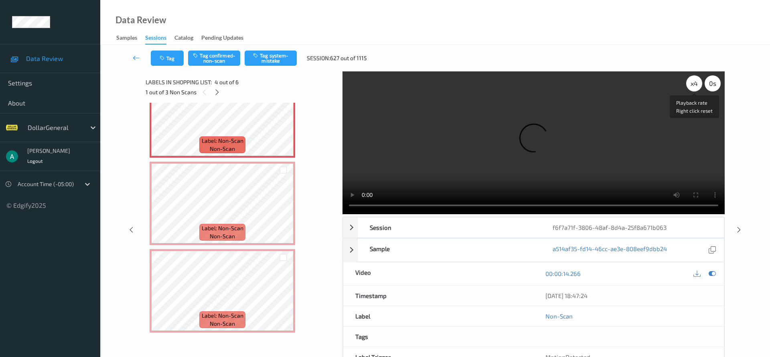
drag, startPoint x: 692, startPoint y: 78, endPoint x: 696, endPoint y: 86, distance: 9.4
click at [692, 78] on div "x 4" at bounding box center [694, 83] width 16 height 16
click at [696, 86] on div "x 4" at bounding box center [694, 83] width 16 height 16
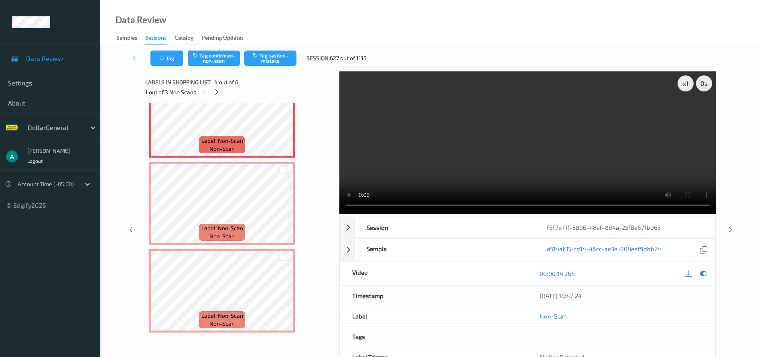
click at [339, 205] on video at bounding box center [527, 142] width 377 height 143
click at [684, 83] on div "x 1" at bounding box center [686, 83] width 16 height 16
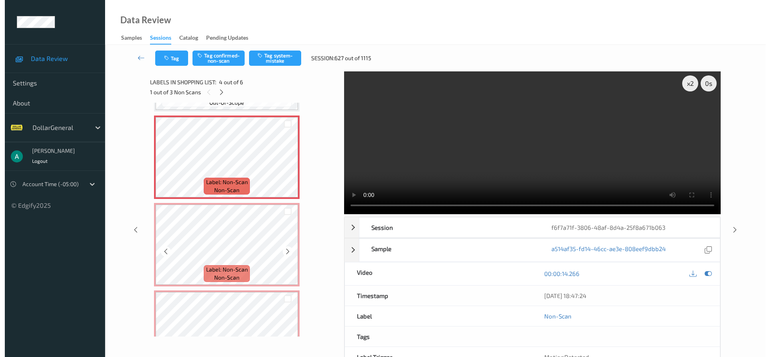
scroll to position [235, 0]
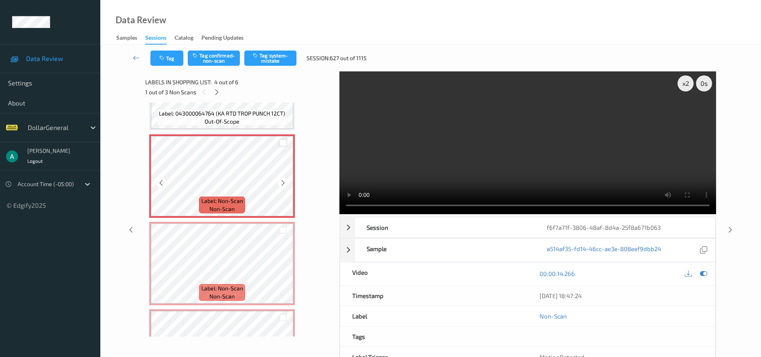
click at [286, 142] on div at bounding box center [283, 143] width 8 height 8
click at [284, 230] on div at bounding box center [283, 231] width 8 height 8
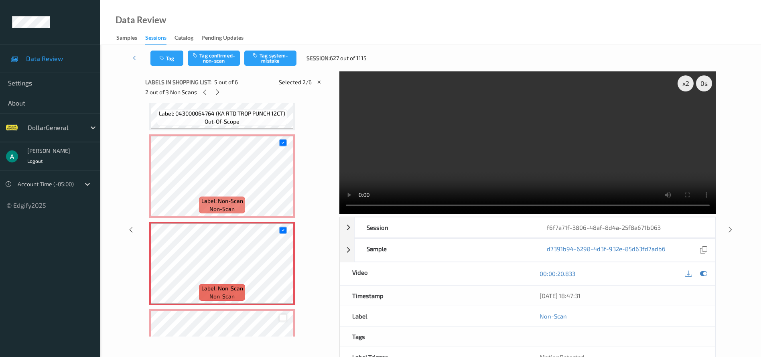
click at [282, 319] on div at bounding box center [283, 318] width 8 height 8
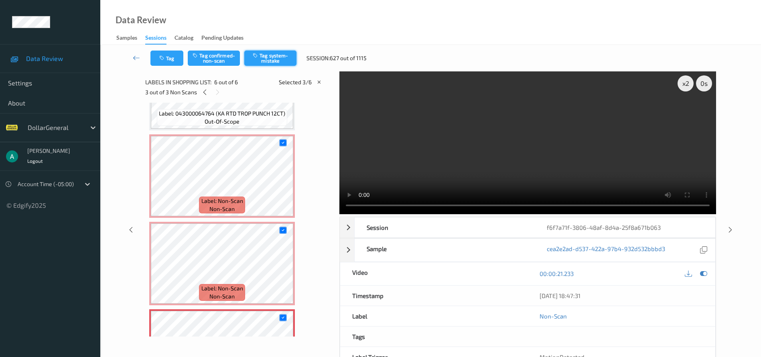
click at [275, 59] on button "Tag system-mistake" at bounding box center [270, 58] width 52 height 15
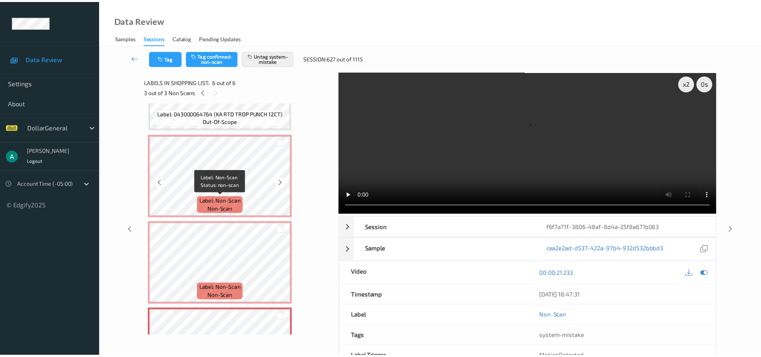
scroll to position [295, 0]
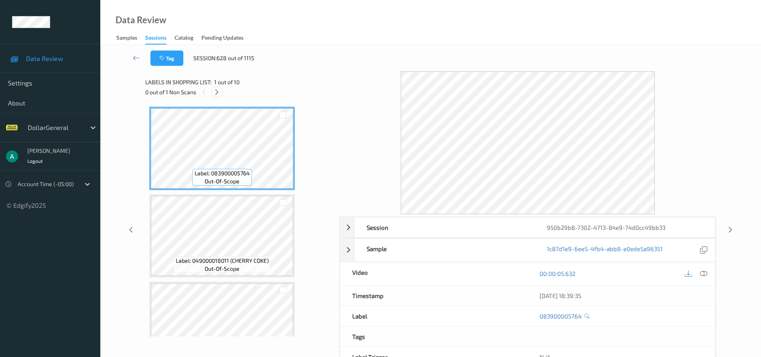
click at [218, 93] on icon at bounding box center [216, 92] width 7 height 7
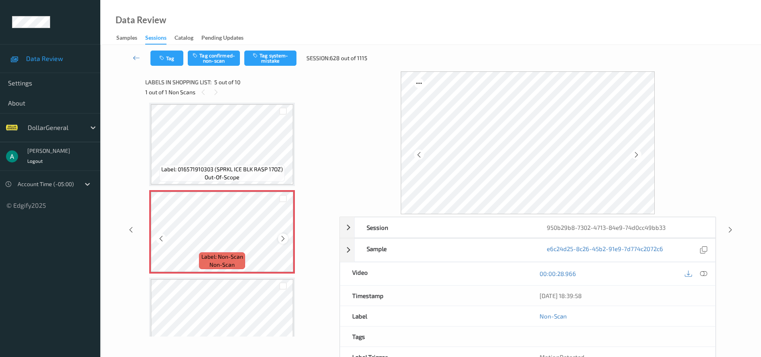
click at [281, 239] on icon at bounding box center [283, 238] width 7 height 7
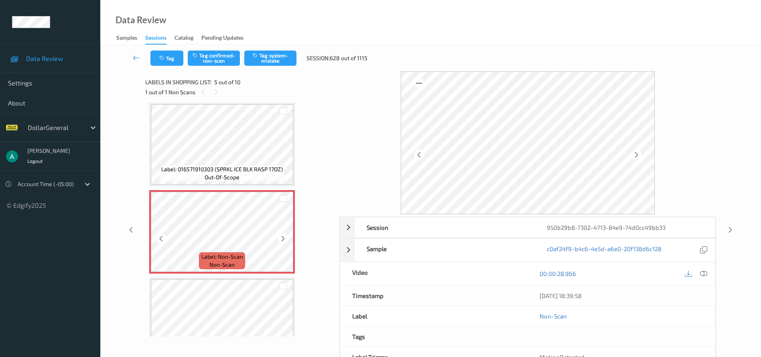
click at [281, 239] on icon at bounding box center [283, 238] width 7 height 7
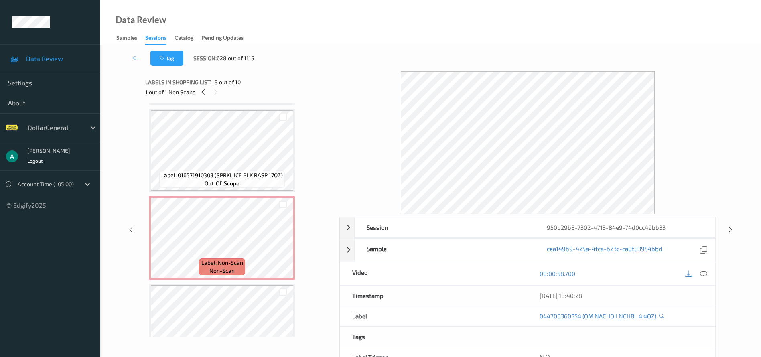
scroll to position [344, 0]
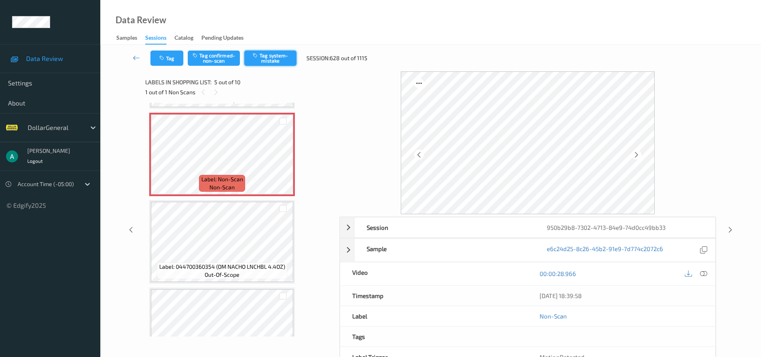
click at [277, 52] on button "Tag system-mistake" at bounding box center [270, 58] width 52 height 15
click at [135, 60] on icon at bounding box center [136, 58] width 7 height 8
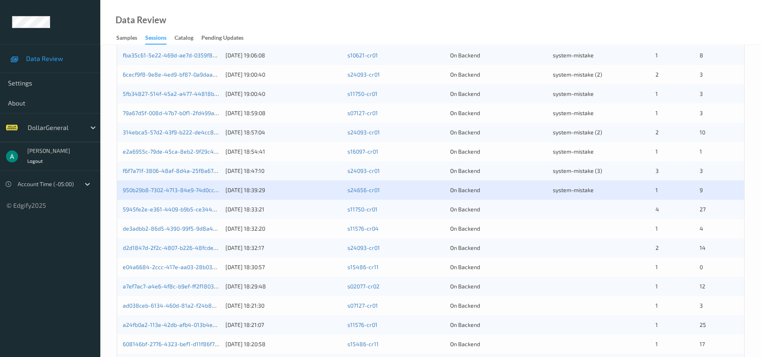
scroll to position [60, 0]
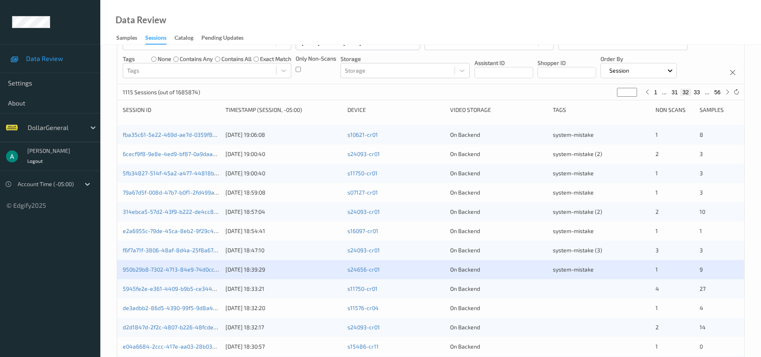
click at [678, 93] on button "31" at bounding box center [674, 92] width 11 height 7
type input "**"
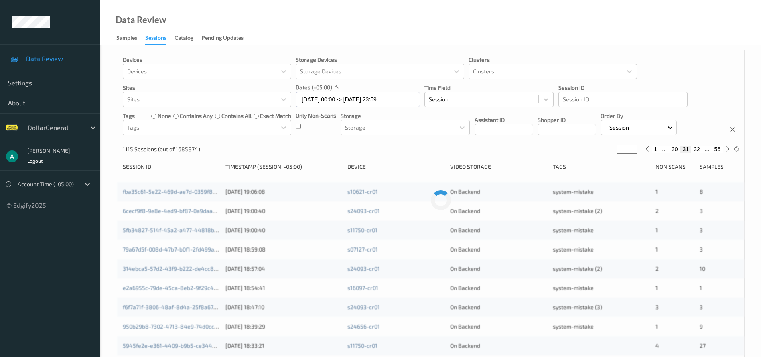
scroll to position [0, 0]
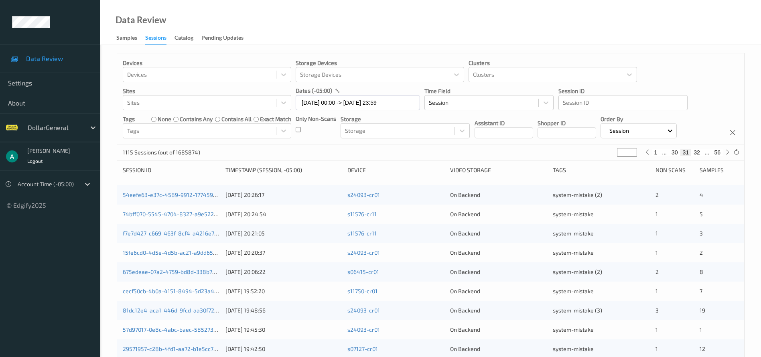
click at [675, 152] on button "30" at bounding box center [674, 152] width 11 height 7
type input "**"
click at [697, 152] on button "31" at bounding box center [696, 152] width 11 height 7
type input "**"
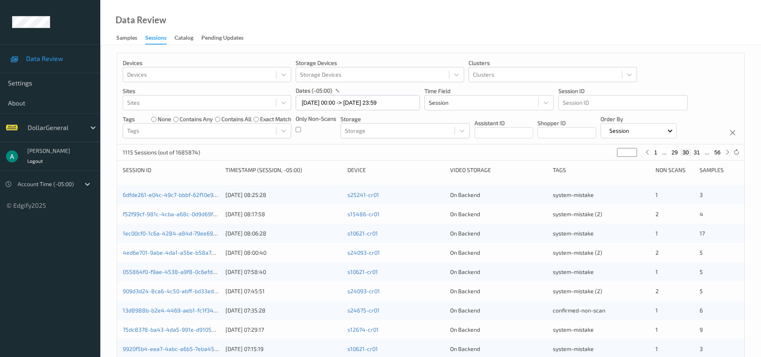
type input "**"
click at [697, 152] on button "32" at bounding box center [696, 152] width 11 height 7
type input "**"
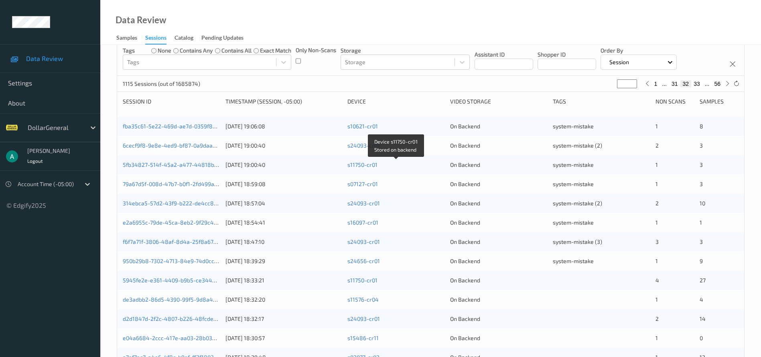
scroll to position [120, 0]
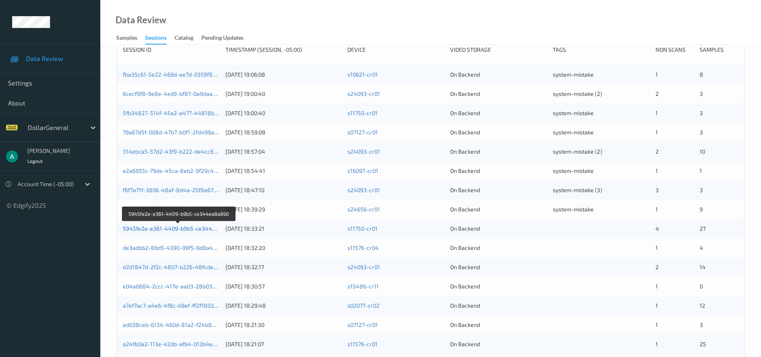
click at [177, 229] on link "5945fe2e-e361-4409-b9b5-ce344ea8a690" at bounding box center [179, 228] width 112 height 7
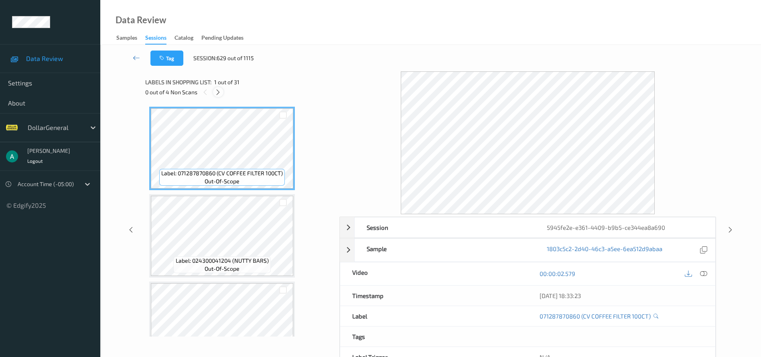
click at [220, 93] on icon at bounding box center [218, 92] width 7 height 7
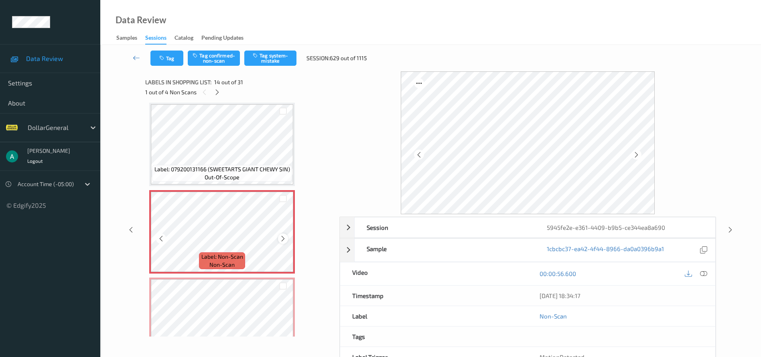
click at [285, 237] on icon at bounding box center [283, 238] width 7 height 7
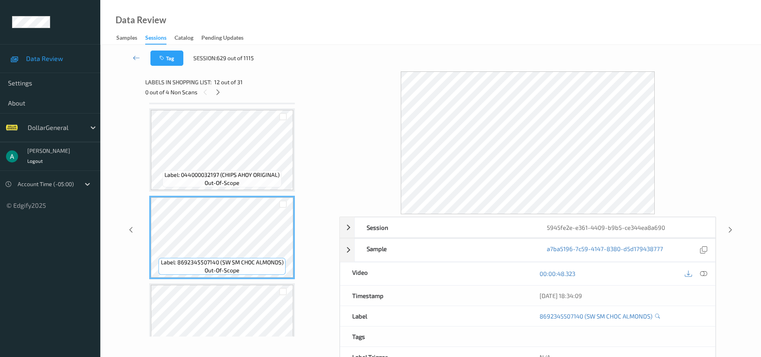
scroll to position [933, 0]
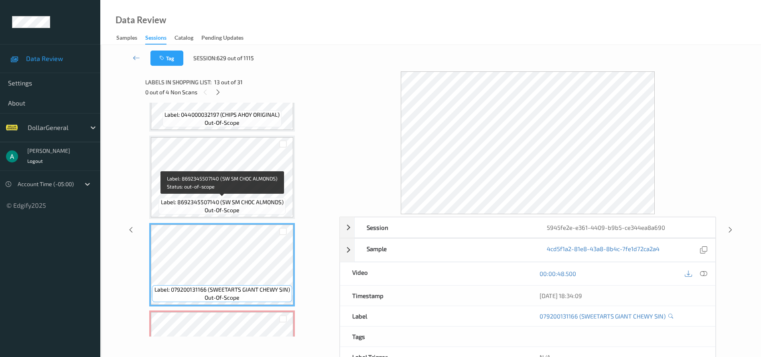
click at [241, 198] on span "Label: 8692345507140 (SW SM CHOC ALMONDS)" at bounding box center [222, 202] width 123 height 8
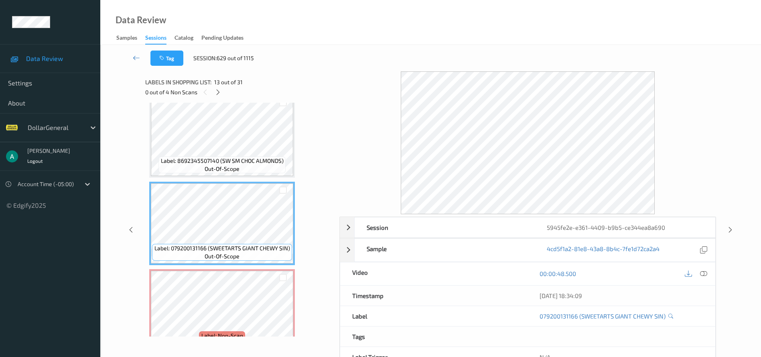
scroll to position [993, 0]
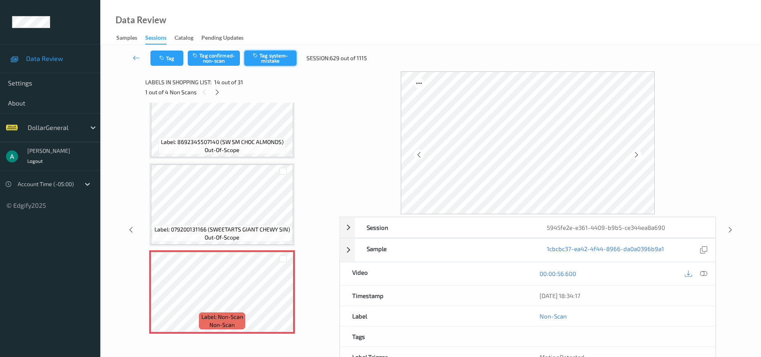
click at [283, 59] on button "Tag system-mistake" at bounding box center [270, 58] width 52 height 15
click at [220, 91] on icon at bounding box center [217, 92] width 7 height 7
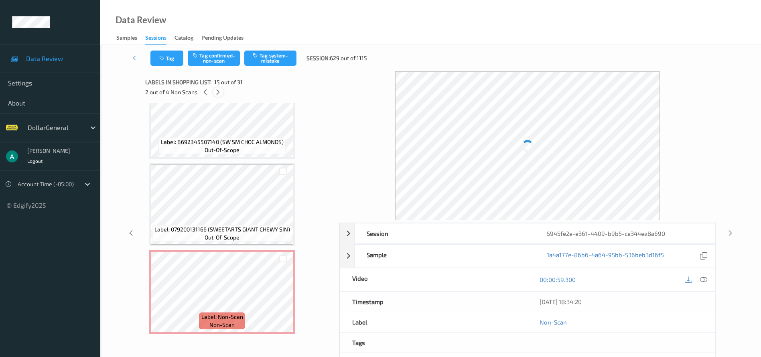
scroll to position [1141, 0]
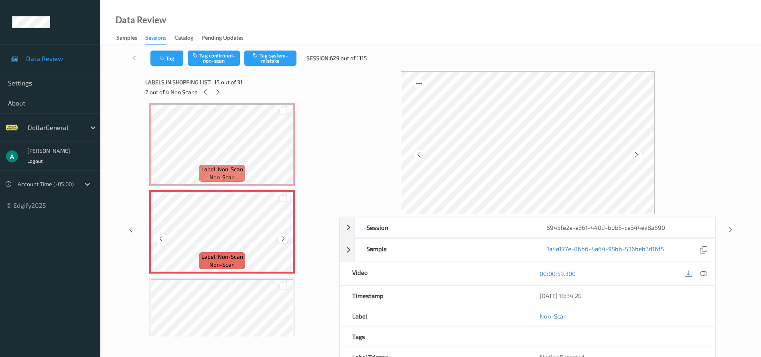
click at [280, 236] on icon at bounding box center [283, 238] width 7 height 7
click at [274, 57] on button "Tag system-mistake" at bounding box center [270, 58] width 52 height 15
click at [217, 94] on icon at bounding box center [218, 92] width 7 height 7
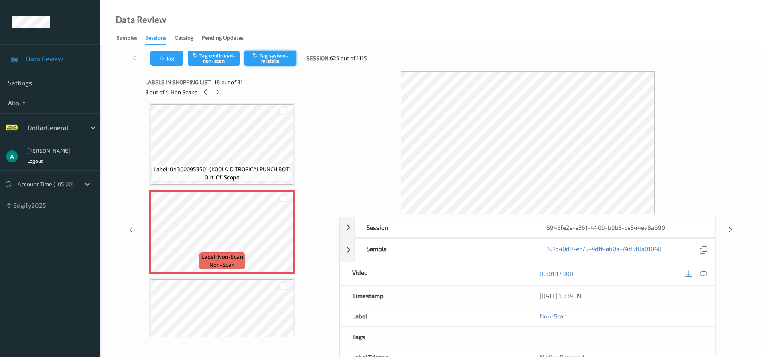
click at [274, 59] on button "Tag system-mistake" at bounding box center [270, 58] width 52 height 15
click at [217, 91] on icon at bounding box center [218, 92] width 7 height 7
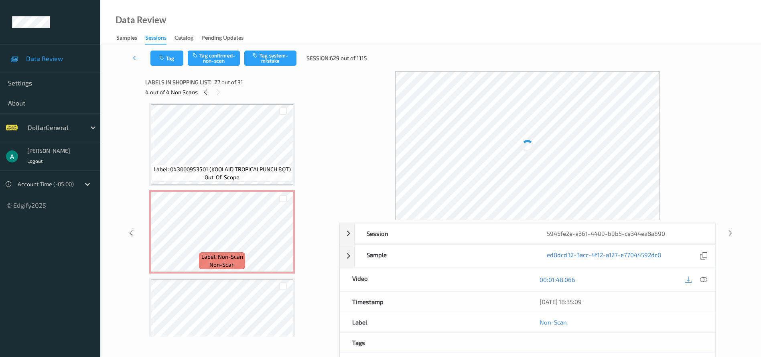
scroll to position [2190, 0]
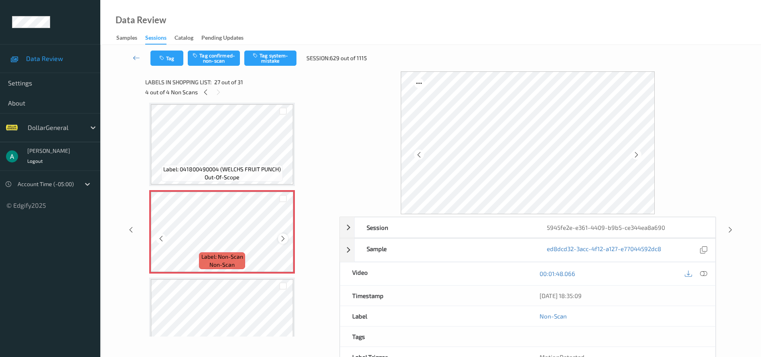
click at [283, 238] on icon at bounding box center [283, 238] width 7 height 7
click at [279, 235] on div at bounding box center [283, 238] width 10 height 10
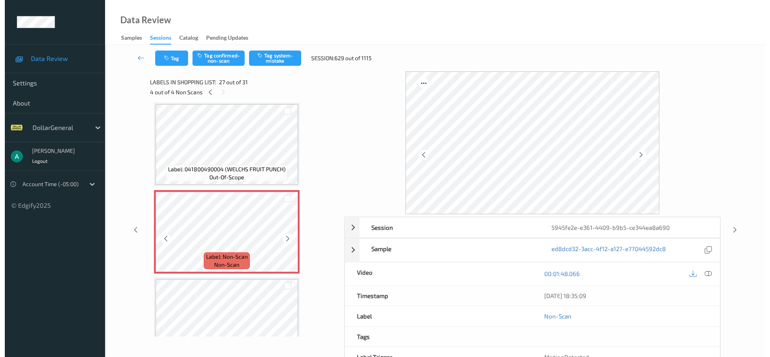
scroll to position [2250, 0]
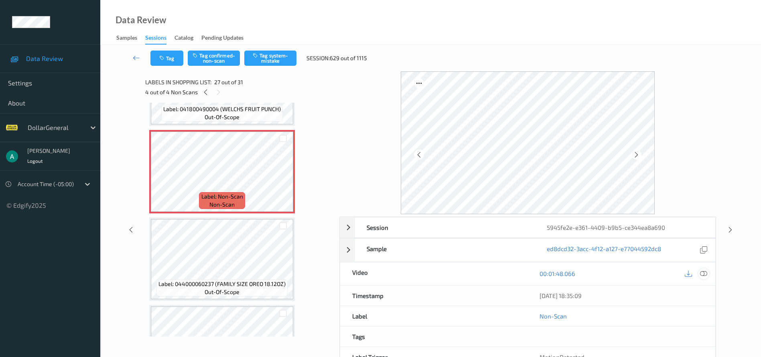
click at [706, 271] on icon at bounding box center [703, 273] width 7 height 7
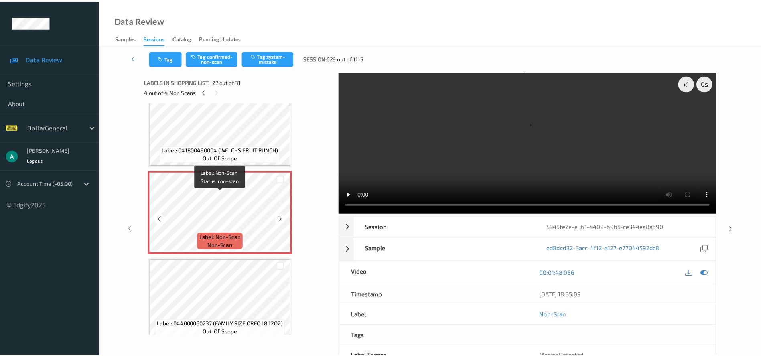
scroll to position [2190, 0]
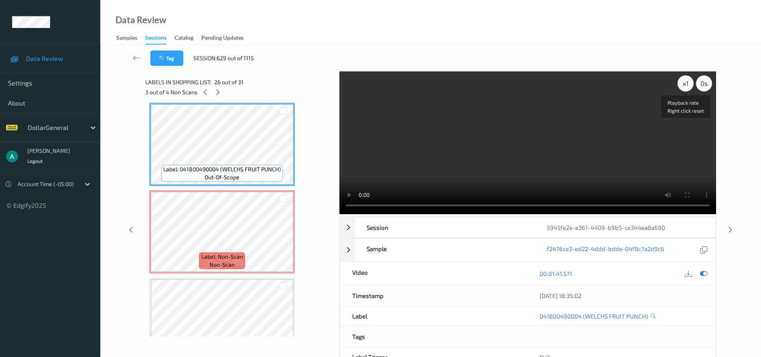
click at [680, 87] on div "x 1" at bounding box center [686, 83] width 16 height 16
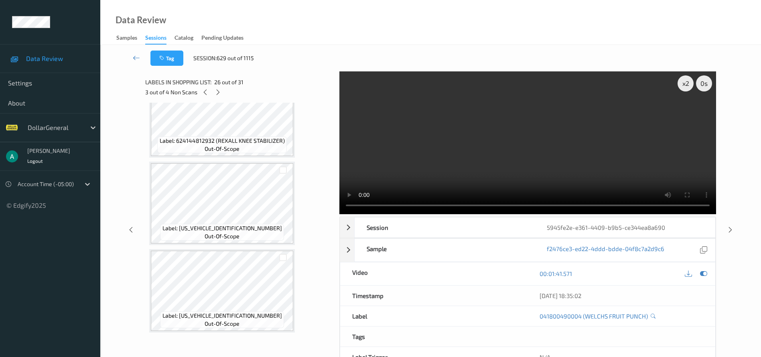
scroll to position [2120, 0]
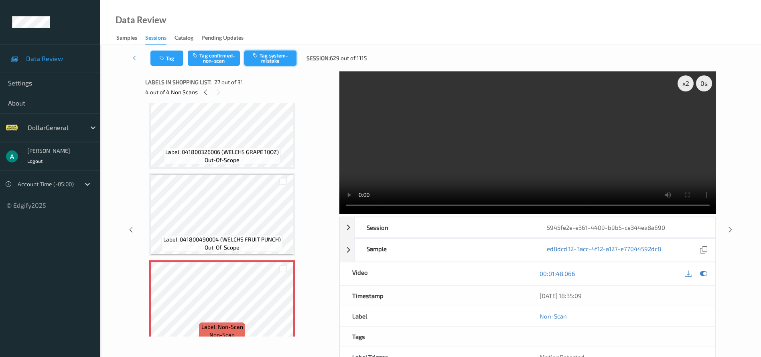
click at [283, 61] on button "Tag system-mistake" at bounding box center [270, 58] width 52 height 15
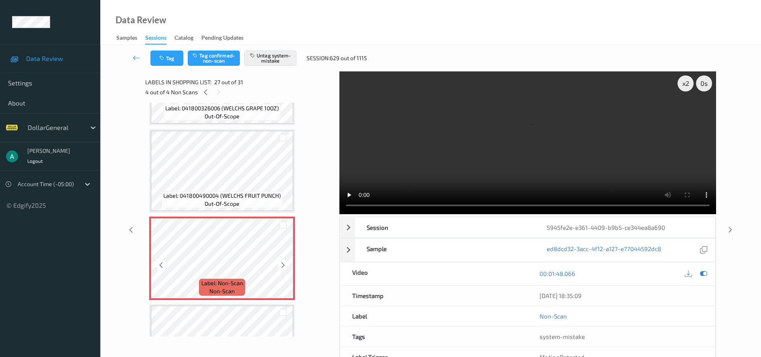
scroll to position [2180, 0]
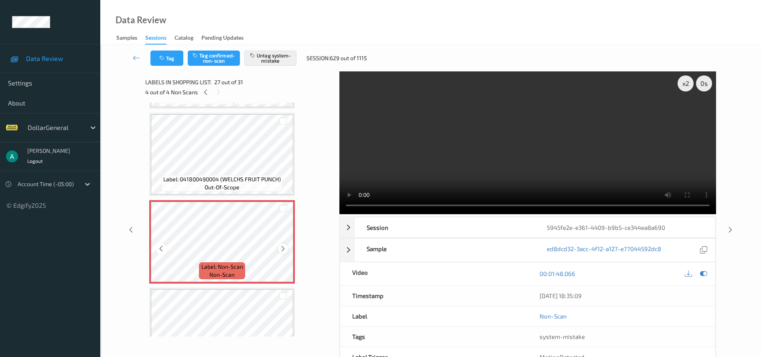
click at [283, 248] on icon at bounding box center [283, 248] width 7 height 7
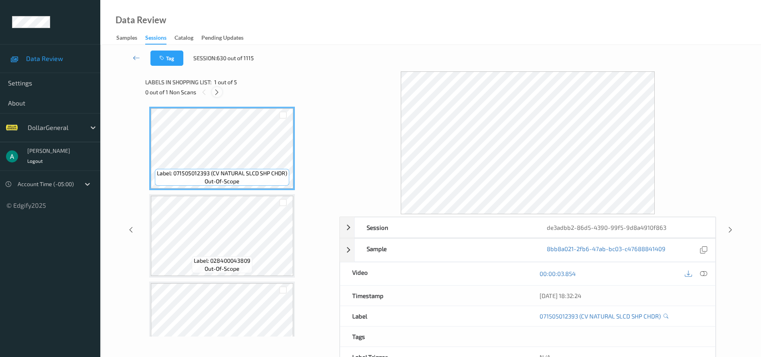
click at [219, 94] on icon at bounding box center [216, 92] width 7 height 7
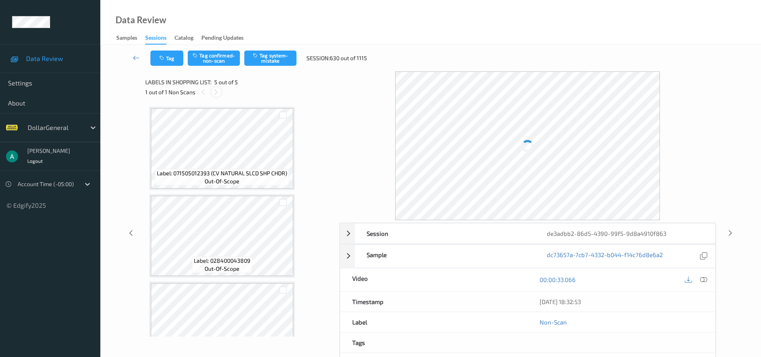
scroll to position [207, 0]
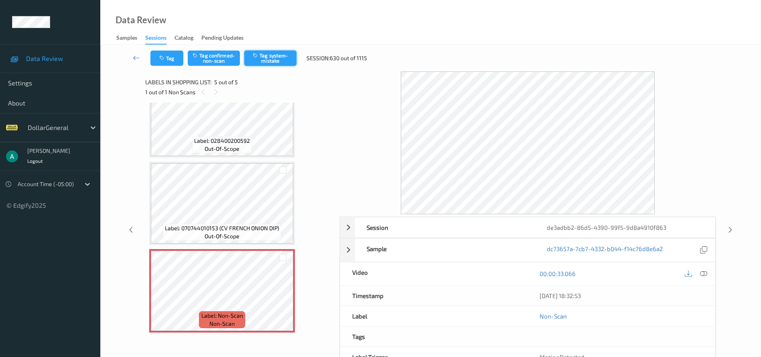
click at [289, 57] on button "Tag system-mistake" at bounding box center [270, 58] width 52 height 15
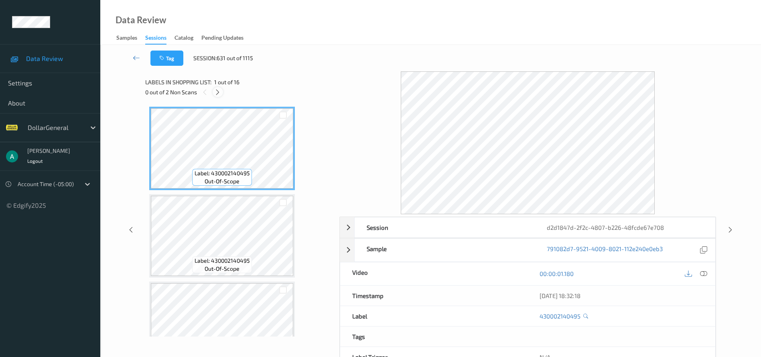
click at [218, 95] on icon at bounding box center [217, 92] width 7 height 7
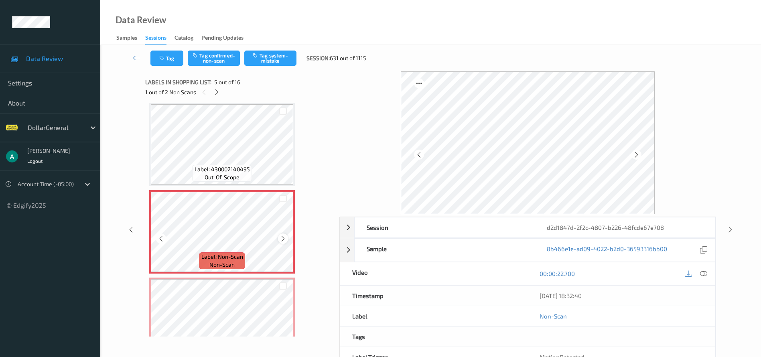
click at [282, 241] on icon at bounding box center [283, 238] width 7 height 7
click at [270, 57] on button "Tag system-mistake" at bounding box center [270, 58] width 52 height 15
click at [218, 95] on icon at bounding box center [216, 92] width 7 height 7
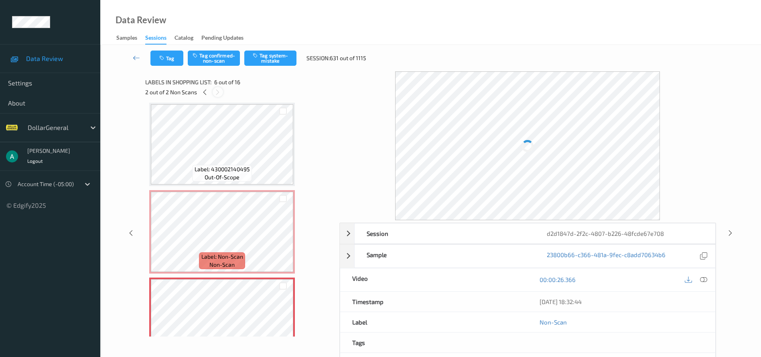
scroll to position [354, 0]
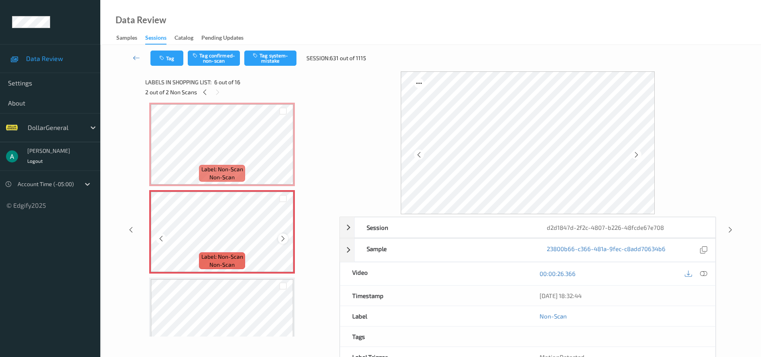
click at [283, 237] on icon at bounding box center [283, 238] width 7 height 7
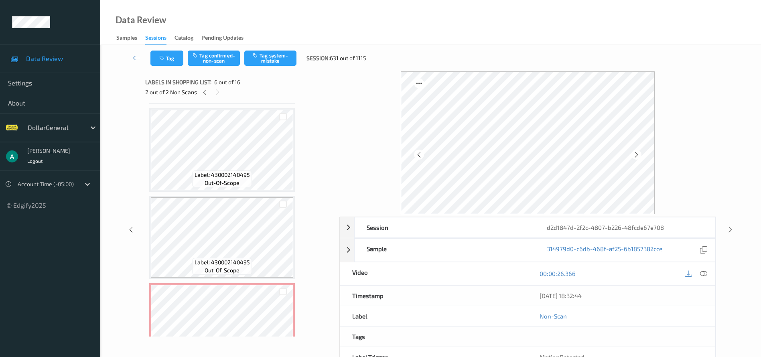
scroll to position [294, 0]
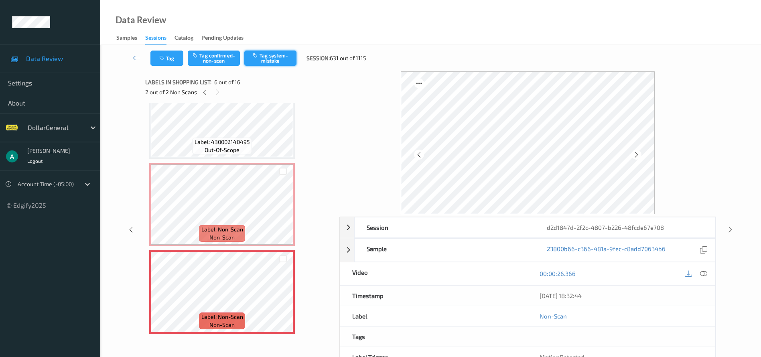
click at [277, 56] on button "Tag system-mistake" at bounding box center [270, 58] width 52 height 15
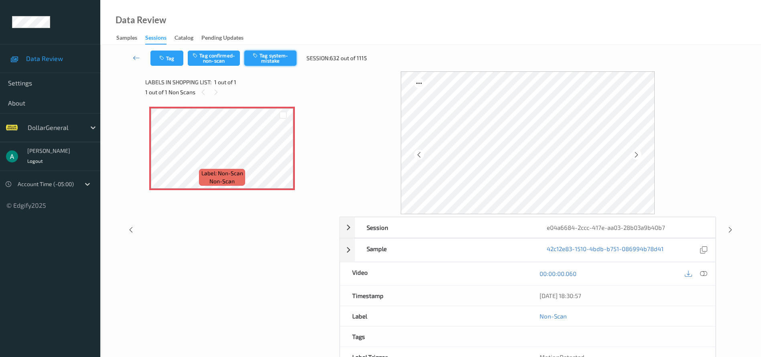
click at [285, 61] on button "Tag system-mistake" at bounding box center [270, 58] width 52 height 15
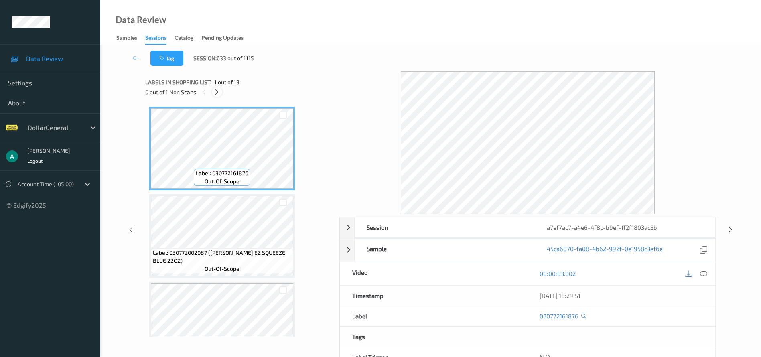
click at [218, 94] on icon at bounding box center [216, 92] width 7 height 7
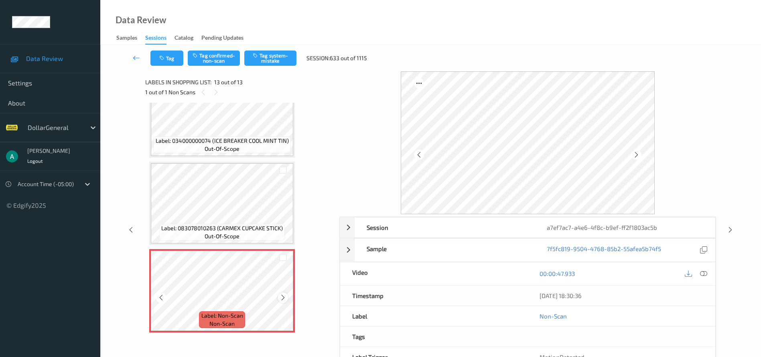
click at [282, 297] on icon at bounding box center [283, 297] width 7 height 7
click at [271, 51] on button "Tag system-mistake" at bounding box center [270, 58] width 52 height 15
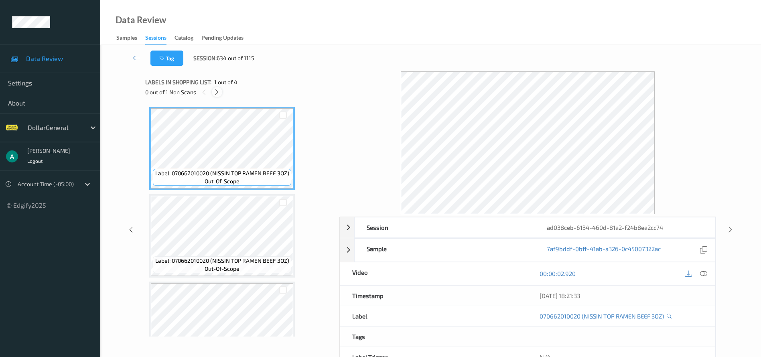
click at [216, 91] on icon at bounding box center [216, 92] width 7 height 7
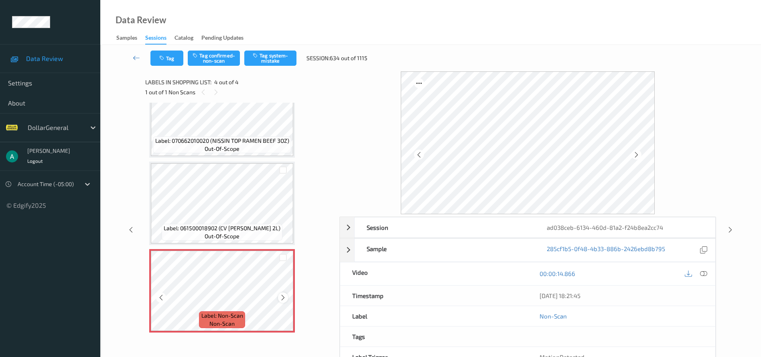
click at [286, 297] on icon at bounding box center [283, 297] width 7 height 7
click at [282, 60] on button "Tag system-mistake" at bounding box center [270, 58] width 52 height 15
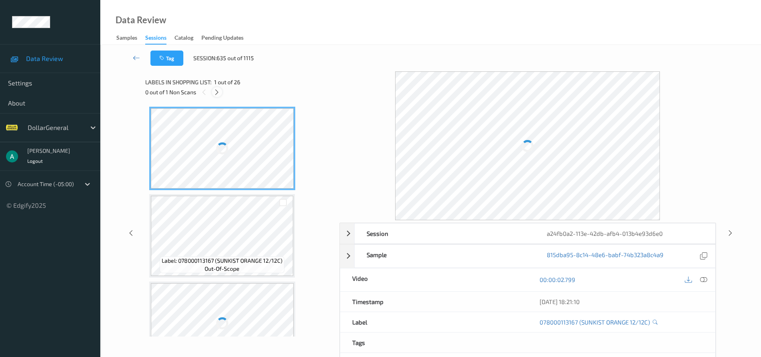
click at [217, 90] on icon at bounding box center [216, 92] width 7 height 7
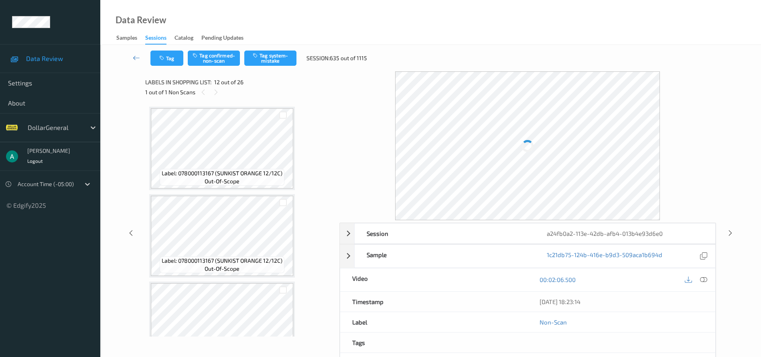
scroll to position [879, 0]
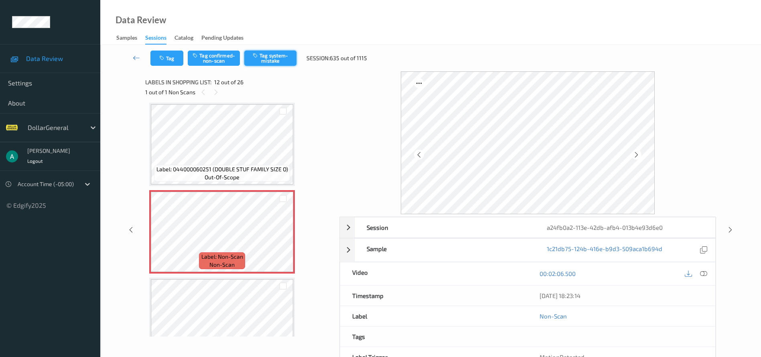
click at [275, 54] on button "Tag system-mistake" at bounding box center [270, 58] width 52 height 15
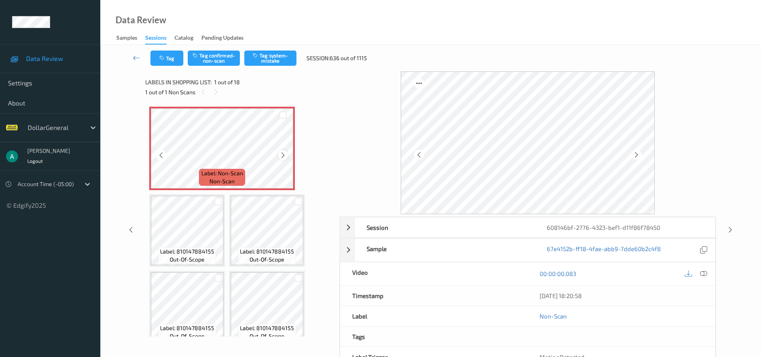
click at [284, 152] on icon at bounding box center [283, 155] width 7 height 7
click at [283, 154] on icon at bounding box center [283, 155] width 7 height 7
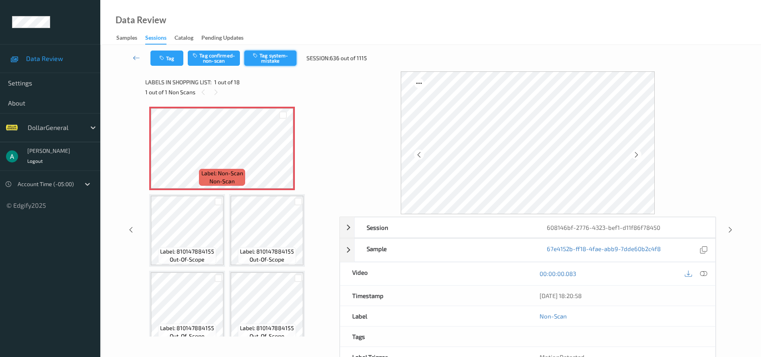
click at [271, 56] on button "Tag system-mistake" at bounding box center [270, 58] width 52 height 15
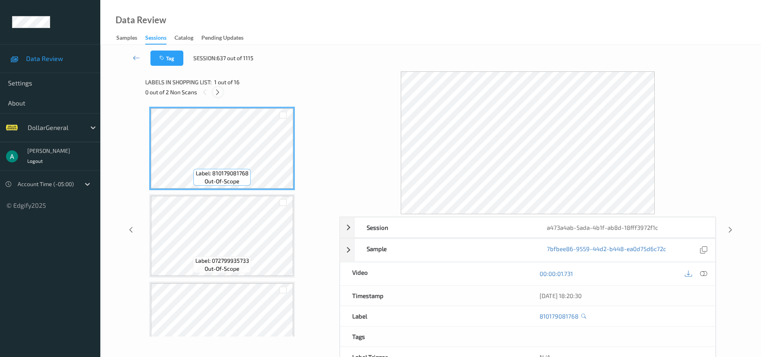
click at [220, 93] on icon at bounding box center [217, 92] width 7 height 7
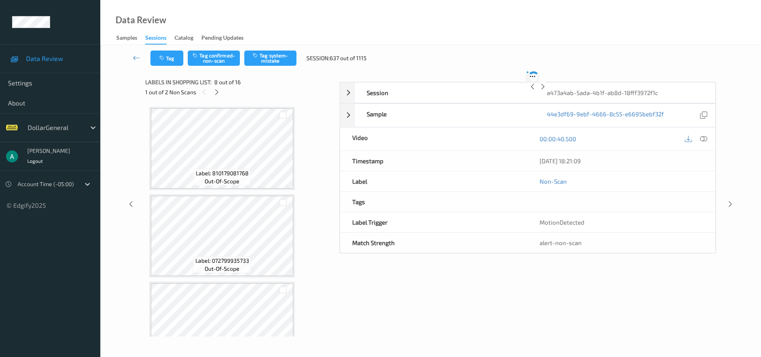
scroll to position [529, 0]
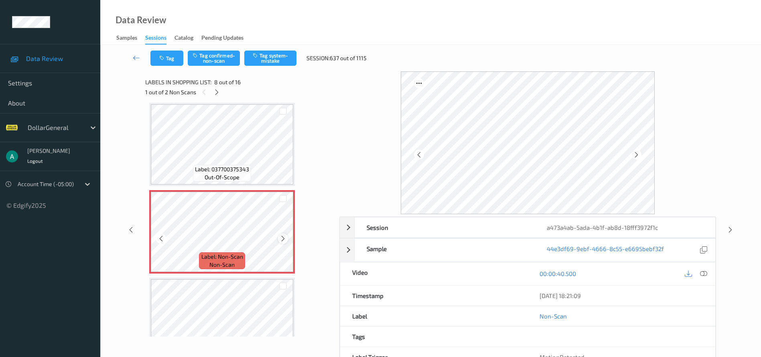
click at [282, 238] on icon at bounding box center [283, 238] width 7 height 7
click at [266, 61] on button "Tag system-mistake" at bounding box center [270, 58] width 52 height 15
click at [217, 93] on icon at bounding box center [216, 92] width 7 height 7
click at [285, 55] on button "Tag system-mistake" at bounding box center [270, 58] width 52 height 15
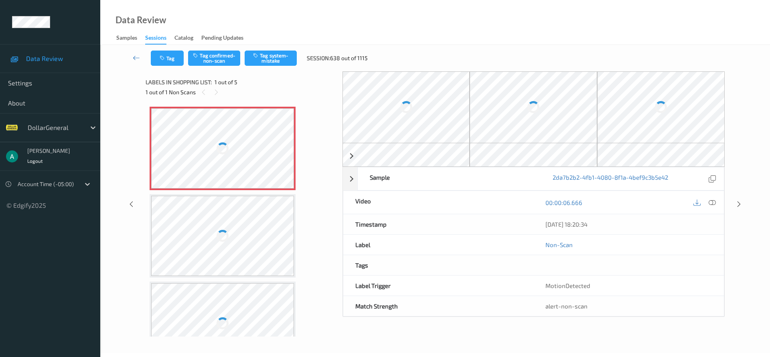
click at [222, 136] on div at bounding box center [222, 148] width 143 height 80
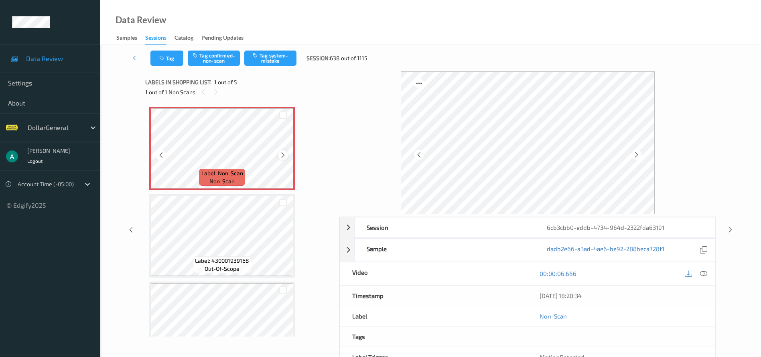
click at [285, 156] on icon at bounding box center [283, 155] width 7 height 7
click at [272, 49] on div "Tag Tag confirmed-non-scan Tag system-mistake Session: 638 out of 1115" at bounding box center [431, 58] width 628 height 26
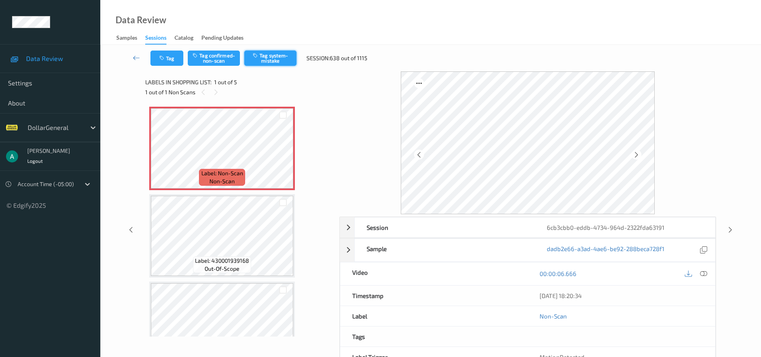
click at [276, 59] on button "Tag system-mistake" at bounding box center [270, 58] width 52 height 15
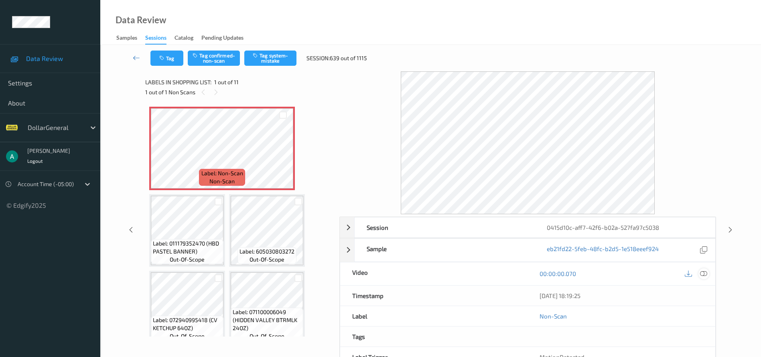
click at [704, 272] on icon at bounding box center [703, 273] width 7 height 7
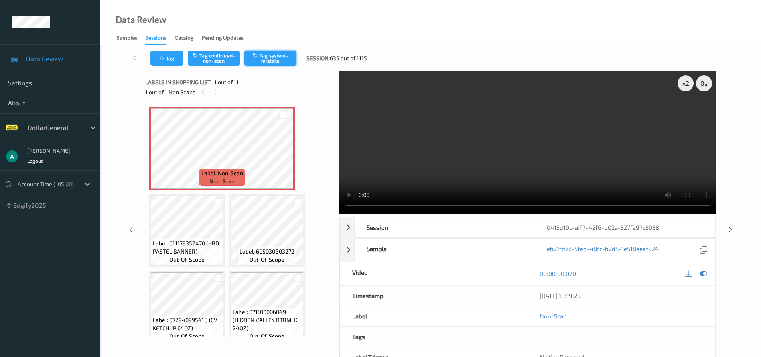
click at [262, 52] on button "Tag system-mistake" at bounding box center [270, 58] width 52 height 15
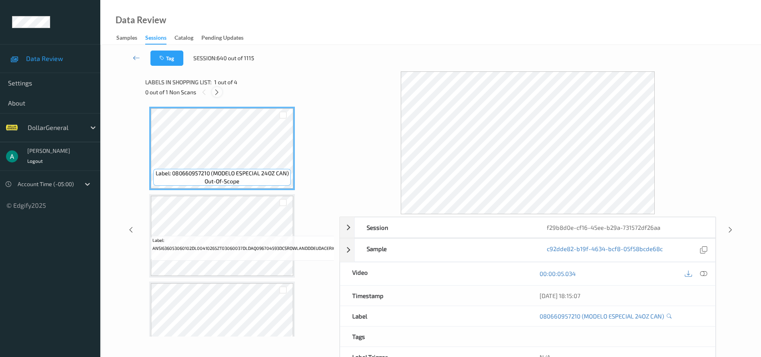
click at [221, 91] on div at bounding box center [217, 92] width 10 height 10
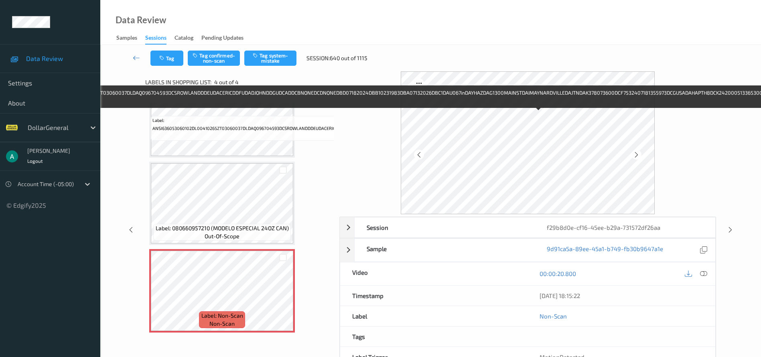
click at [232, 120] on span "Label: ANSI636053060102DL00410265ZT03060037DLDAQ096704593DCSROWLANDDDEUDACERICD…" at bounding box center [535, 124] width 767 height 16
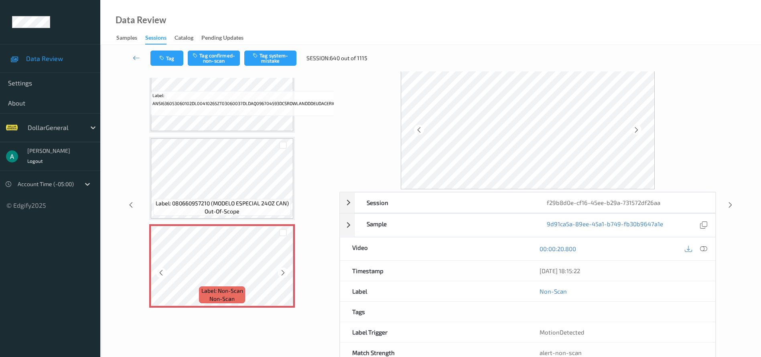
scroll to position [48, 0]
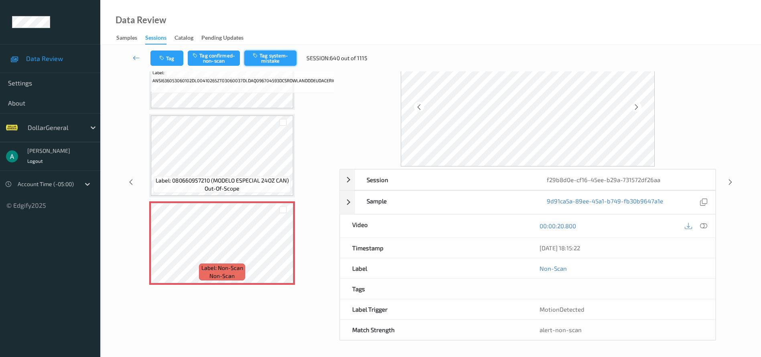
click at [279, 55] on button "Tag system-mistake" at bounding box center [270, 58] width 52 height 15
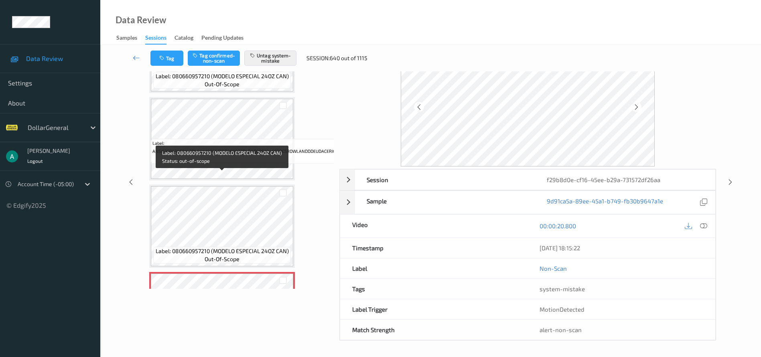
scroll to position [0, 0]
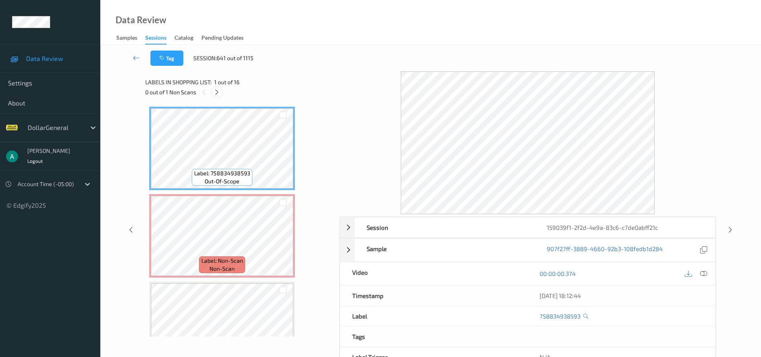
click at [219, 91] on icon at bounding box center [216, 92] width 7 height 7
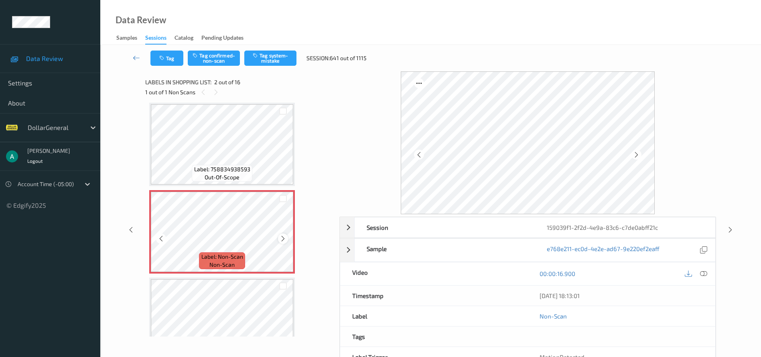
click at [285, 234] on div at bounding box center [283, 238] width 10 height 10
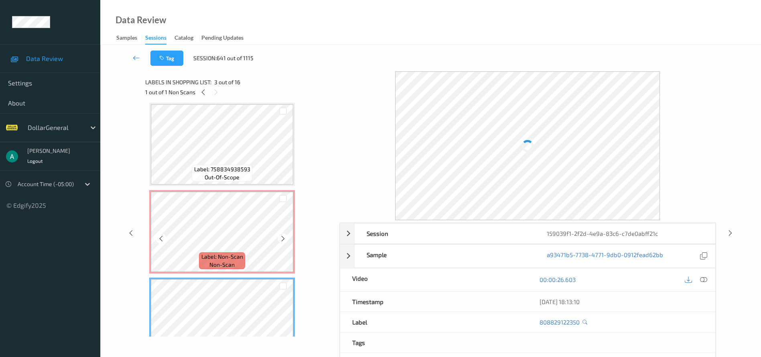
scroll to position [0, 0]
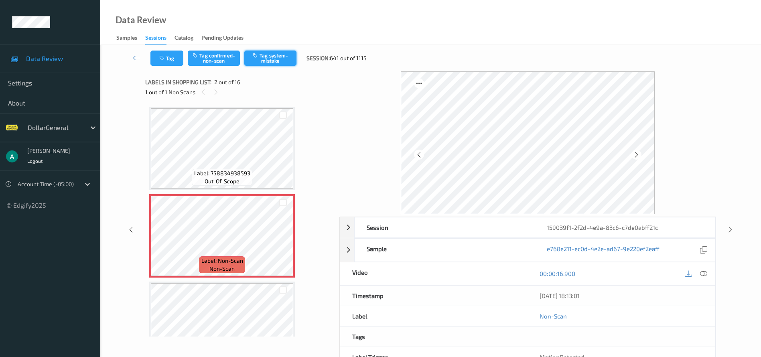
click at [261, 60] on button "Tag system-mistake" at bounding box center [270, 58] width 52 height 15
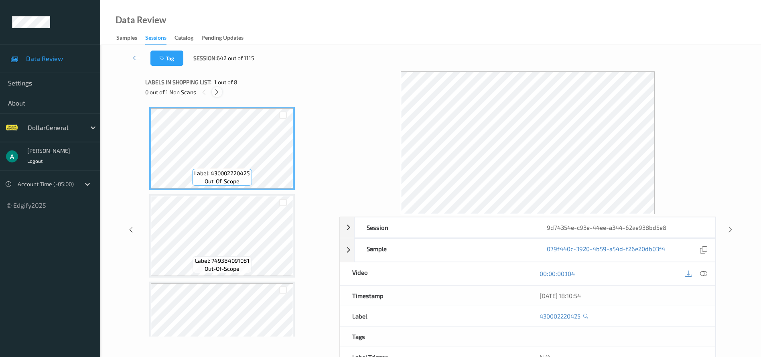
click at [219, 93] on icon at bounding box center [216, 92] width 7 height 7
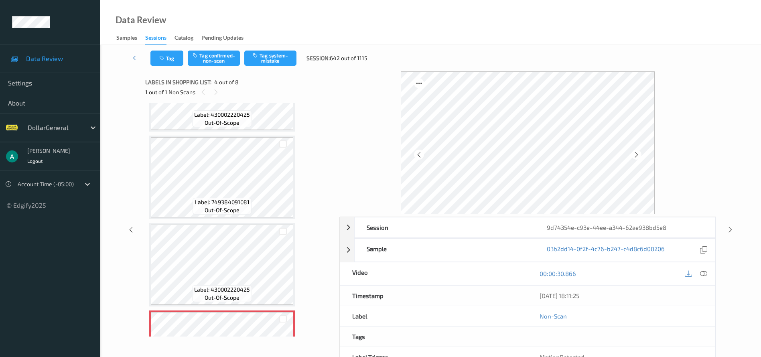
scroll to position [179, 0]
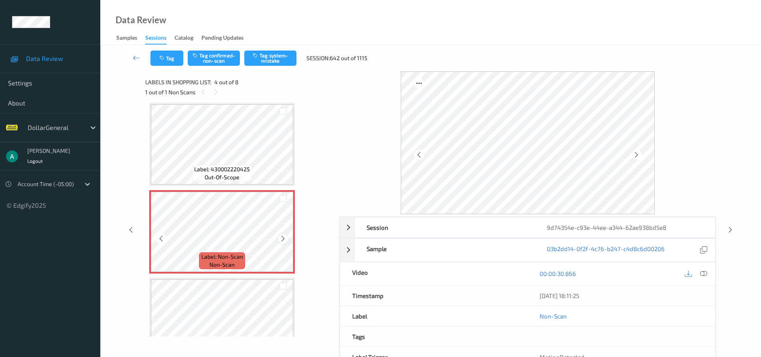
click at [286, 239] on icon at bounding box center [283, 238] width 7 height 7
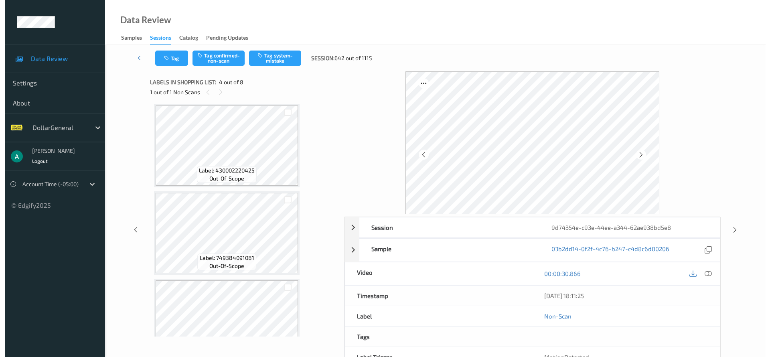
scroll to position [0, 0]
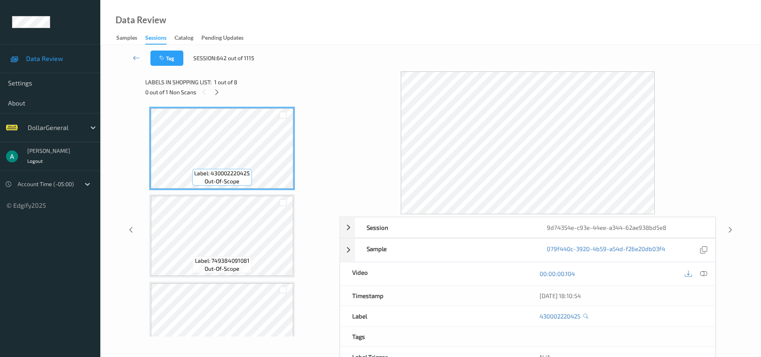
click at [706, 279] on div at bounding box center [696, 273] width 26 height 11
click at [706, 277] on icon at bounding box center [703, 273] width 7 height 7
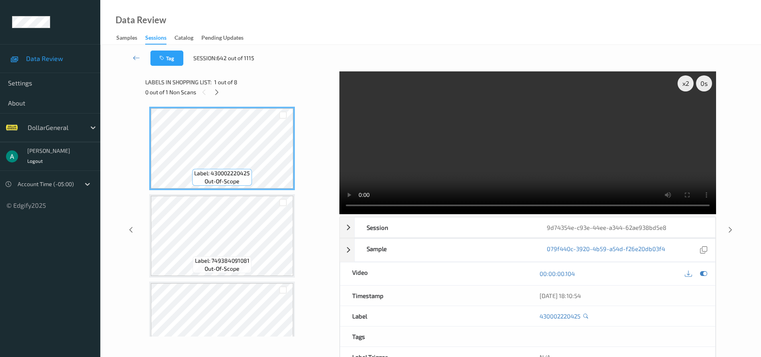
click at [586, 315] on icon at bounding box center [585, 315] width 5 height 5
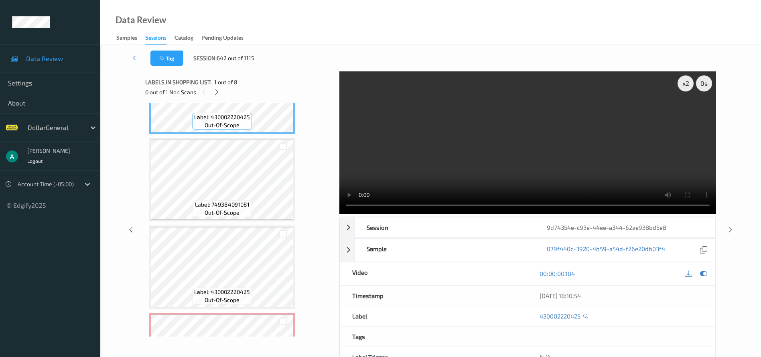
scroll to position [120, 0]
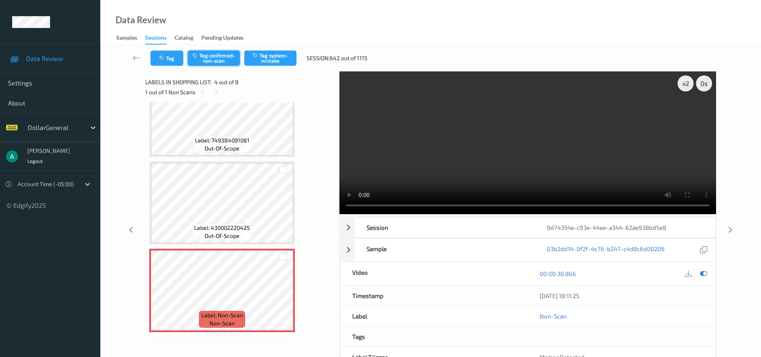
click at [225, 63] on button "Tag confirmed-non-scan" at bounding box center [214, 58] width 52 height 15
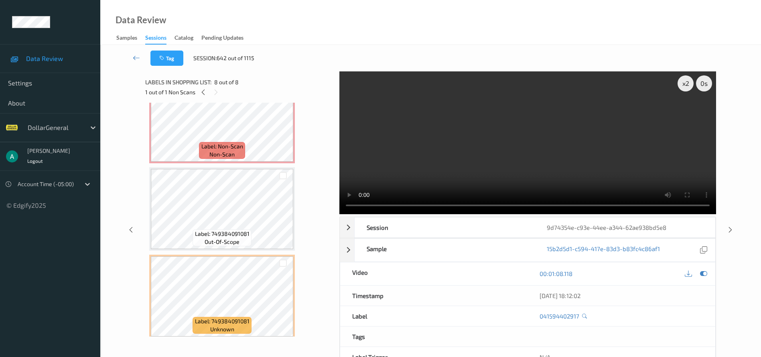
scroll to position [229, 0]
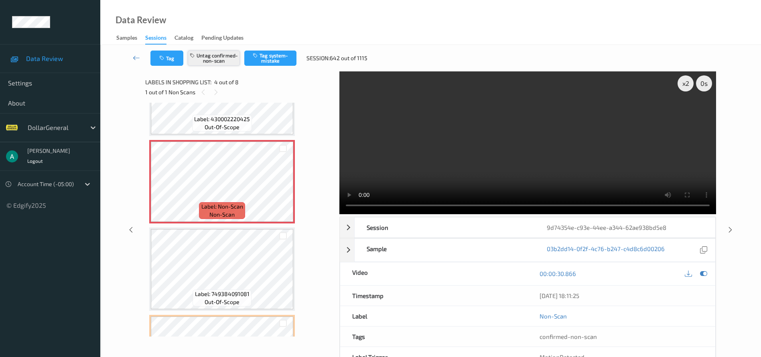
click at [202, 62] on button "Untag confirmed-non-scan" at bounding box center [214, 58] width 52 height 15
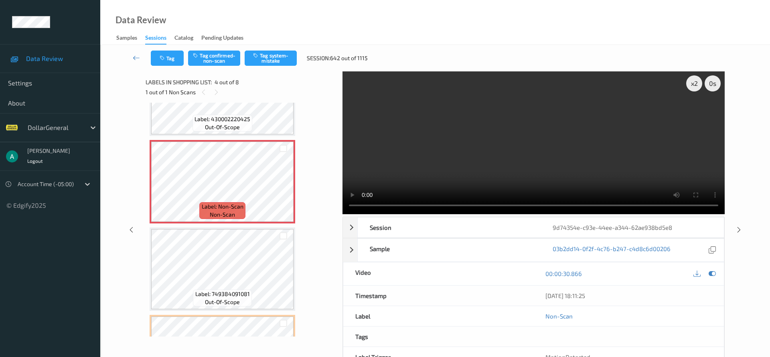
click at [283, 60] on button "Tag system-mistake" at bounding box center [271, 58] width 52 height 15
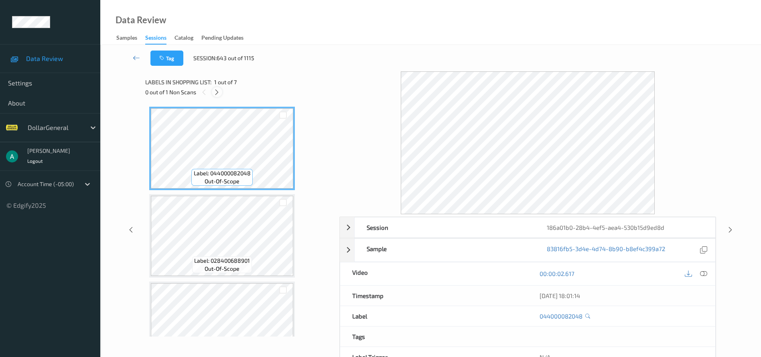
click at [218, 96] on div at bounding box center [217, 92] width 10 height 10
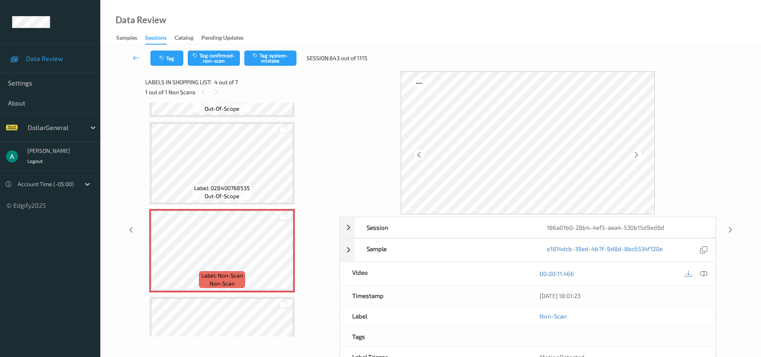
scroll to position [179, 0]
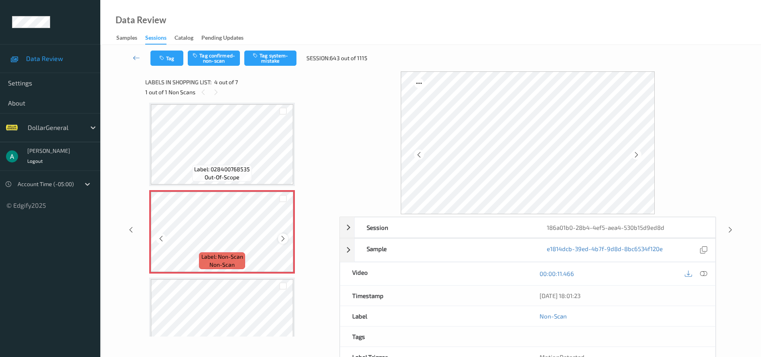
click at [282, 240] on icon at bounding box center [283, 238] width 7 height 7
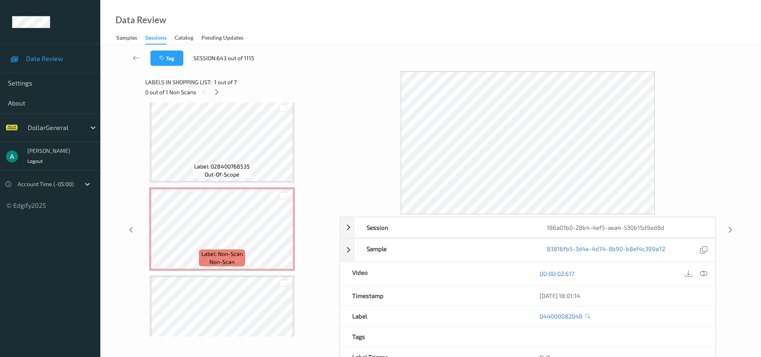
scroll to position [181, 0]
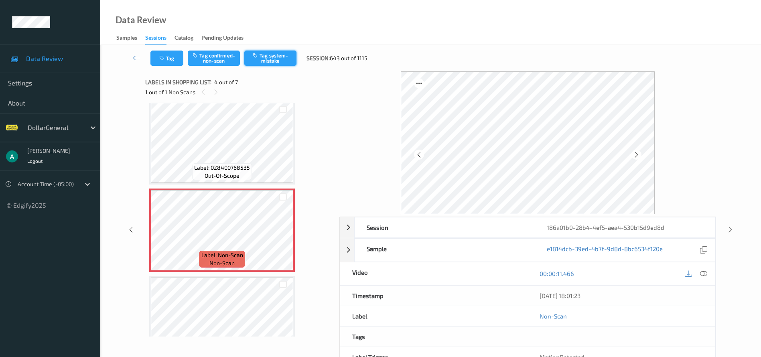
click at [275, 54] on button "Tag system-mistake" at bounding box center [270, 58] width 52 height 15
click at [284, 239] on icon at bounding box center [283, 236] width 7 height 7
click at [283, 237] on icon at bounding box center [283, 236] width 7 height 7
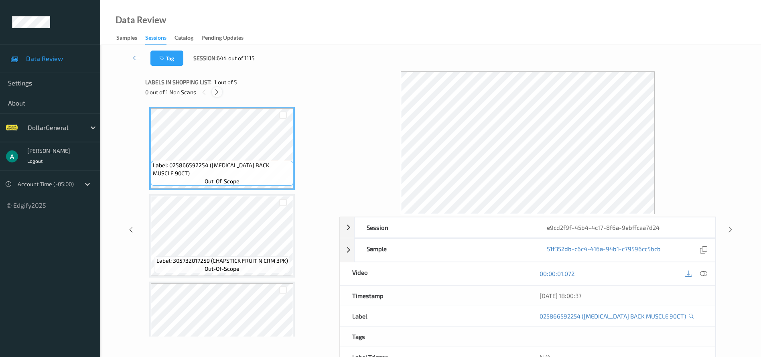
click at [215, 89] on icon at bounding box center [216, 92] width 7 height 7
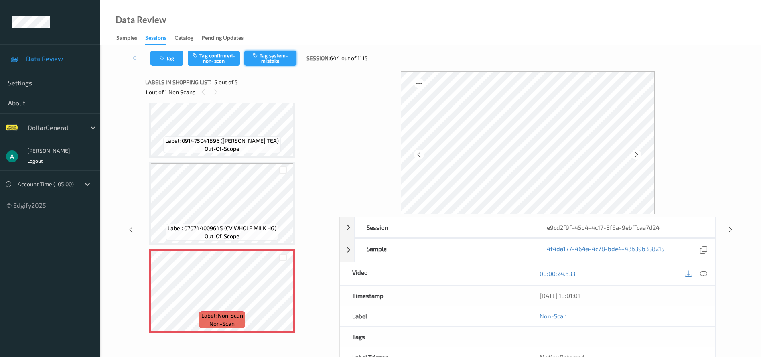
click at [282, 59] on button "Tag system-mistake" at bounding box center [270, 58] width 52 height 15
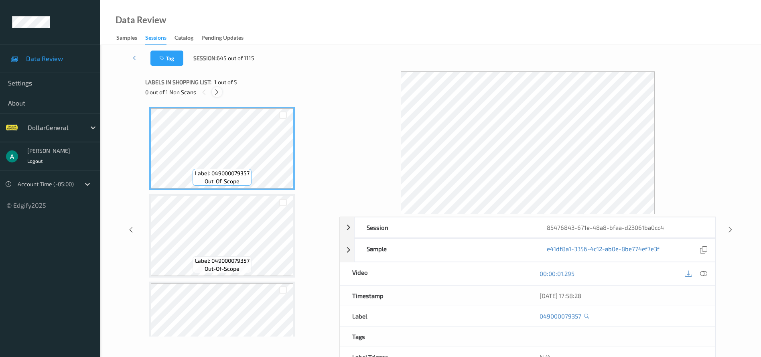
click at [215, 92] on icon at bounding box center [216, 92] width 7 height 7
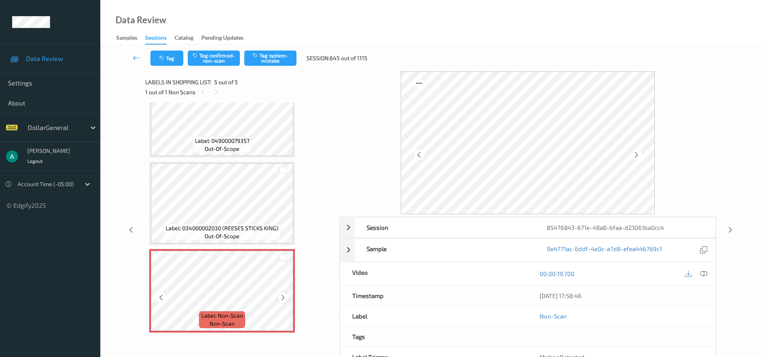
click at [287, 300] on div at bounding box center [283, 297] width 10 height 10
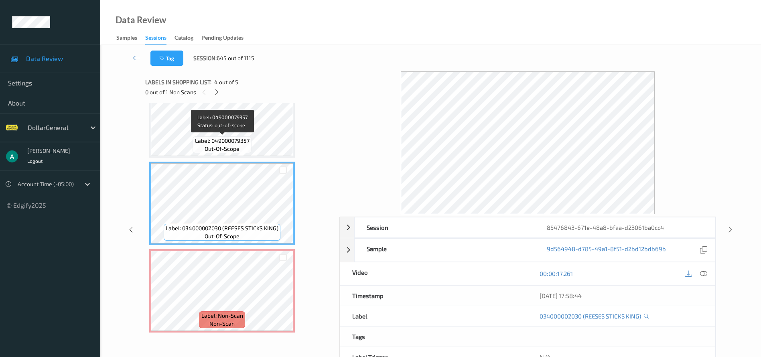
click at [236, 138] on span "Label: 049000079357" at bounding box center [222, 141] width 55 height 8
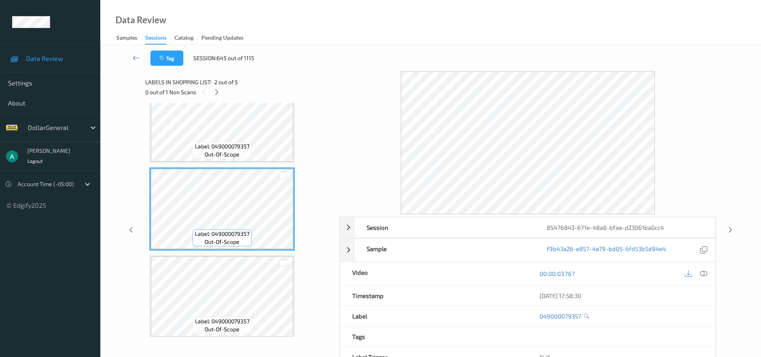
scroll to position [0, 0]
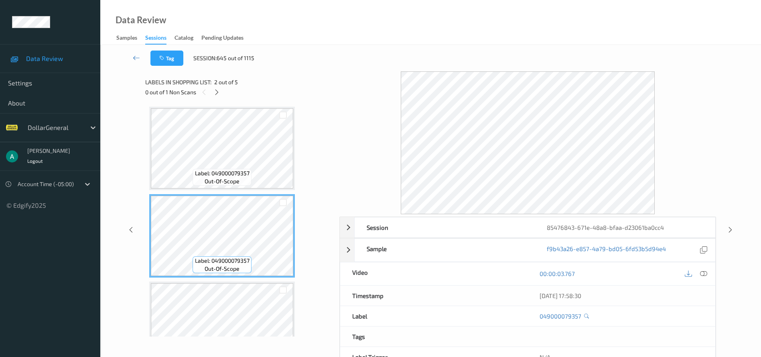
click at [589, 315] on div "049000079357" at bounding box center [622, 316] width 164 height 8
click at [586, 315] on icon at bounding box center [586, 315] width 5 height 5
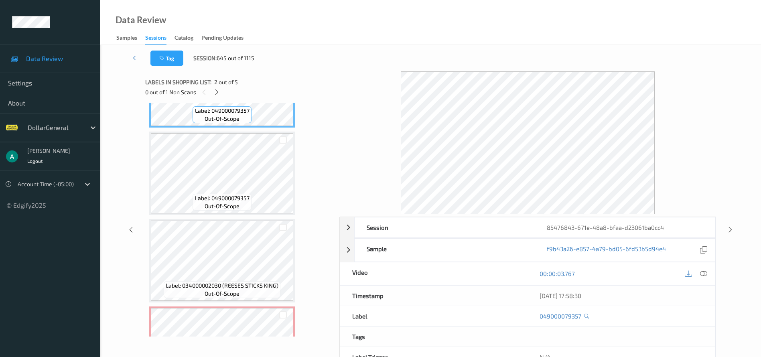
scroll to position [207, 0]
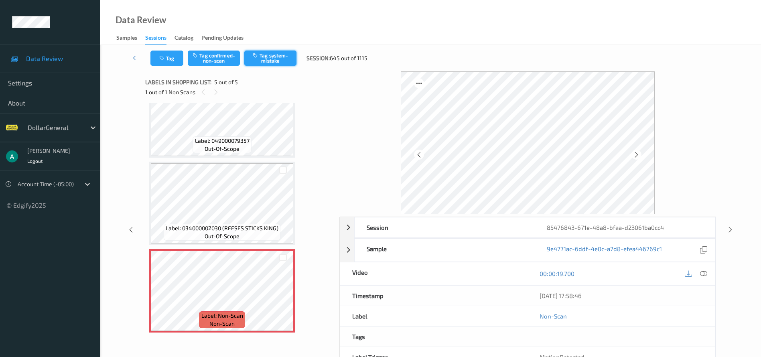
click at [280, 56] on button "Tag system-mistake" at bounding box center [270, 58] width 52 height 15
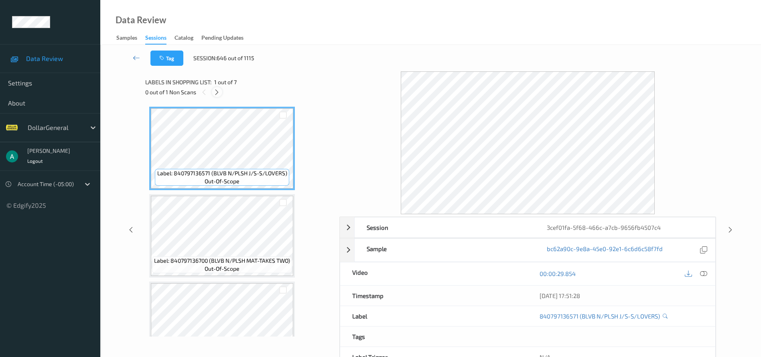
click at [218, 93] on icon at bounding box center [216, 92] width 7 height 7
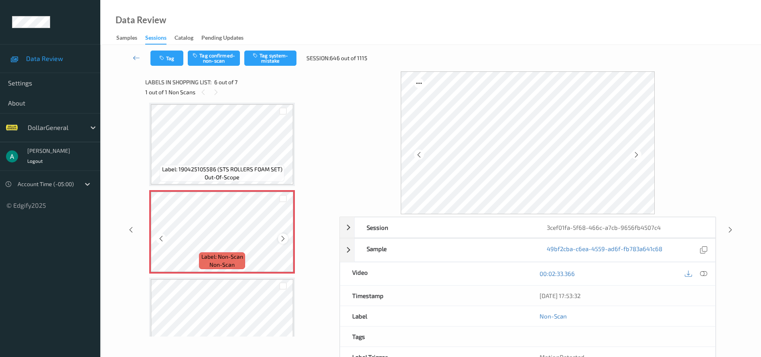
click at [284, 241] on icon at bounding box center [283, 238] width 7 height 7
click at [283, 239] on icon at bounding box center [283, 238] width 7 height 7
click at [272, 58] on button "Tag system-mistake" at bounding box center [270, 58] width 52 height 15
click at [136, 57] on icon at bounding box center [136, 58] width 7 height 8
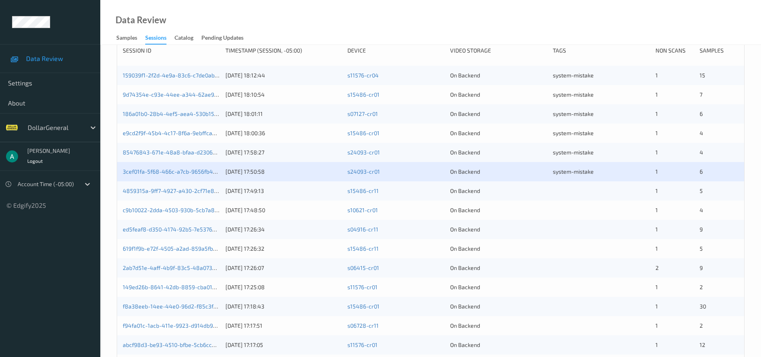
scroll to position [187, 0]
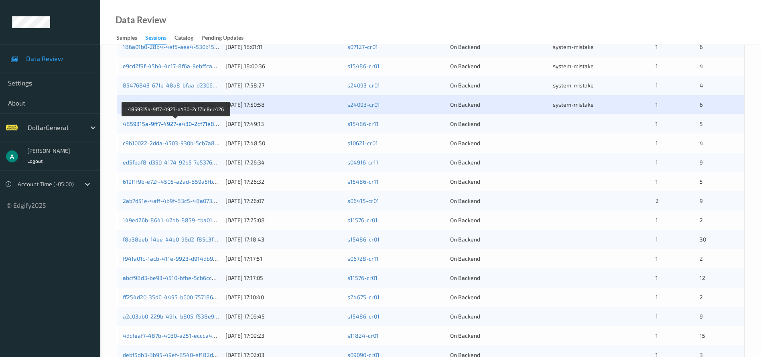
click at [207, 122] on link "4859315a-9ff7-4927-a430-2cf71e8ec426" at bounding box center [177, 123] width 108 height 7
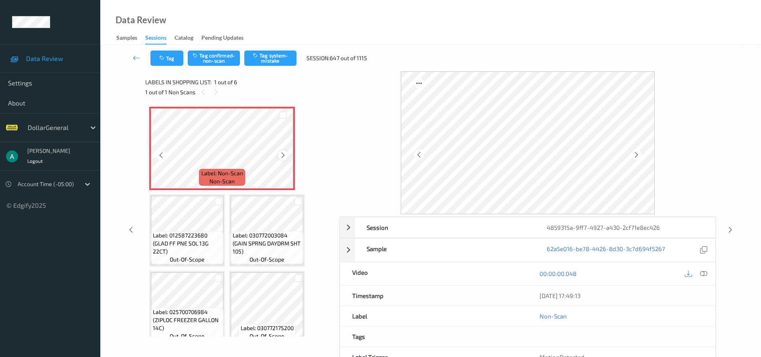
click at [280, 155] on icon at bounding box center [283, 155] width 7 height 7
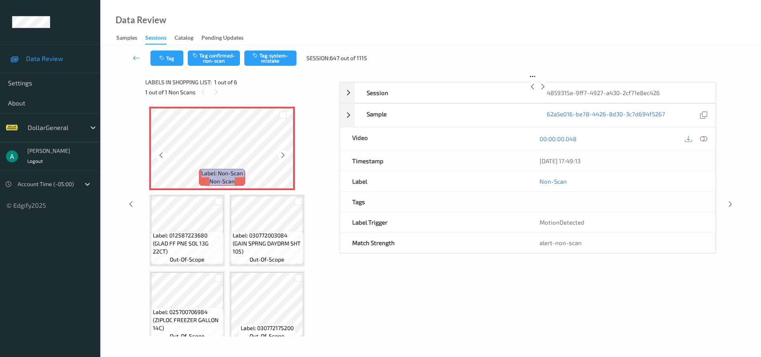
click at [280, 155] on icon at bounding box center [283, 155] width 7 height 7
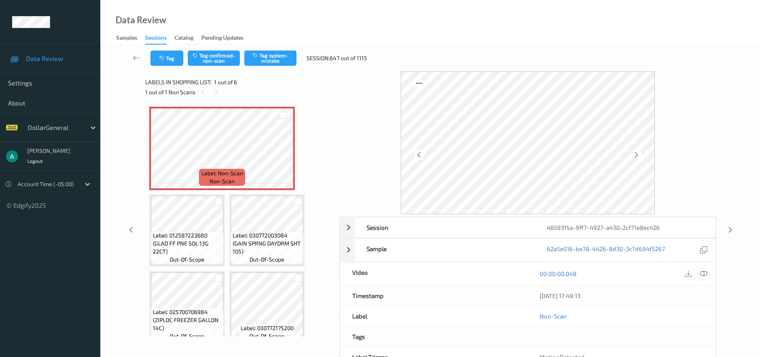
click at [700, 275] on div at bounding box center [703, 273] width 11 height 11
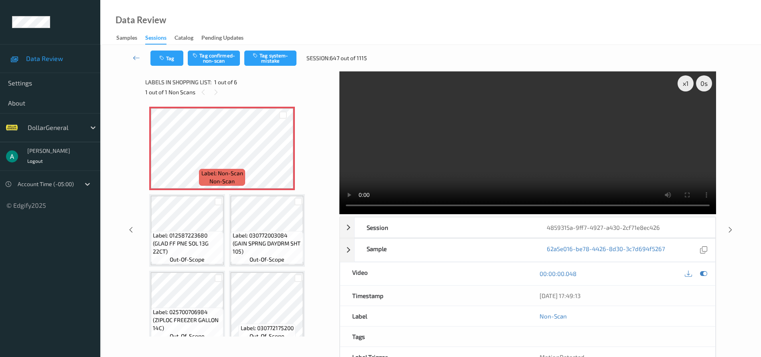
click at [283, 48] on div "Tag Tag confirmed-non-scan Tag system-mistake Session: 647 out of 1115" at bounding box center [431, 58] width 628 height 26
click at [279, 56] on button "Tag system-mistake" at bounding box center [270, 58] width 52 height 15
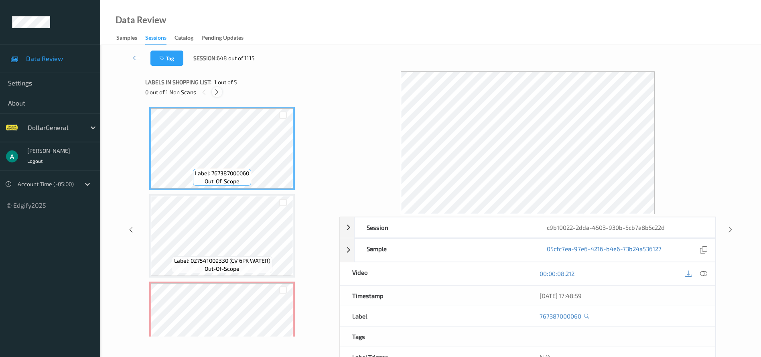
click at [215, 93] on icon at bounding box center [216, 92] width 7 height 7
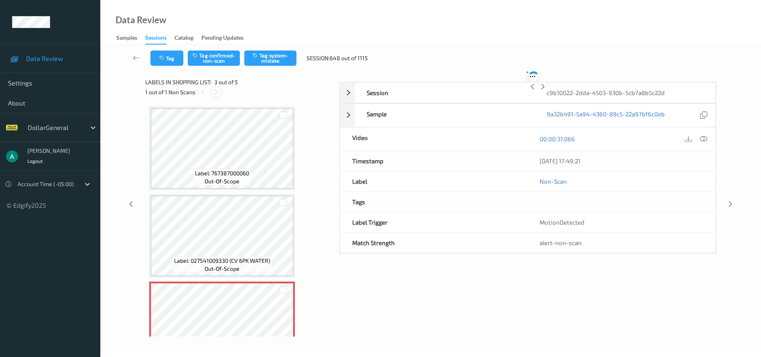
scroll to position [91, 0]
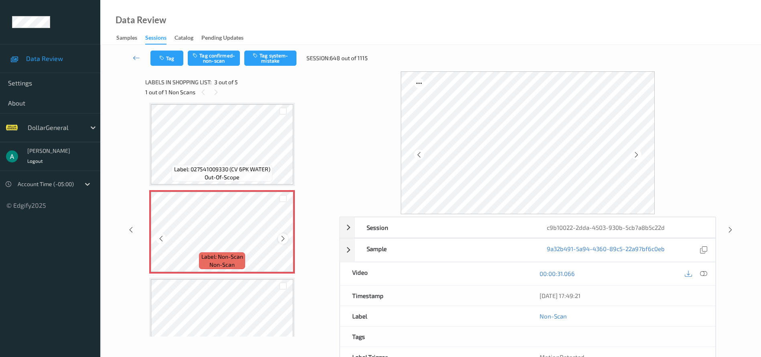
click at [286, 238] on icon at bounding box center [283, 238] width 7 height 7
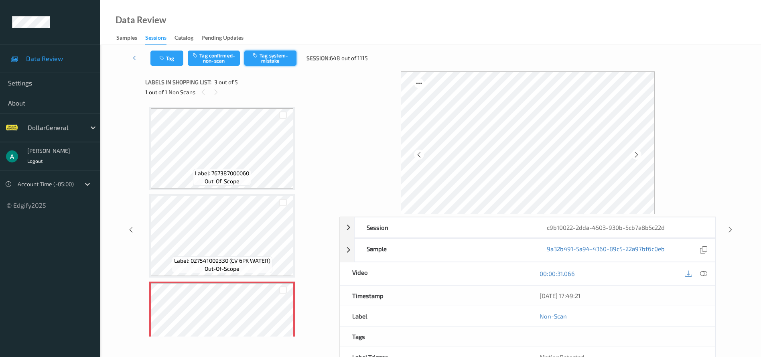
click at [269, 55] on button "Tag system-mistake" at bounding box center [270, 58] width 52 height 15
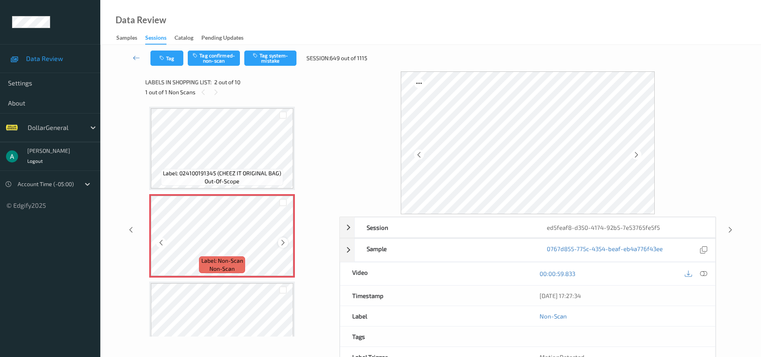
click at [284, 237] on div at bounding box center [283, 242] width 10 height 10
click at [284, 243] on icon at bounding box center [283, 242] width 7 height 7
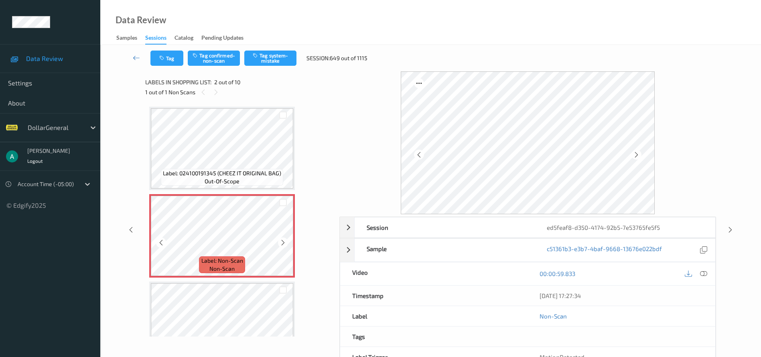
click at [284, 243] on icon at bounding box center [283, 242] width 7 height 7
click at [283, 244] on icon at bounding box center [283, 242] width 7 height 7
click at [269, 52] on button "Tag system-mistake" at bounding box center [270, 58] width 52 height 15
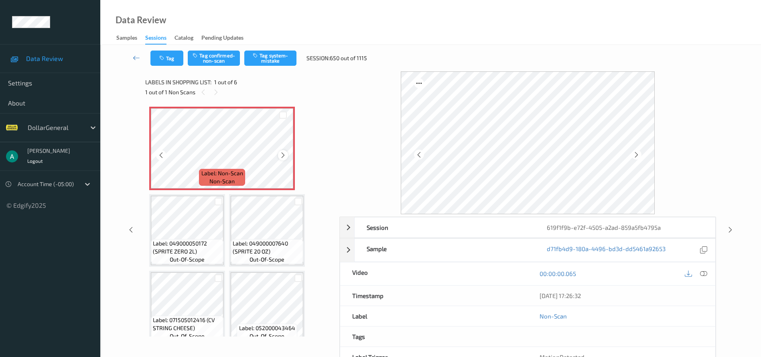
click at [282, 152] on icon at bounding box center [283, 155] width 7 height 7
click at [269, 63] on button "Tag system-mistake" at bounding box center [270, 58] width 52 height 15
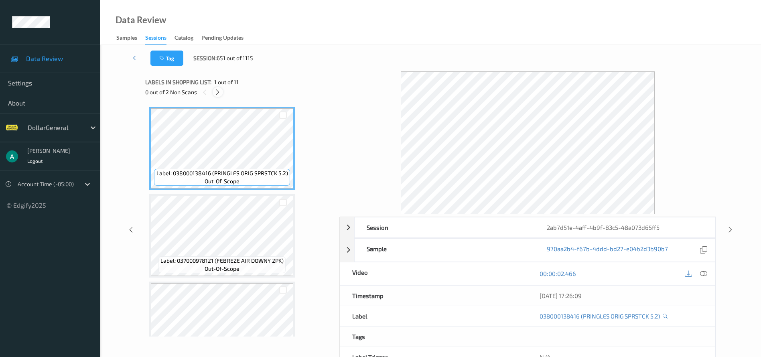
click at [220, 93] on icon at bounding box center [217, 92] width 7 height 7
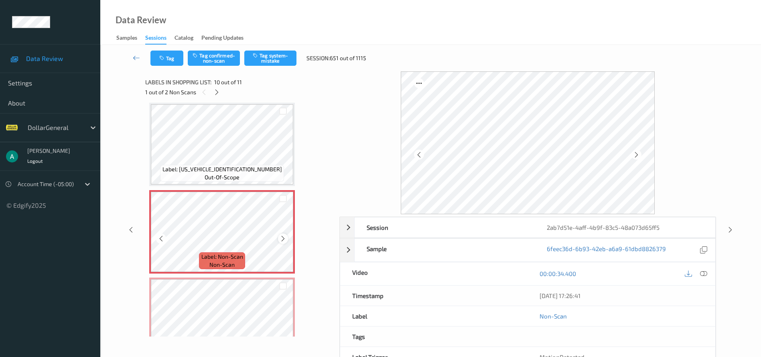
click at [284, 240] on icon at bounding box center [283, 238] width 7 height 7
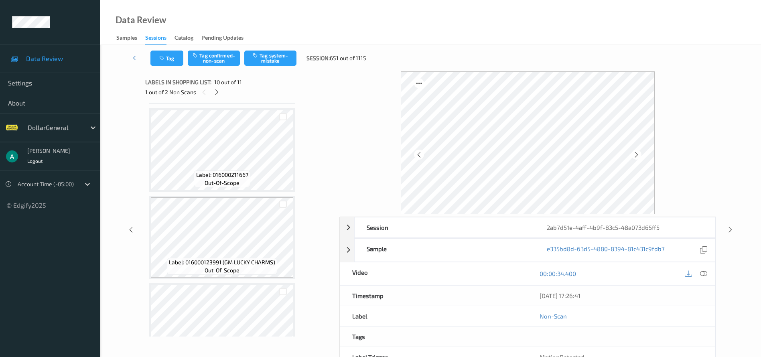
scroll to position [643, 0]
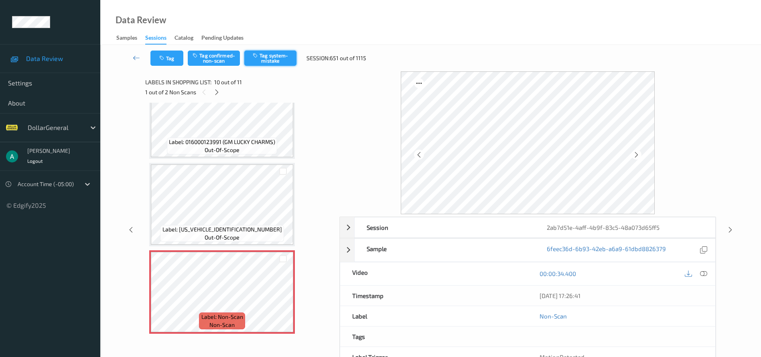
click at [266, 63] on button "Tag system-mistake" at bounding box center [270, 58] width 52 height 15
click at [217, 93] on icon at bounding box center [216, 92] width 7 height 7
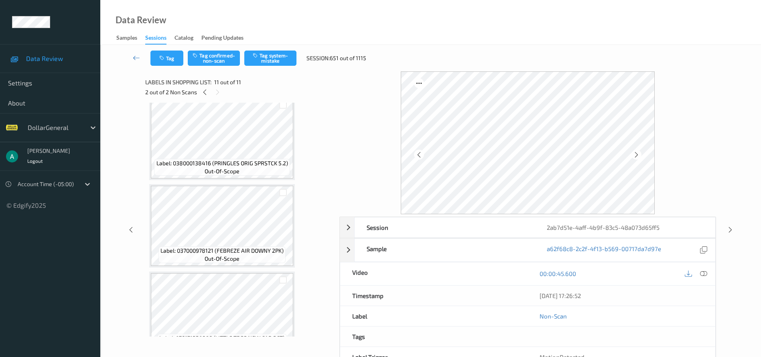
scroll to position [732, 0]
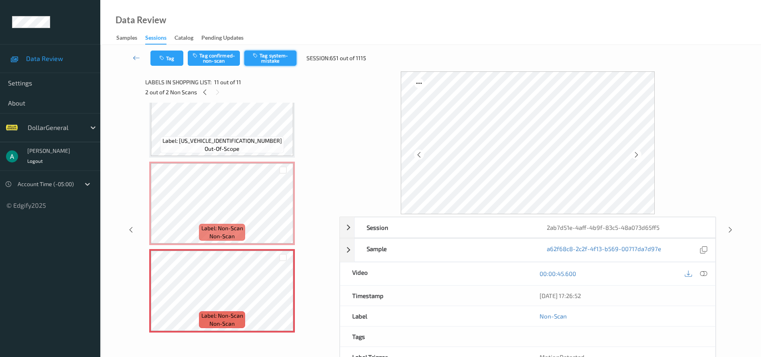
click at [271, 61] on button "Tag system-mistake" at bounding box center [270, 58] width 52 height 15
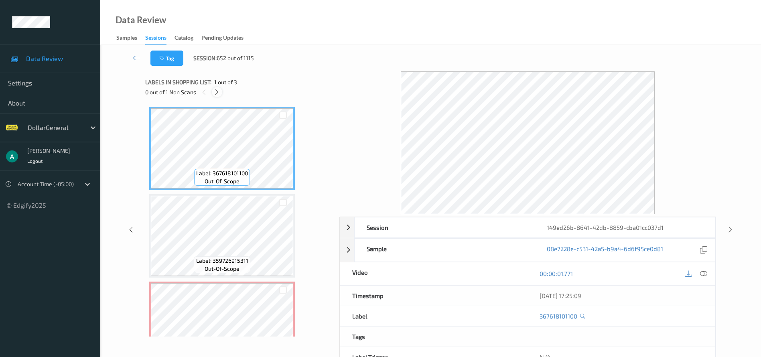
click at [221, 94] on div at bounding box center [217, 92] width 10 height 10
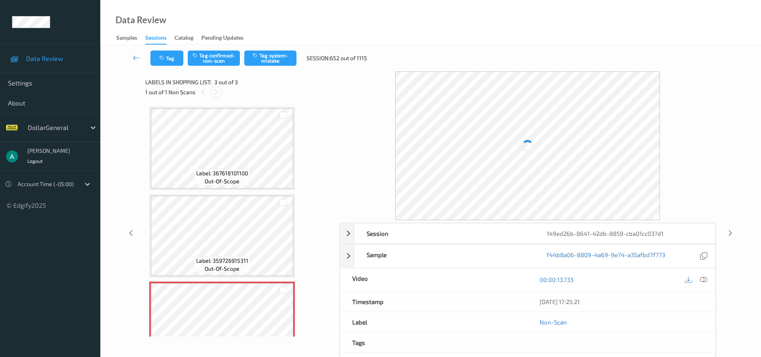
scroll to position [32, 0]
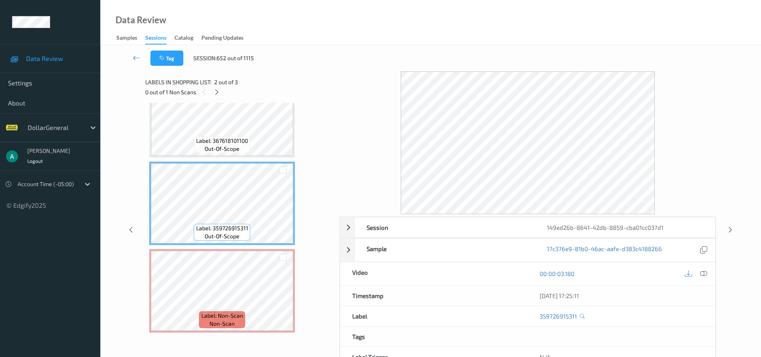
click at [244, 142] on span "Label: 367618101100" at bounding box center [222, 141] width 52 height 8
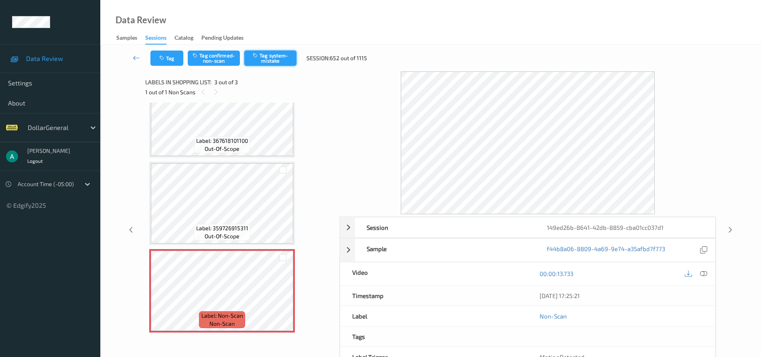
click at [276, 62] on button "Tag system-mistake" at bounding box center [270, 58] width 52 height 15
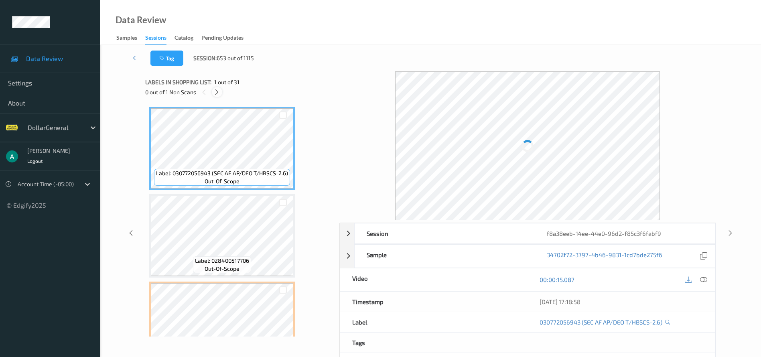
click at [218, 93] on icon at bounding box center [216, 92] width 7 height 7
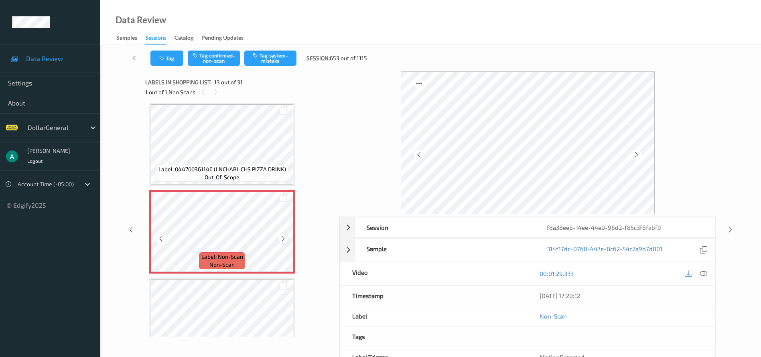
click at [286, 238] on icon at bounding box center [283, 238] width 7 height 7
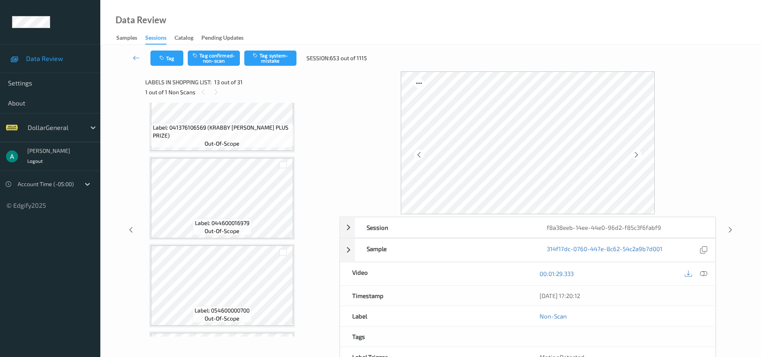
scroll to position [1324, 0]
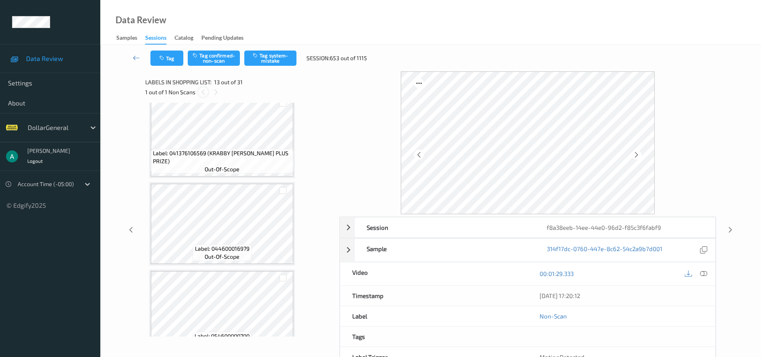
click at [204, 91] on icon at bounding box center [203, 92] width 7 height 7
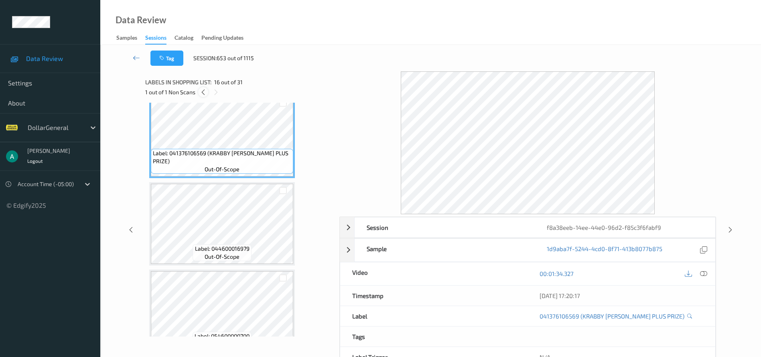
click at [208, 91] on div "1 out of 1 Non Scans" at bounding box center [239, 92] width 189 height 10
click at [206, 92] on icon at bounding box center [203, 92] width 7 height 7
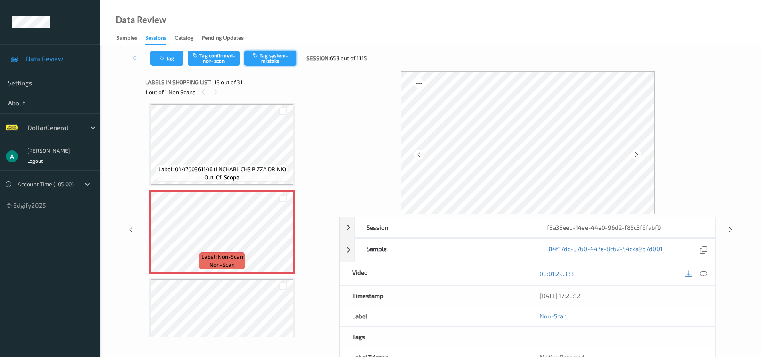
click at [266, 61] on button "Tag system-mistake" at bounding box center [270, 58] width 52 height 15
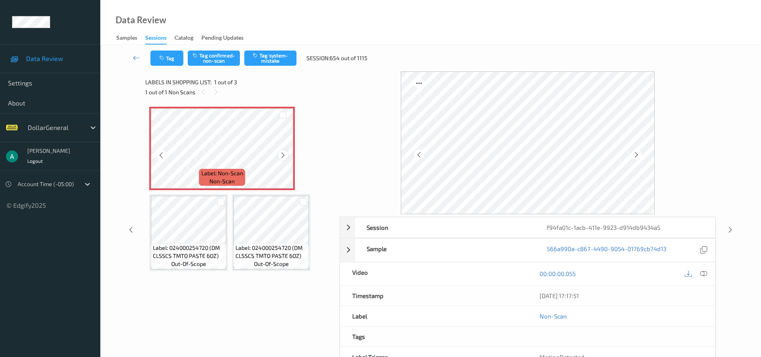
click at [285, 154] on icon at bounding box center [283, 155] width 7 height 7
click at [282, 155] on icon at bounding box center [283, 155] width 7 height 7
click at [274, 67] on div "Tag Tag confirmed-non-scan Tag system-mistake Session: 654 out of 1115" at bounding box center [431, 58] width 628 height 26
click at [276, 63] on button "Tag system-mistake" at bounding box center [270, 58] width 52 height 15
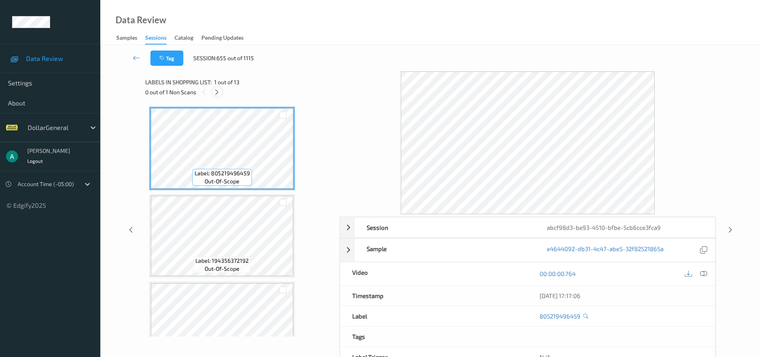
click at [220, 94] on icon at bounding box center [216, 92] width 7 height 7
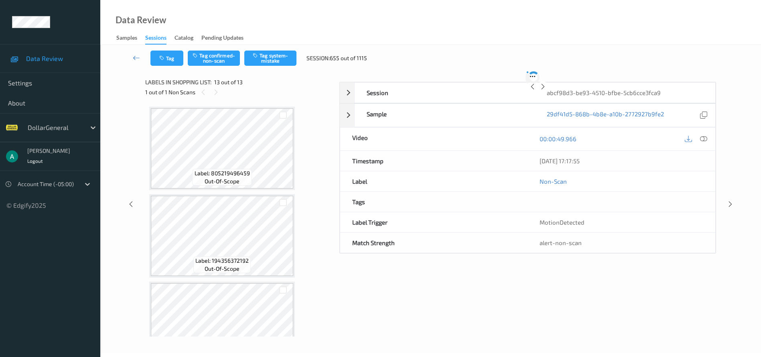
scroll to position [907, 0]
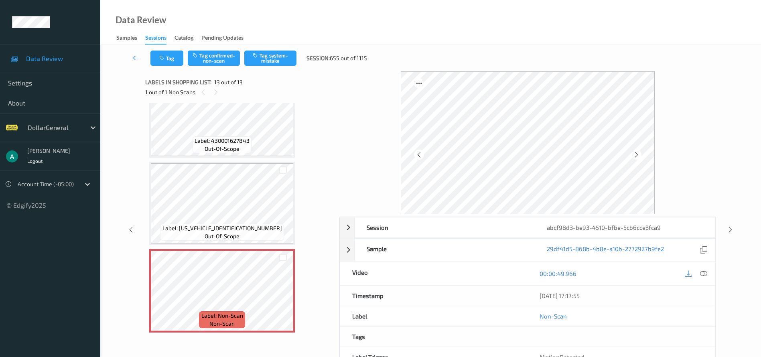
click at [234, 225] on span "Label: [US_VEHICLE_IDENTIFICATION_NUMBER]" at bounding box center [222, 228] width 120 height 8
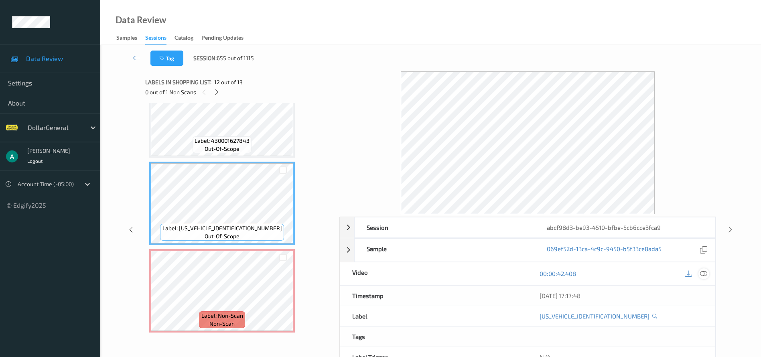
click at [706, 273] on icon at bounding box center [703, 273] width 7 height 7
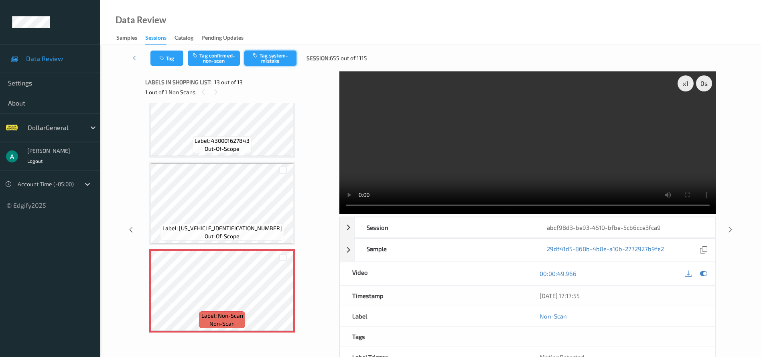
click at [260, 60] on button "Tag system-mistake" at bounding box center [270, 58] width 52 height 15
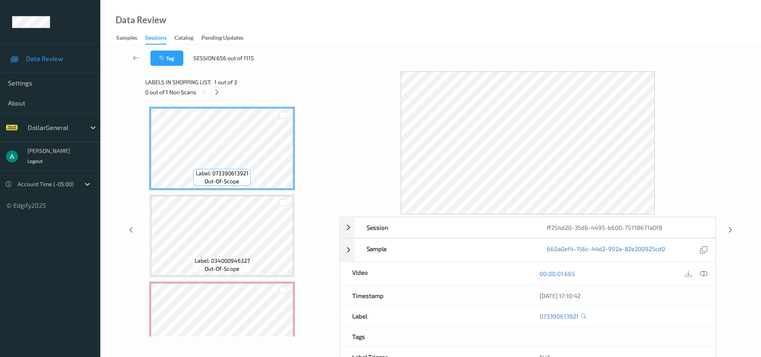
click at [217, 92] on icon at bounding box center [216, 92] width 7 height 7
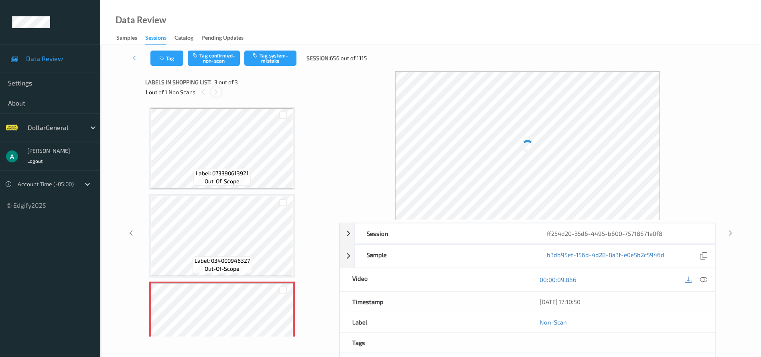
scroll to position [32, 0]
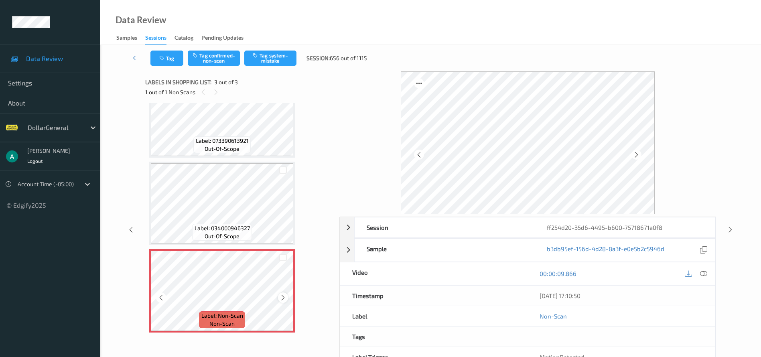
click at [285, 295] on icon at bounding box center [283, 297] width 7 height 7
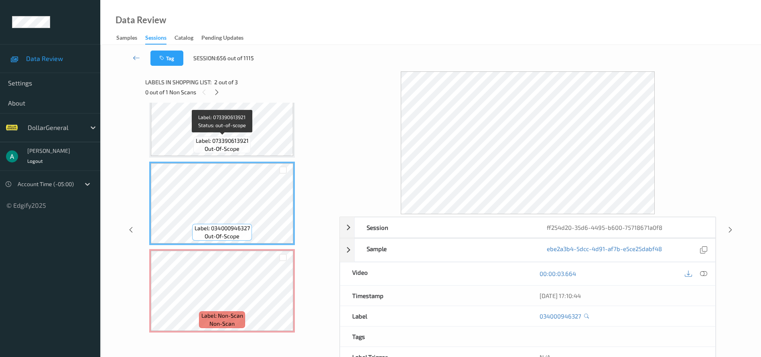
click at [233, 138] on span "Label: 073390613921" at bounding box center [222, 141] width 53 height 8
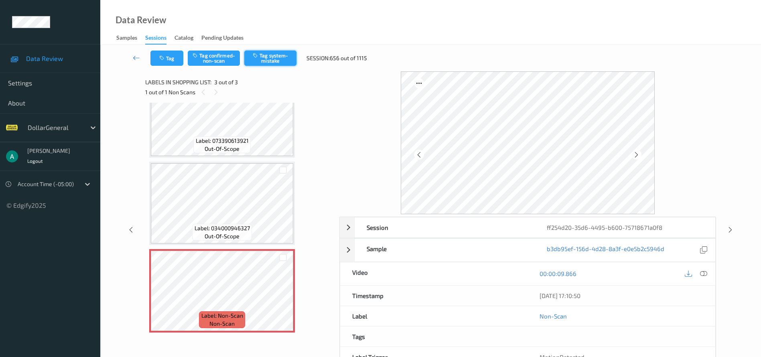
click at [275, 58] on button "Tag system-mistake" at bounding box center [270, 58] width 52 height 15
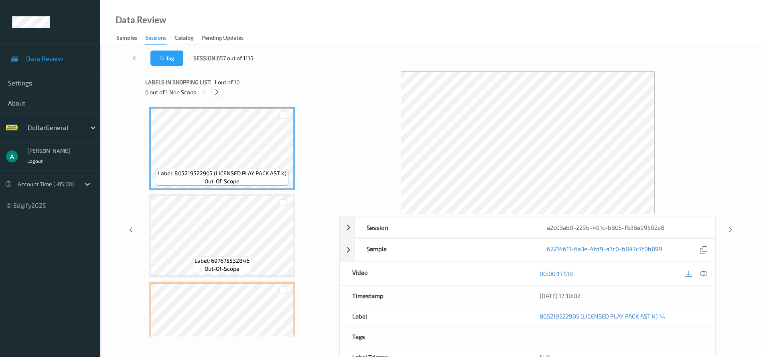
click at [214, 93] on icon at bounding box center [216, 92] width 7 height 7
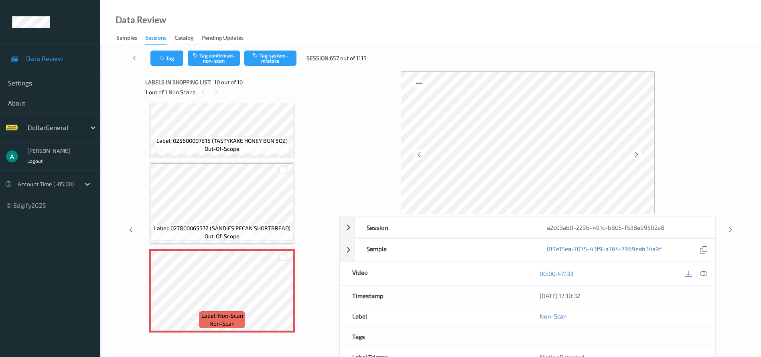
click at [132, 57] on link at bounding box center [136, 58] width 28 height 15
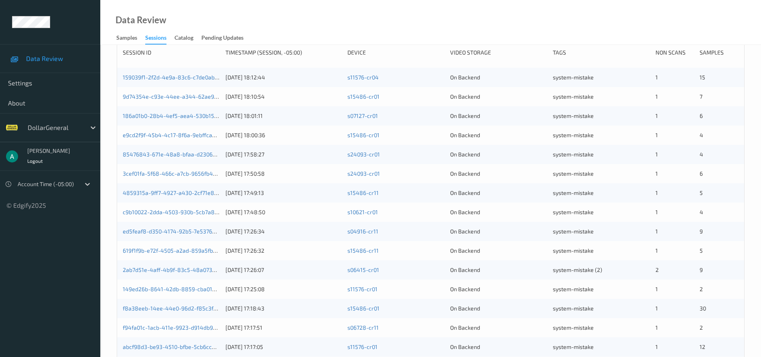
scroll to position [66, 0]
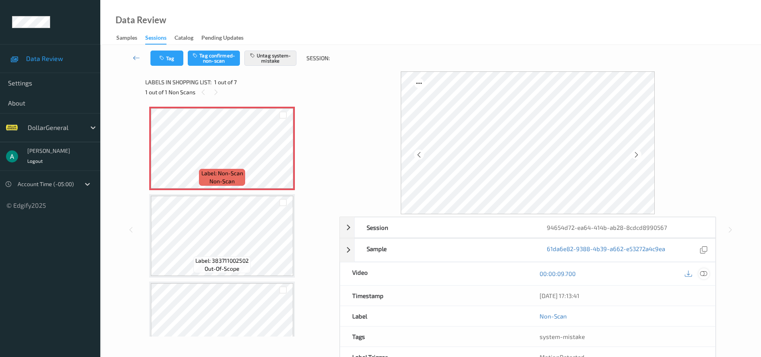
click at [703, 274] on icon at bounding box center [703, 273] width 7 height 7
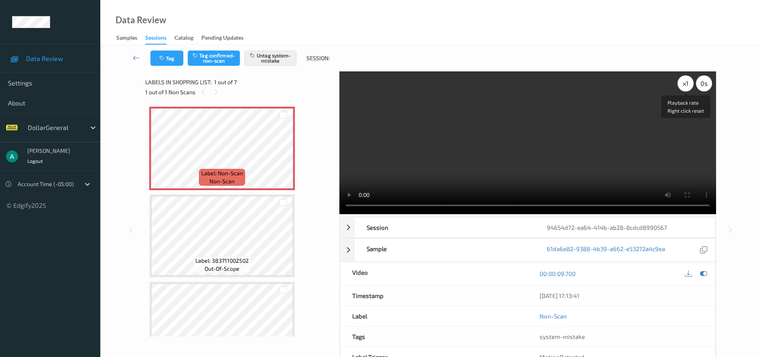
click at [683, 82] on div "x 1" at bounding box center [686, 83] width 16 height 16
click at [683, 83] on div "x 2" at bounding box center [686, 83] width 16 height 16
click at [688, 85] on div "x 4" at bounding box center [686, 83] width 16 height 16
